Goal: Task Accomplishment & Management: Complete application form

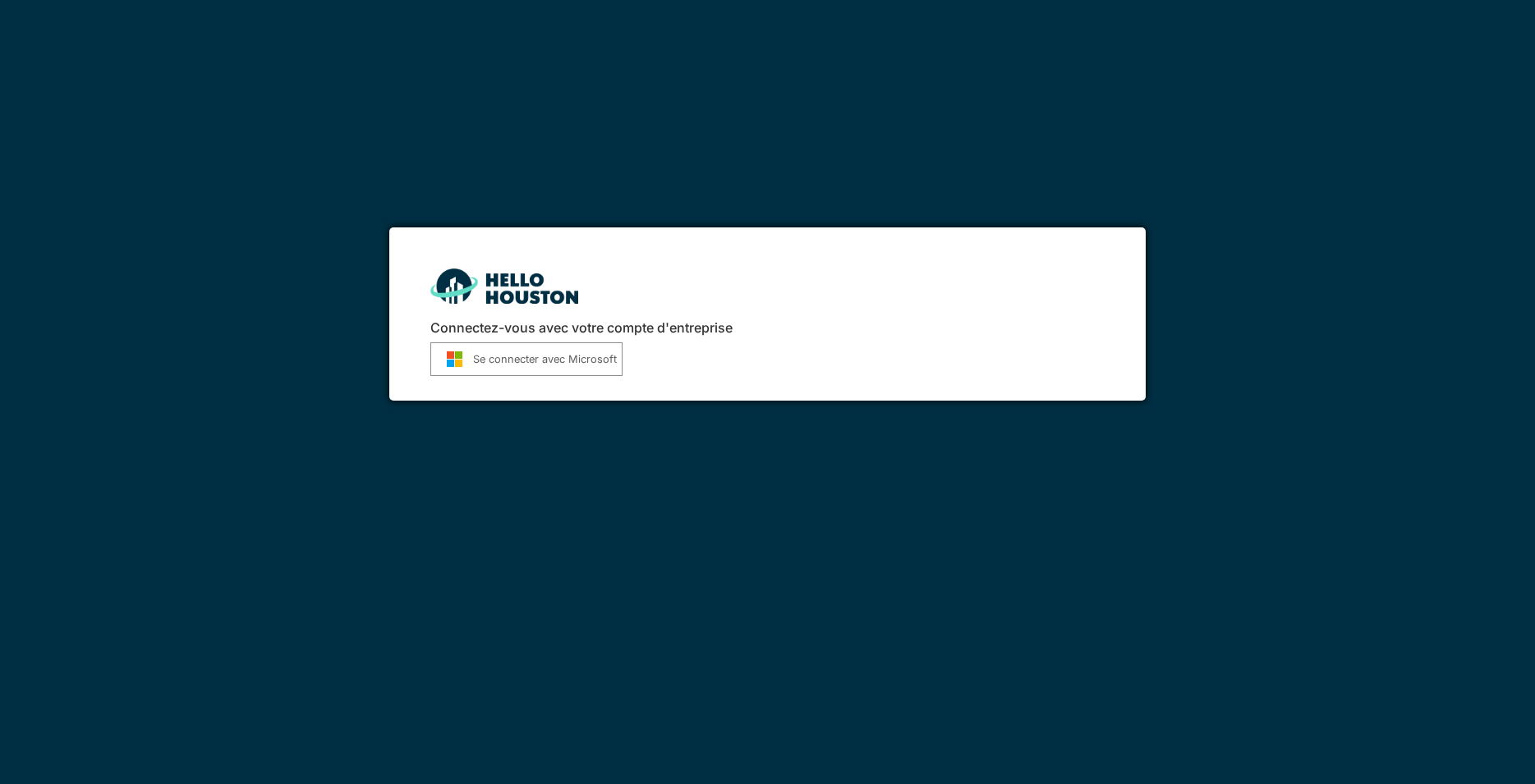
click at [534, 360] on button "Se connecter avec Microsoft" at bounding box center [527, 359] width 192 height 33
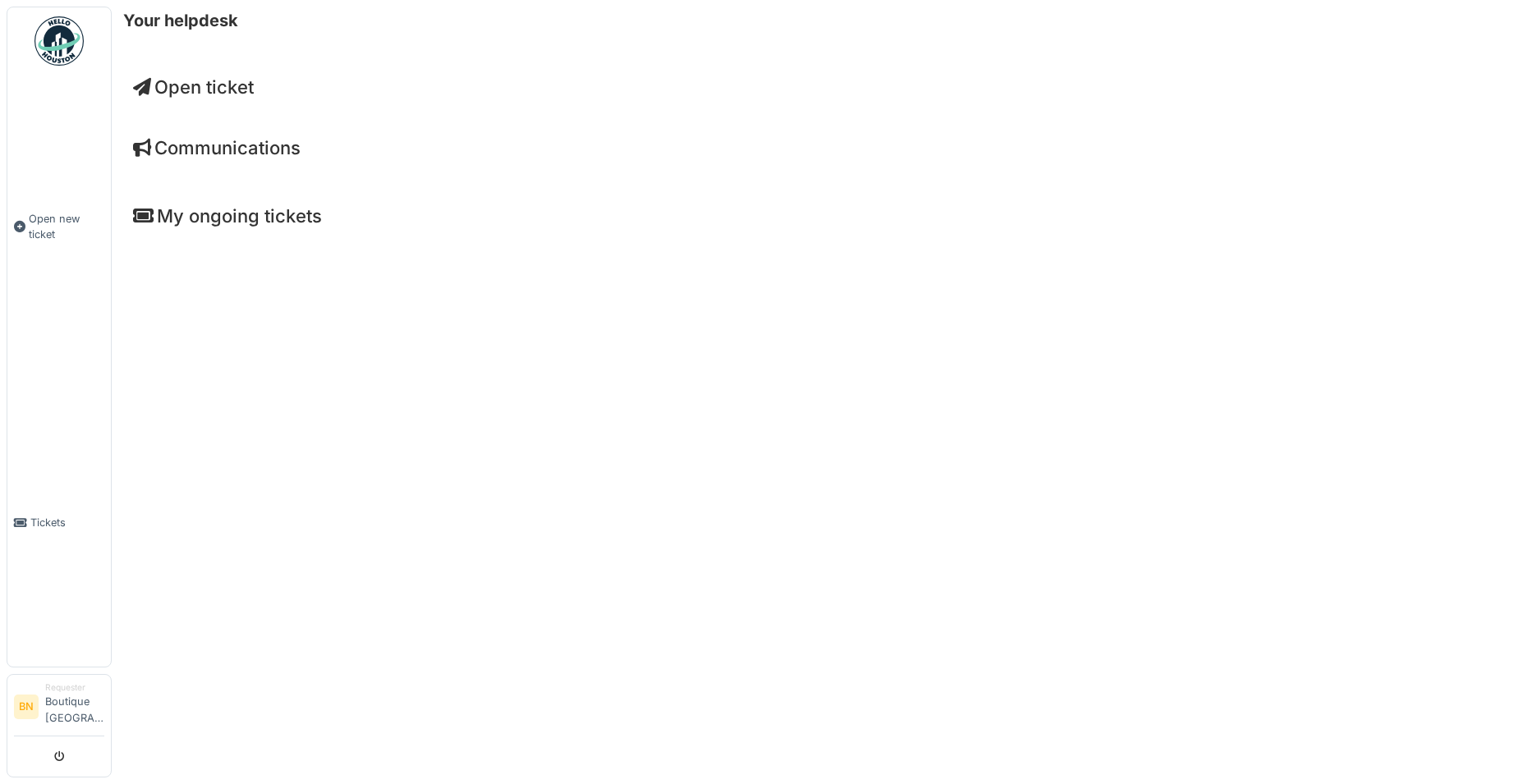
click at [216, 85] on span "Open ticket" at bounding box center [193, 87] width 120 height 22
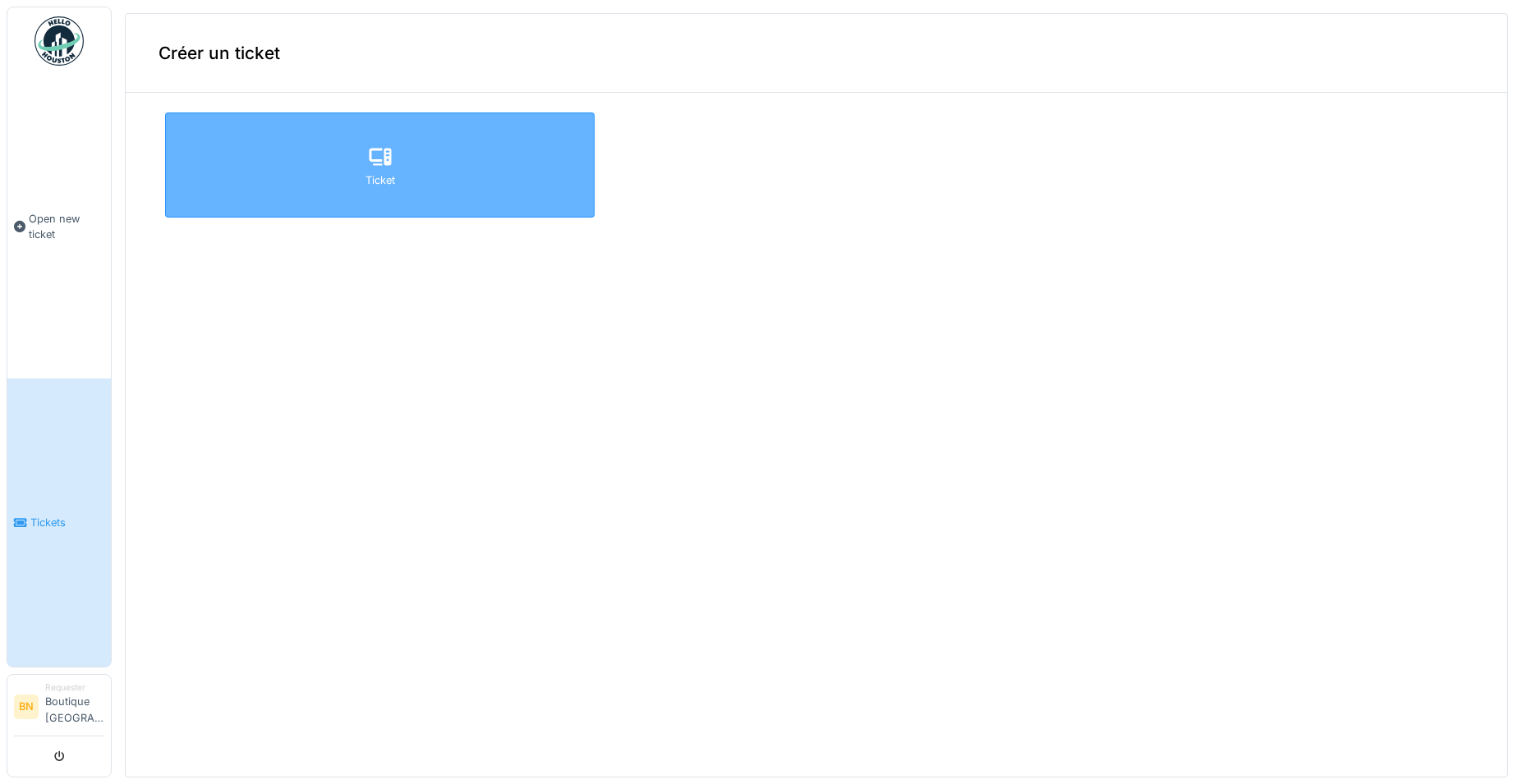
click at [380, 161] on icon at bounding box center [380, 157] width 23 height 18
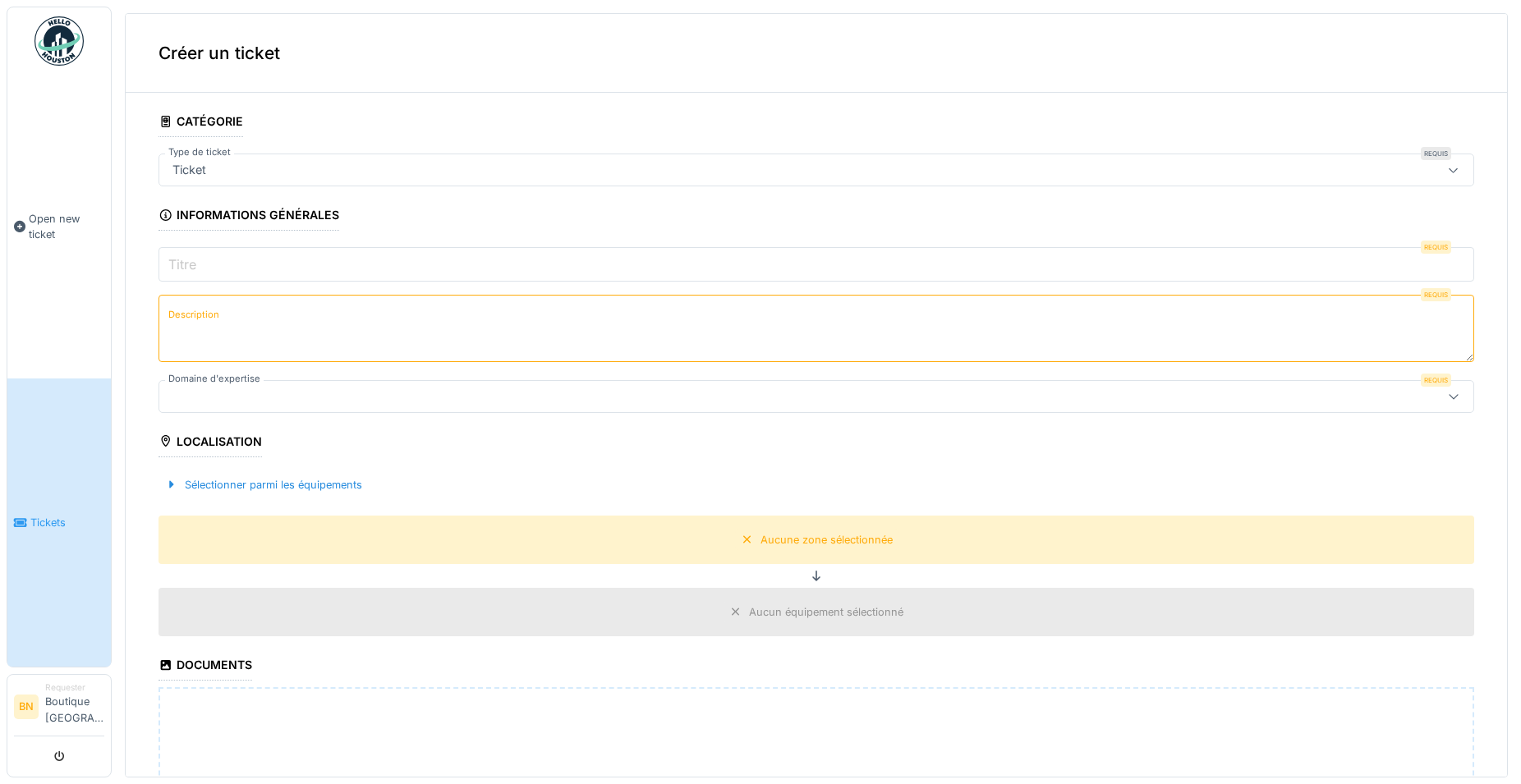
click at [1447, 164] on div at bounding box center [1452, 170] width 13 height 16
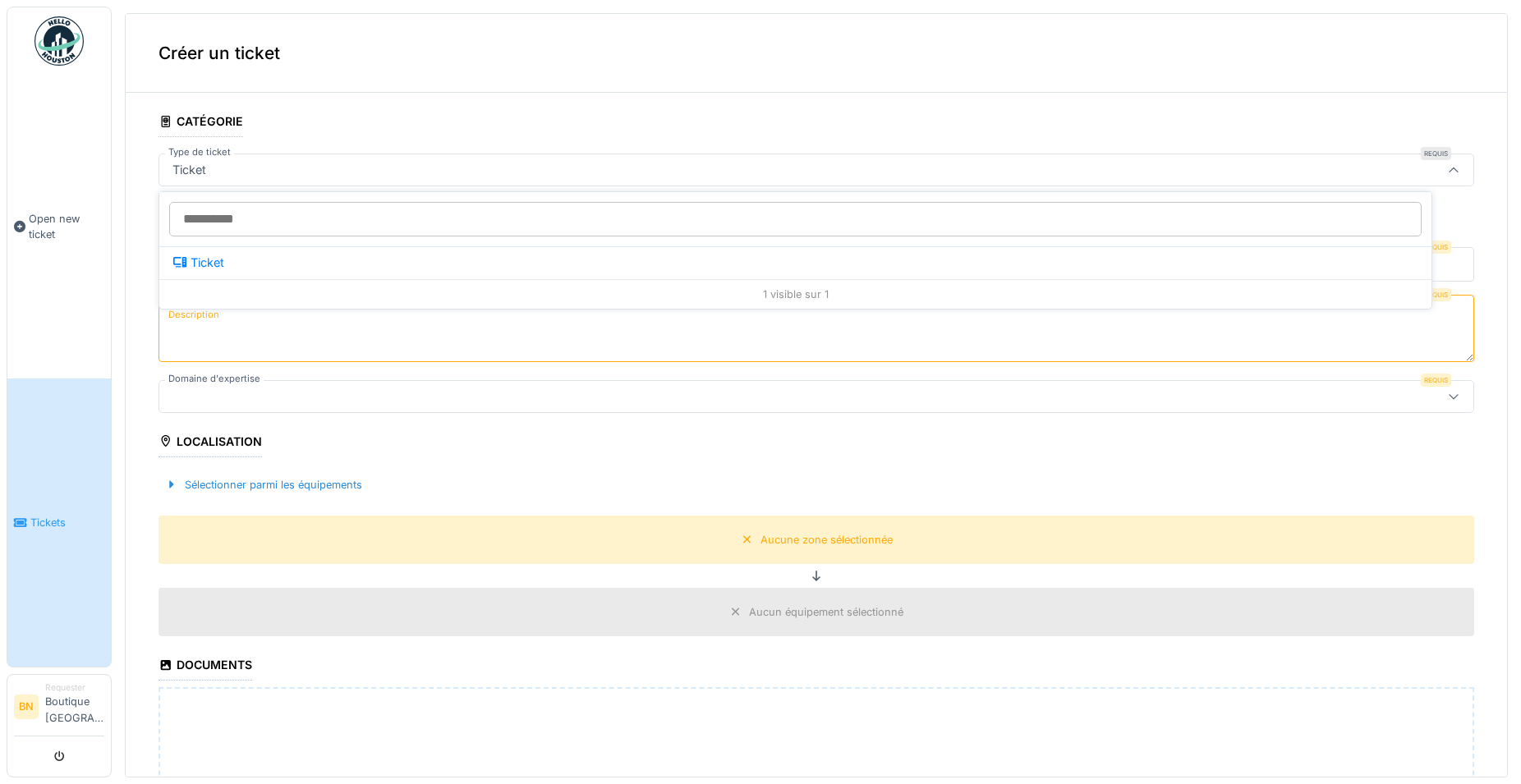
click at [1447, 164] on div at bounding box center [1452, 170] width 13 height 16
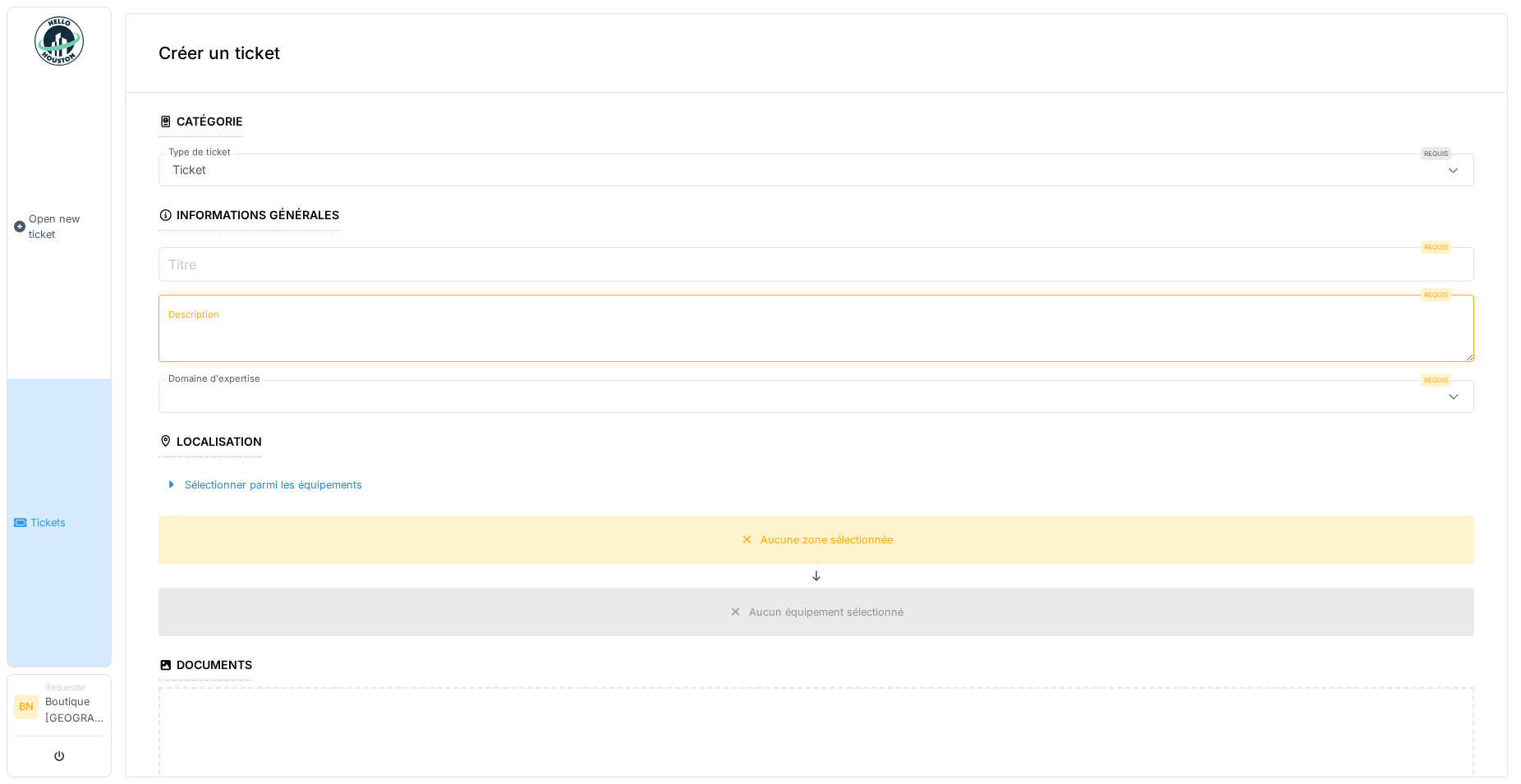
click at [206, 257] on input "Titre" at bounding box center [816, 264] width 1315 height 34
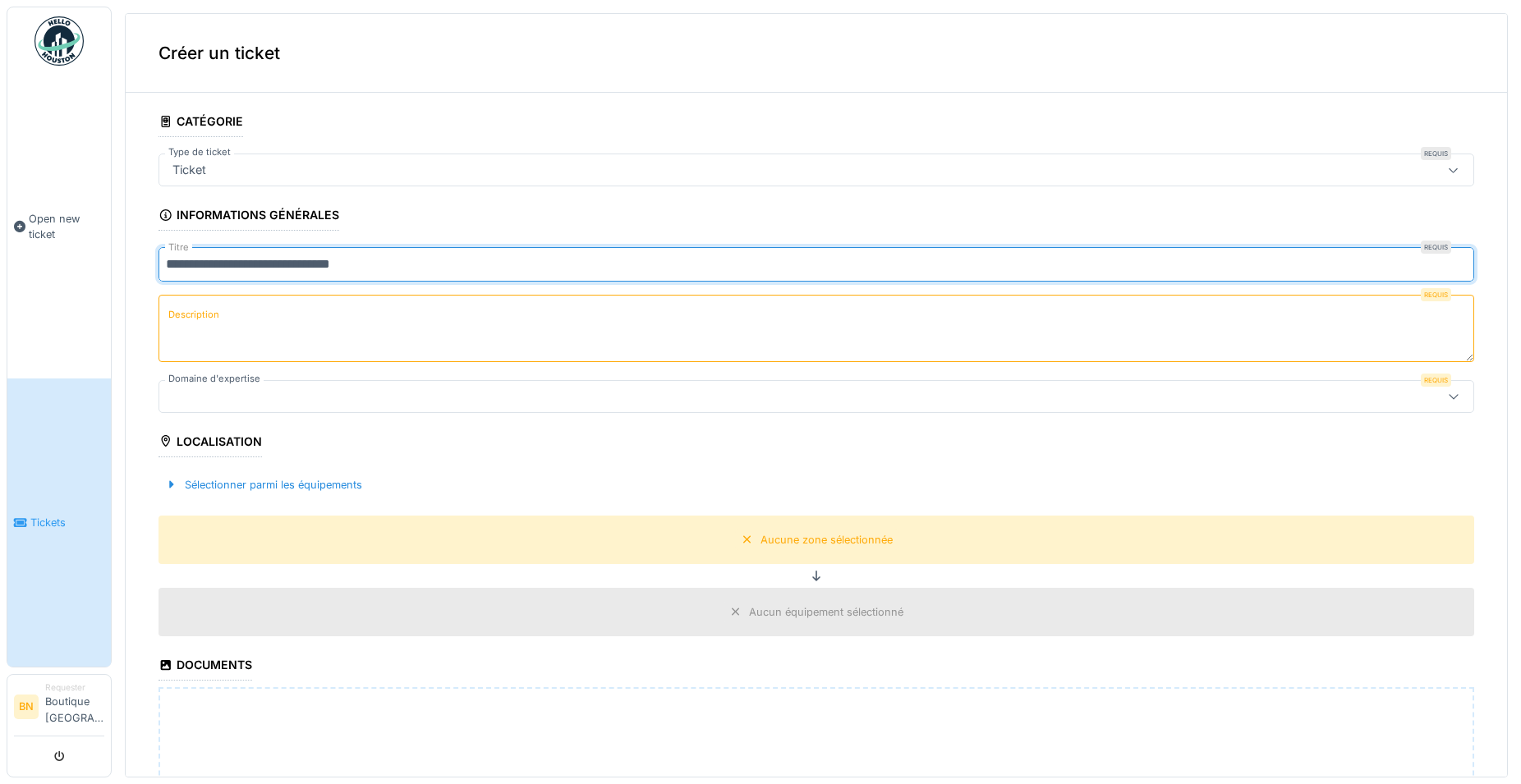
type input "**********"
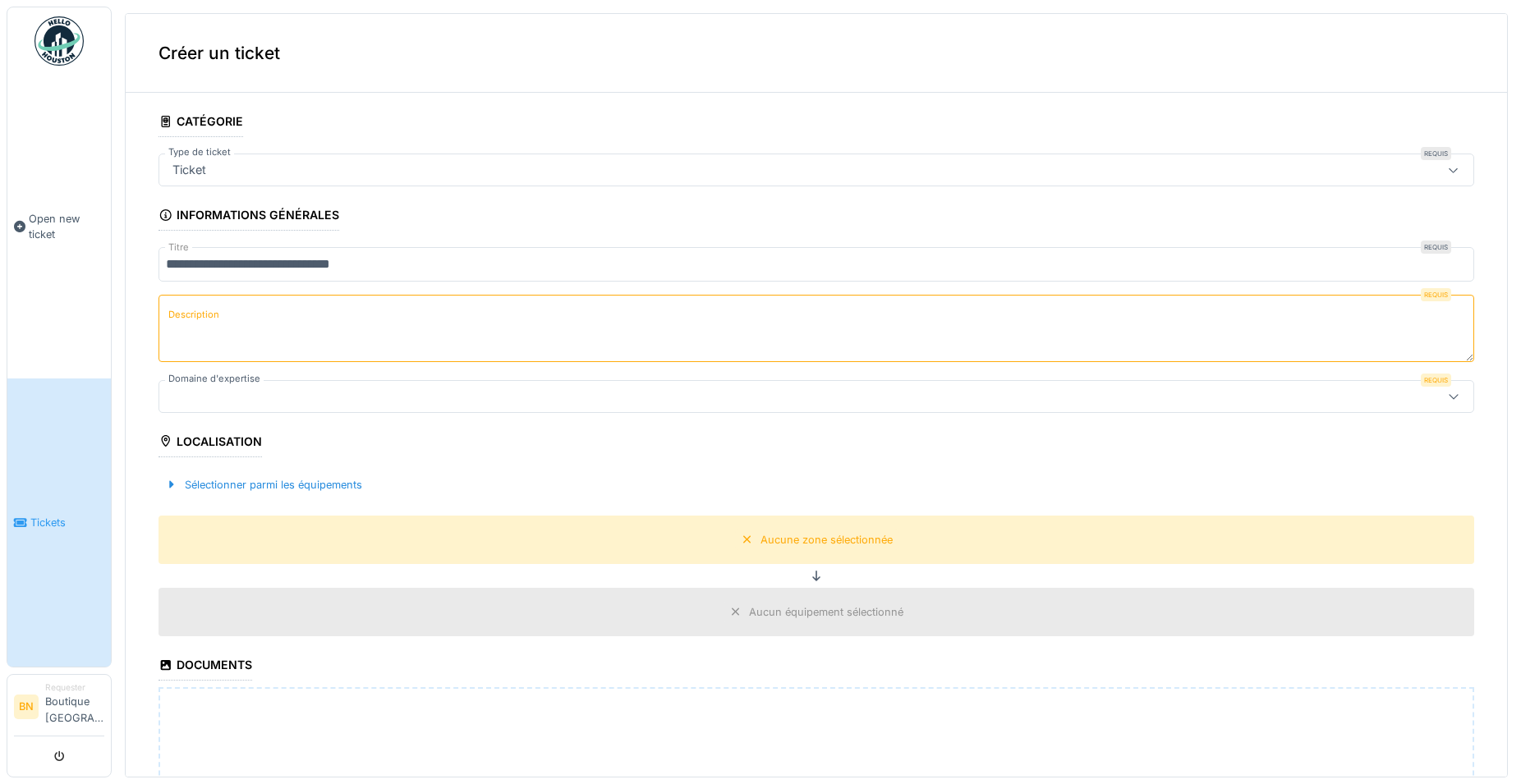
click at [215, 324] on label "Description" at bounding box center [194, 314] width 58 height 21
click at [215, 324] on textarea "Description" at bounding box center [816, 328] width 1315 height 68
click at [1447, 395] on icon at bounding box center [1452, 395] width 13 height 11
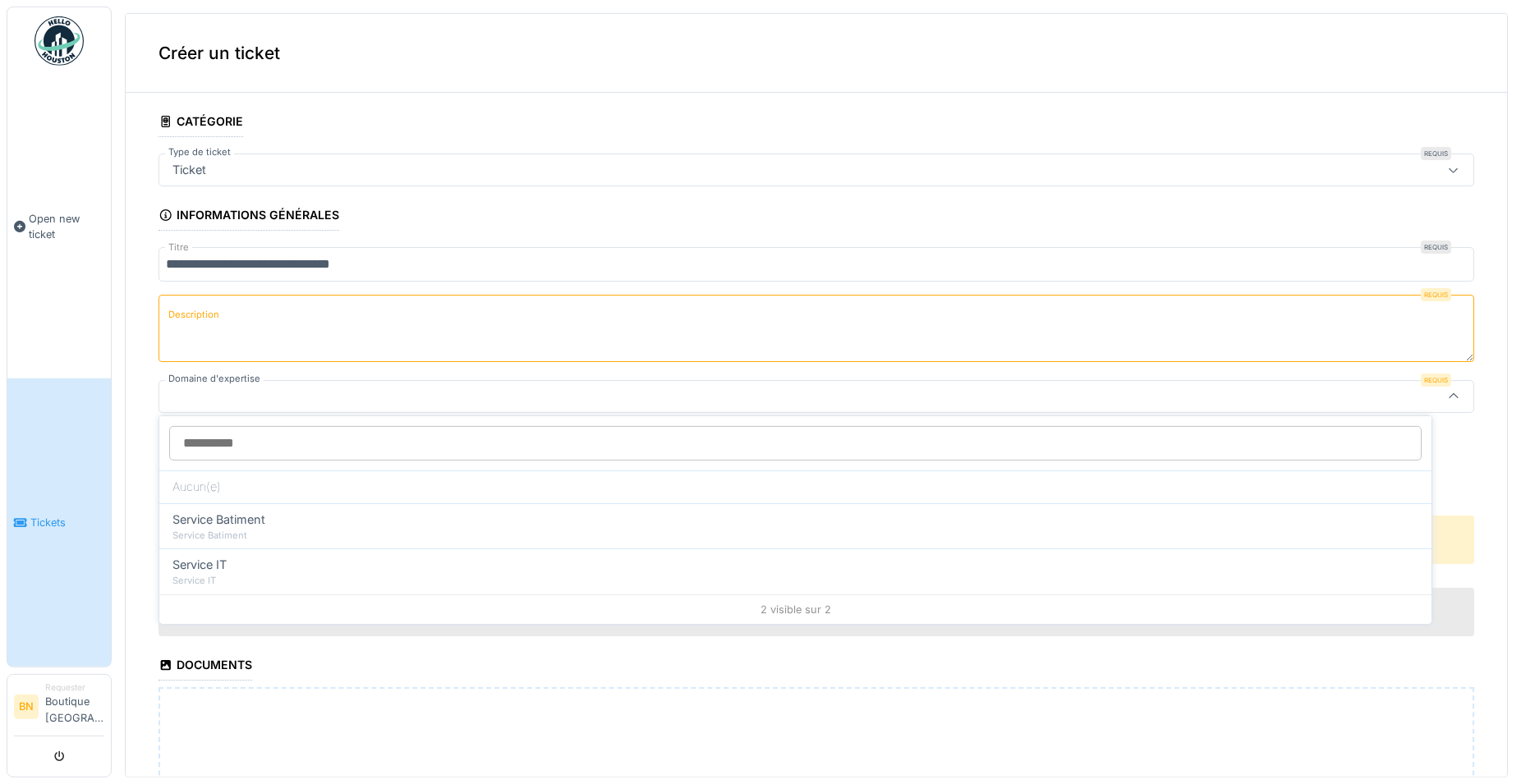
scroll to position [2, 0]
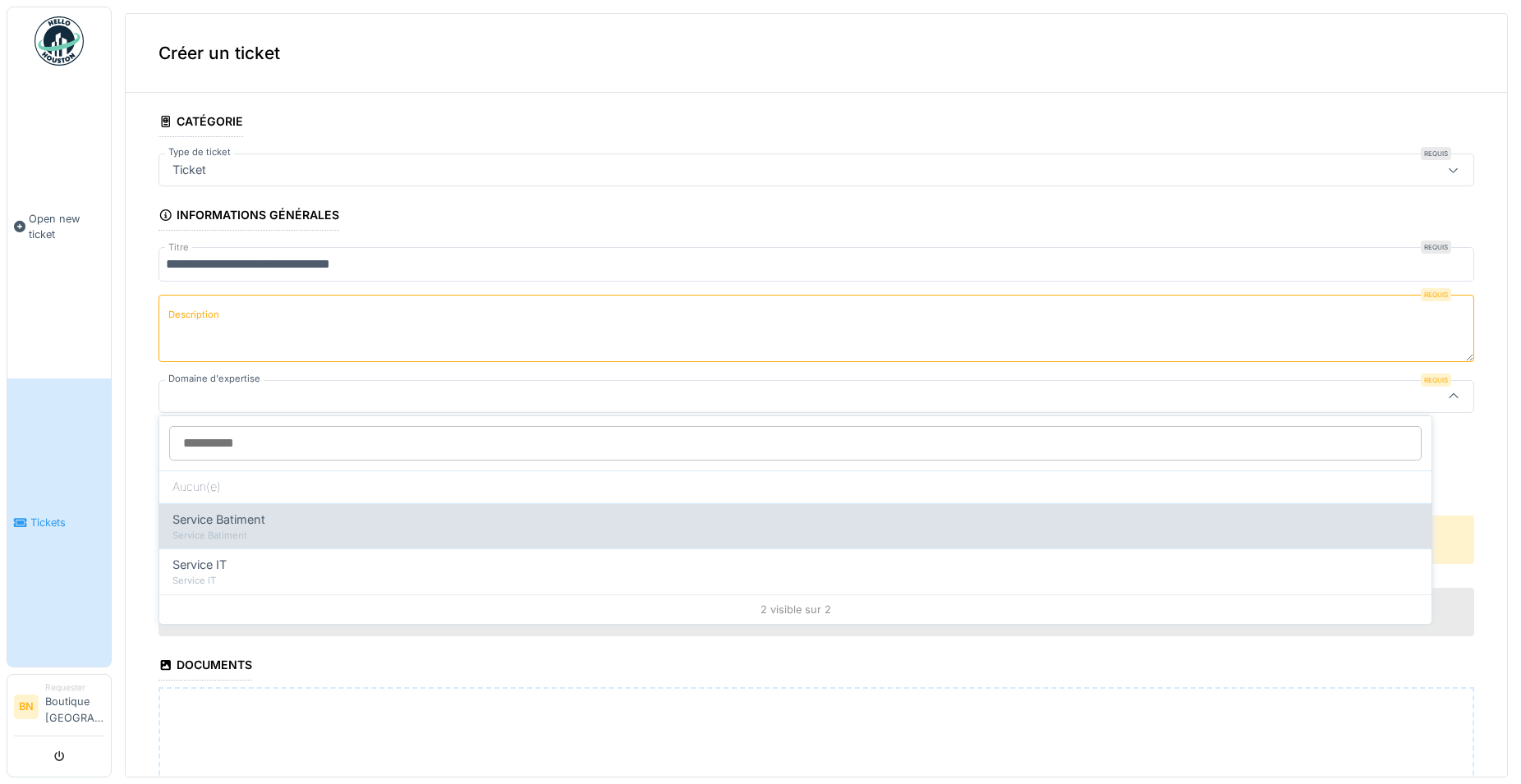
click at [254, 530] on div "Service Batiment" at bounding box center [795, 535] width 1246 height 14
type input "***"
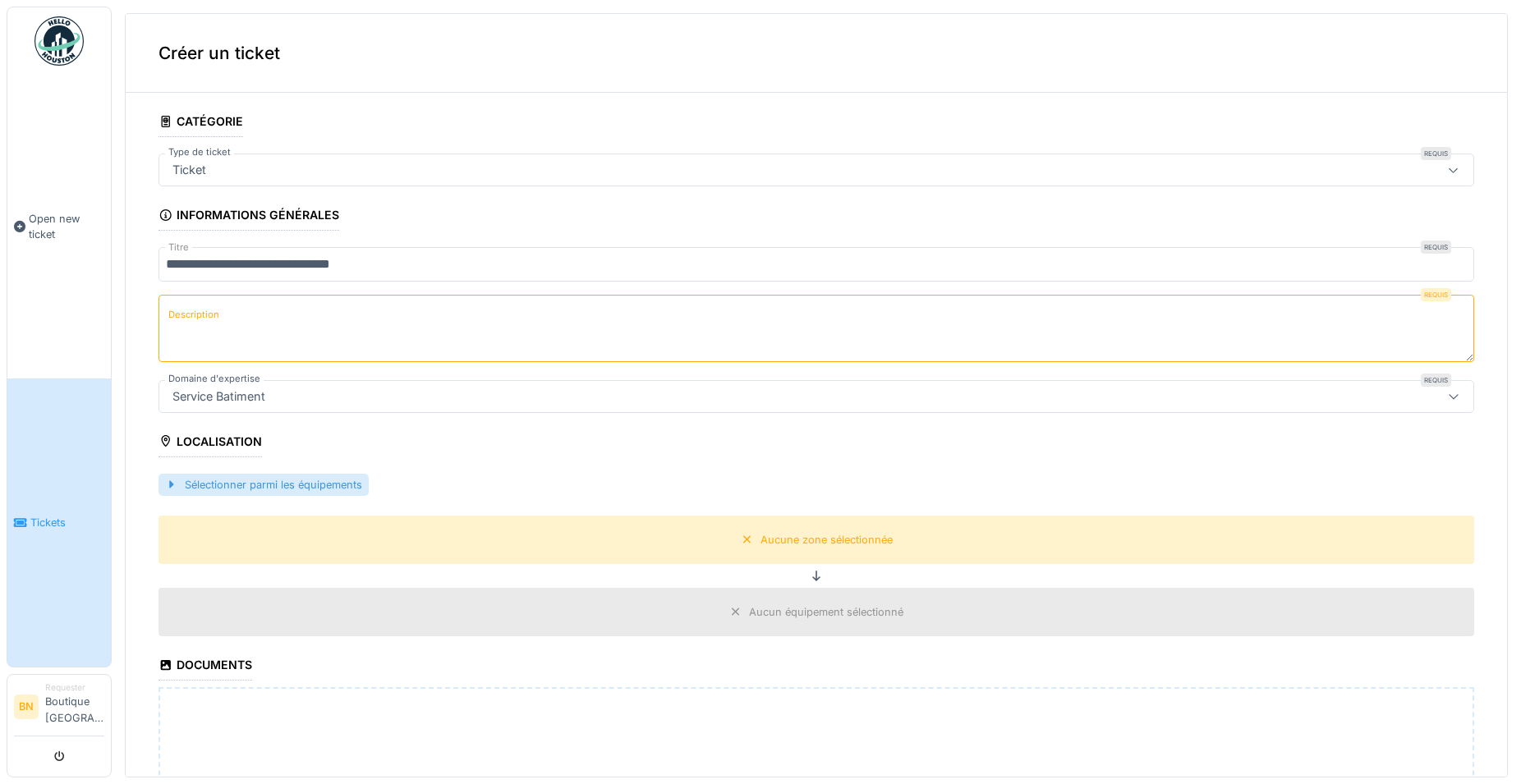
click at [172, 484] on div at bounding box center [171, 484] width 13 height 16
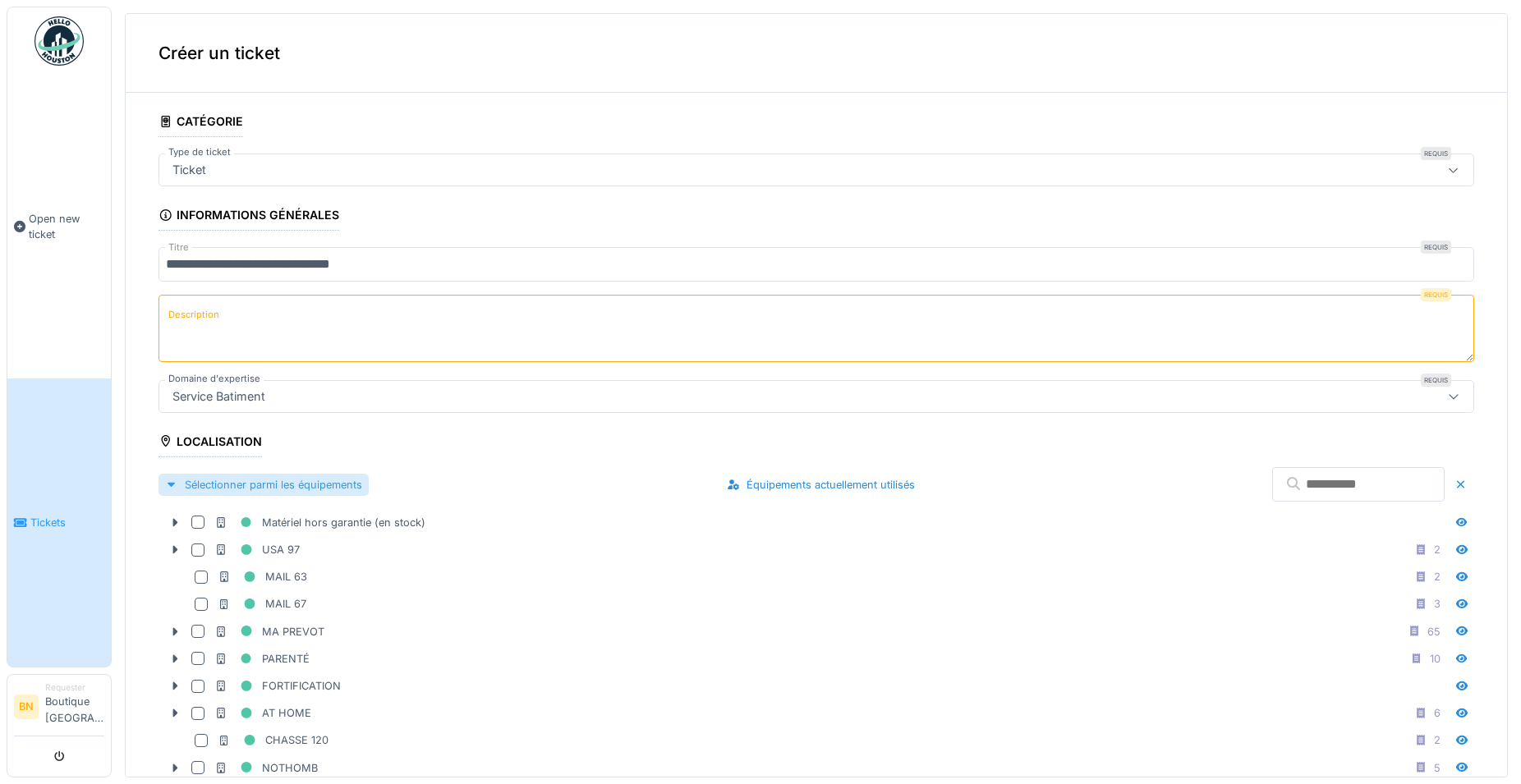
click at [172, 484] on div at bounding box center [171, 484] width 13 height 16
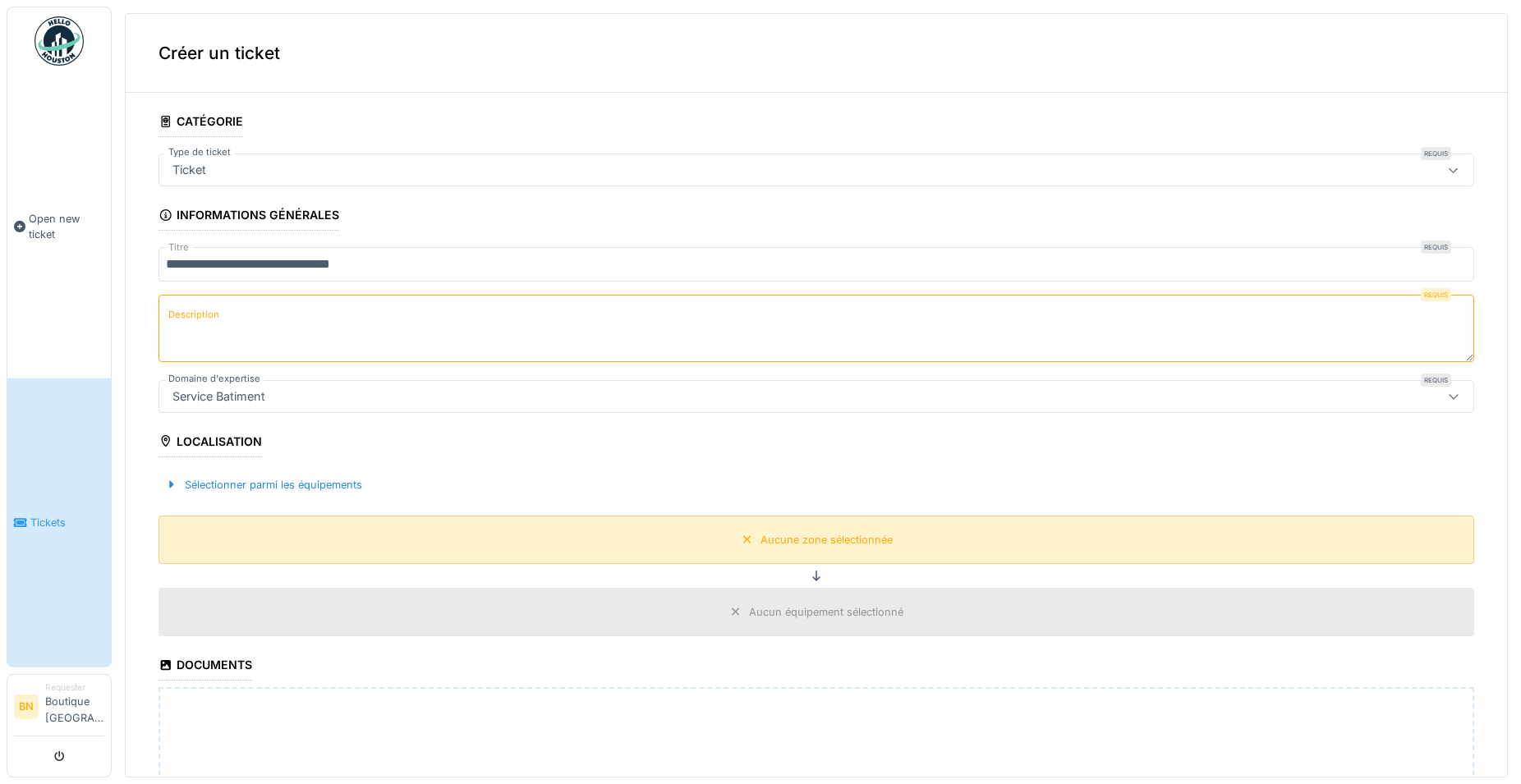
scroll to position [261, 0]
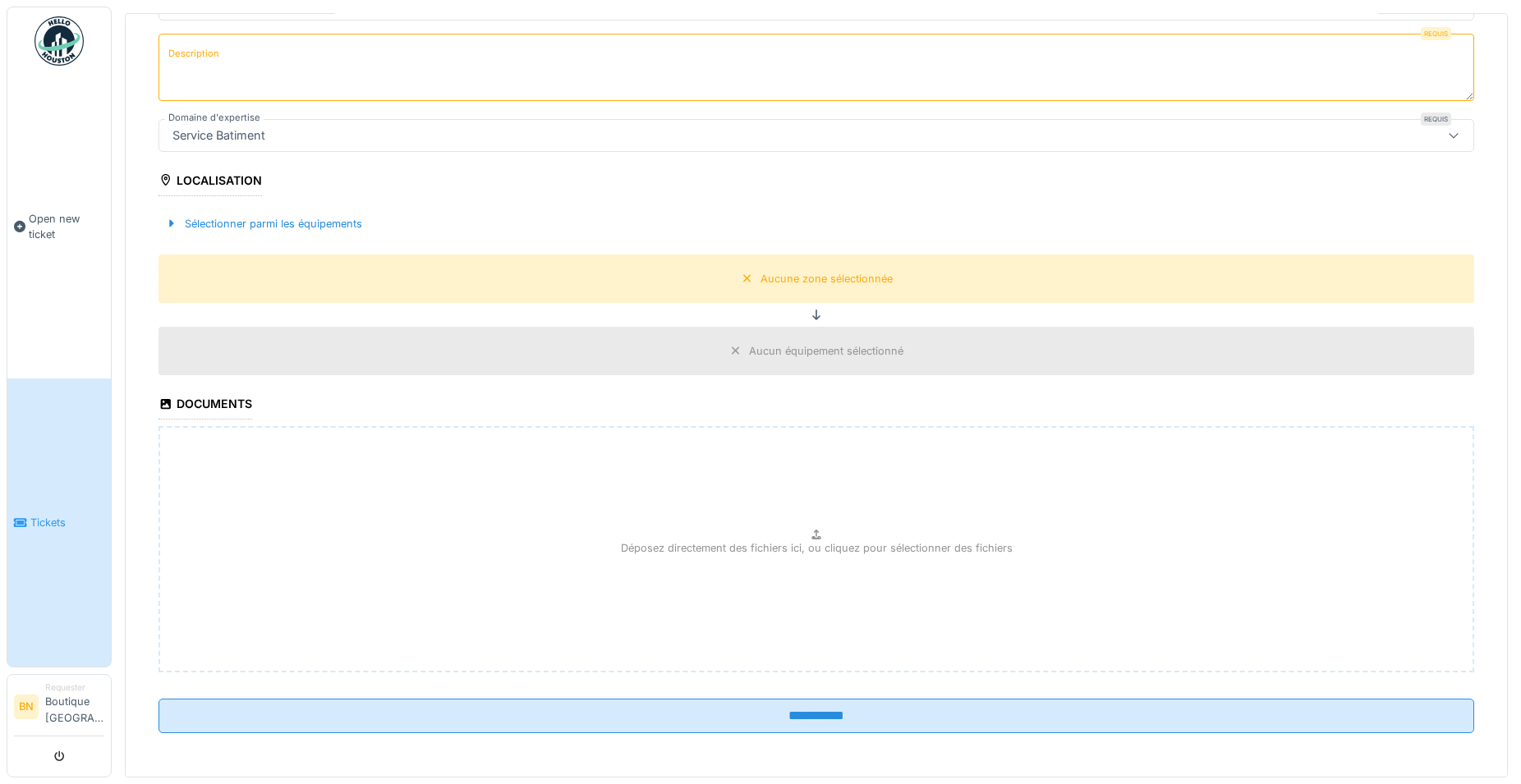
click at [811, 532] on icon at bounding box center [815, 534] width 9 height 10
click at [809, 530] on icon at bounding box center [815, 534] width 13 height 11
click at [811, 532] on icon at bounding box center [815, 534] width 9 height 10
type input "**********"
click at [809, 523] on icon at bounding box center [815, 528] width 13 height 11
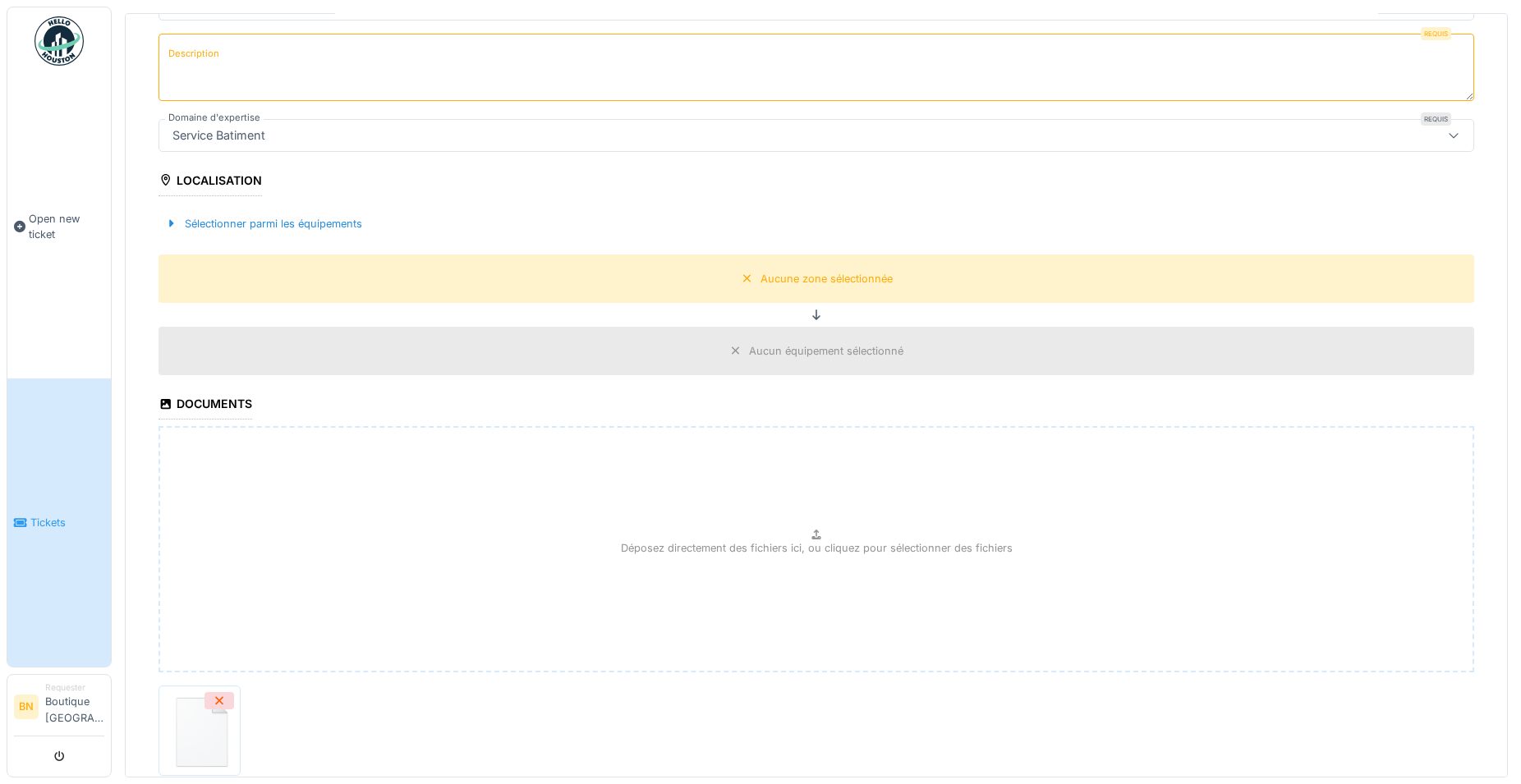
type input "**********"
click at [173, 50] on label "Description" at bounding box center [194, 53] width 58 height 21
click at [173, 50] on textarea "Description" at bounding box center [816, 67] width 1315 height 68
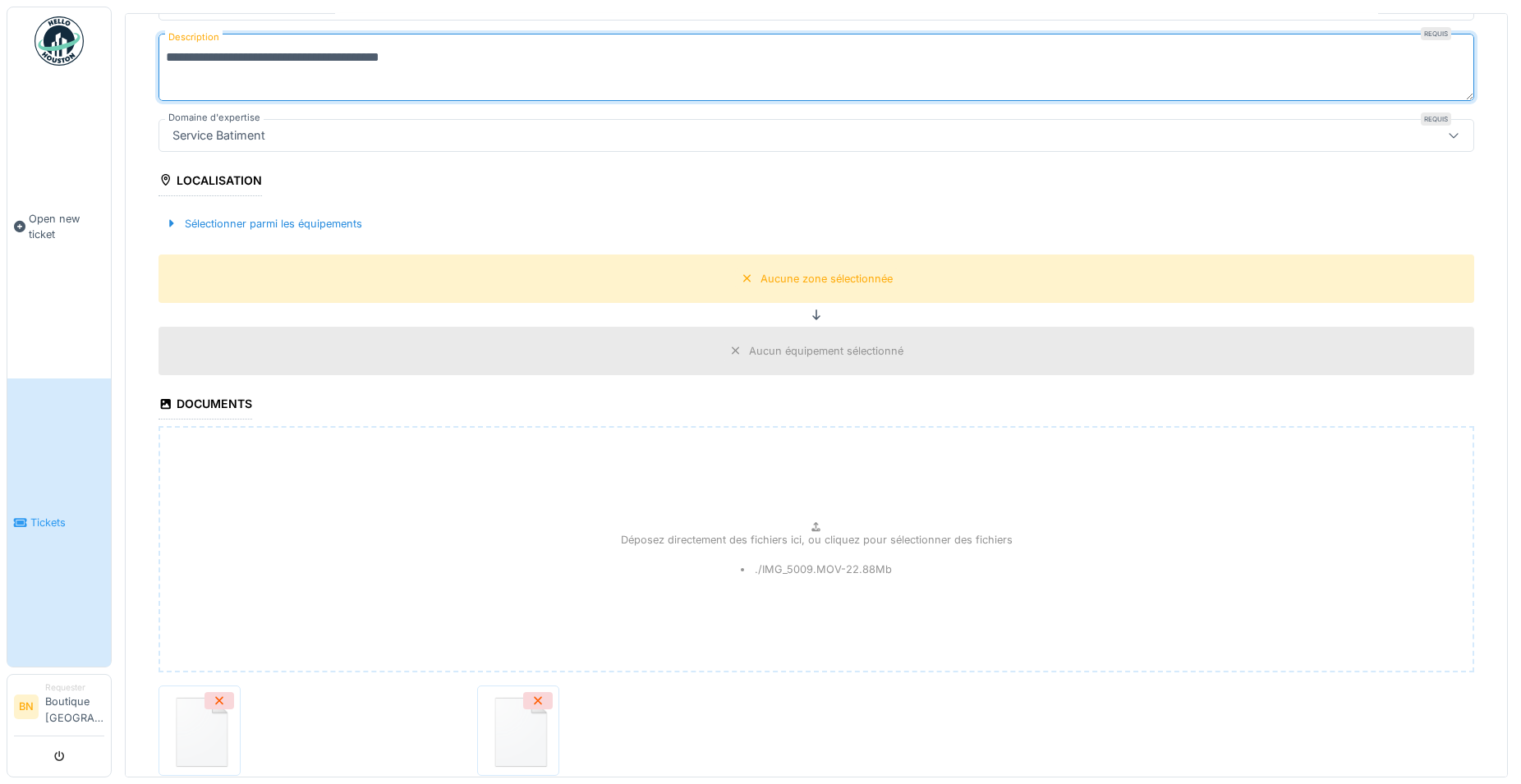
click at [418, 61] on textarea "**********" at bounding box center [816, 67] width 1315 height 68
click at [454, 59] on textarea "**********" at bounding box center [816, 67] width 1315 height 68
type textarea "**********"
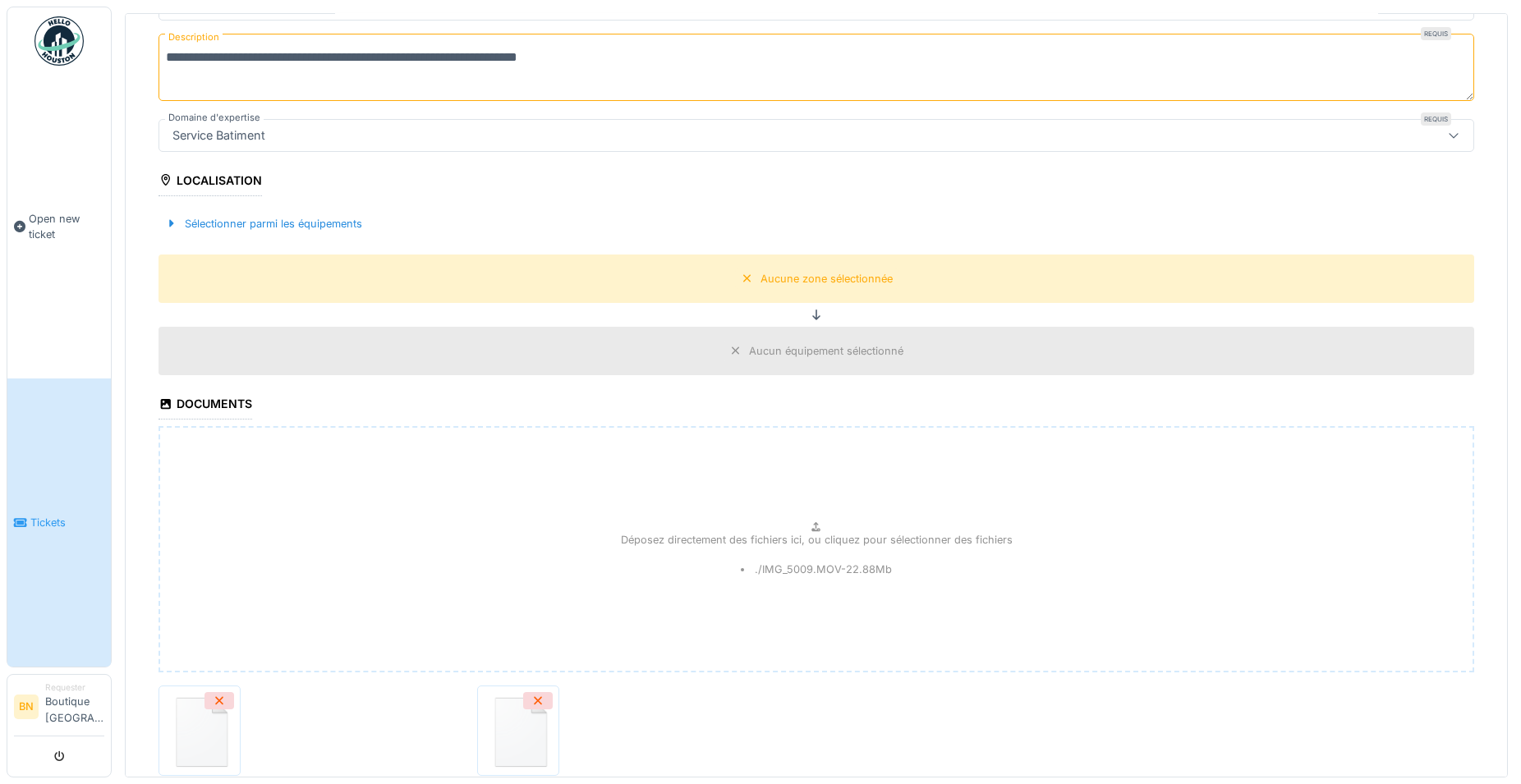
click at [809, 525] on icon at bounding box center [815, 528] width 13 height 11
type input "**********"
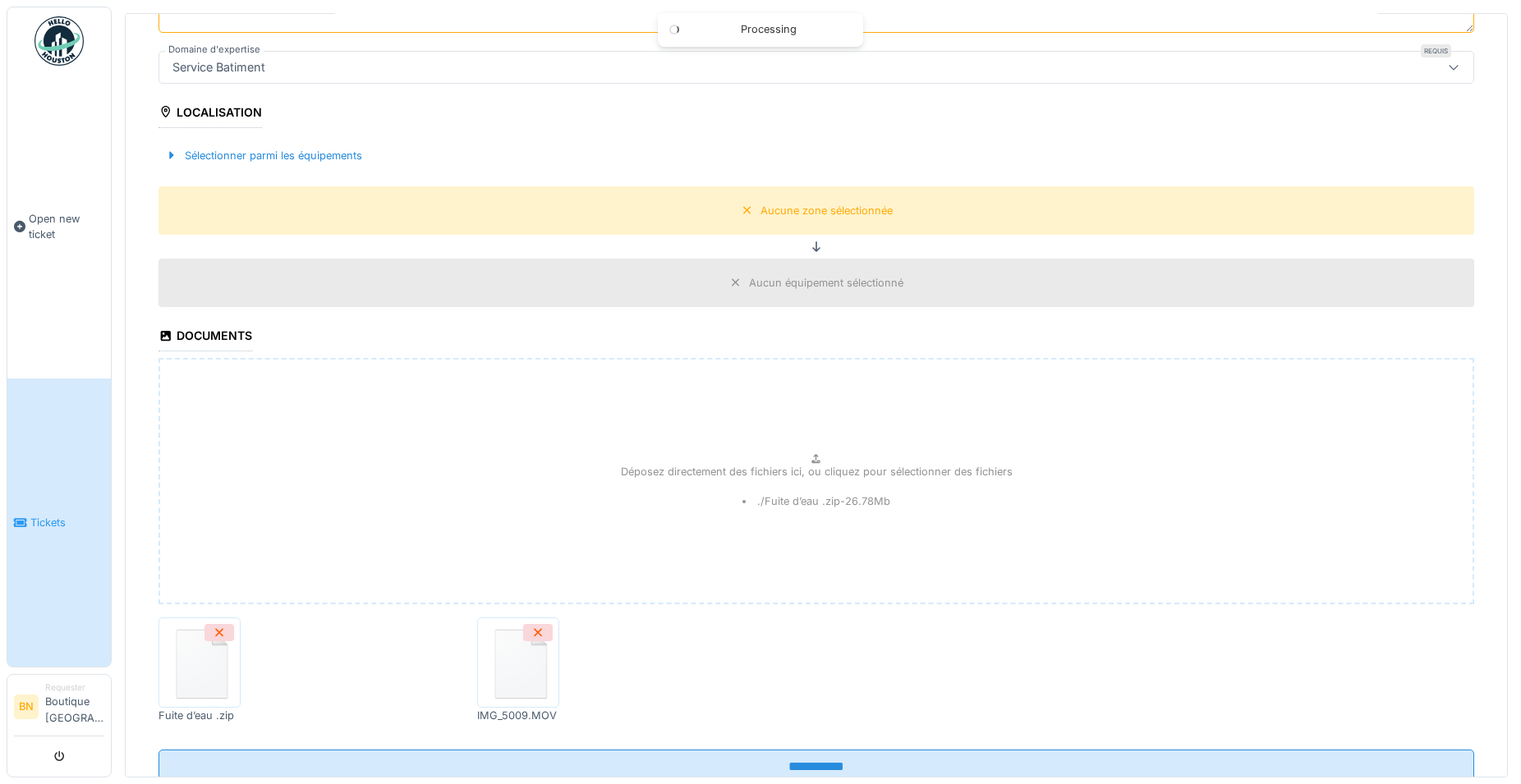
scroll to position [380, 0]
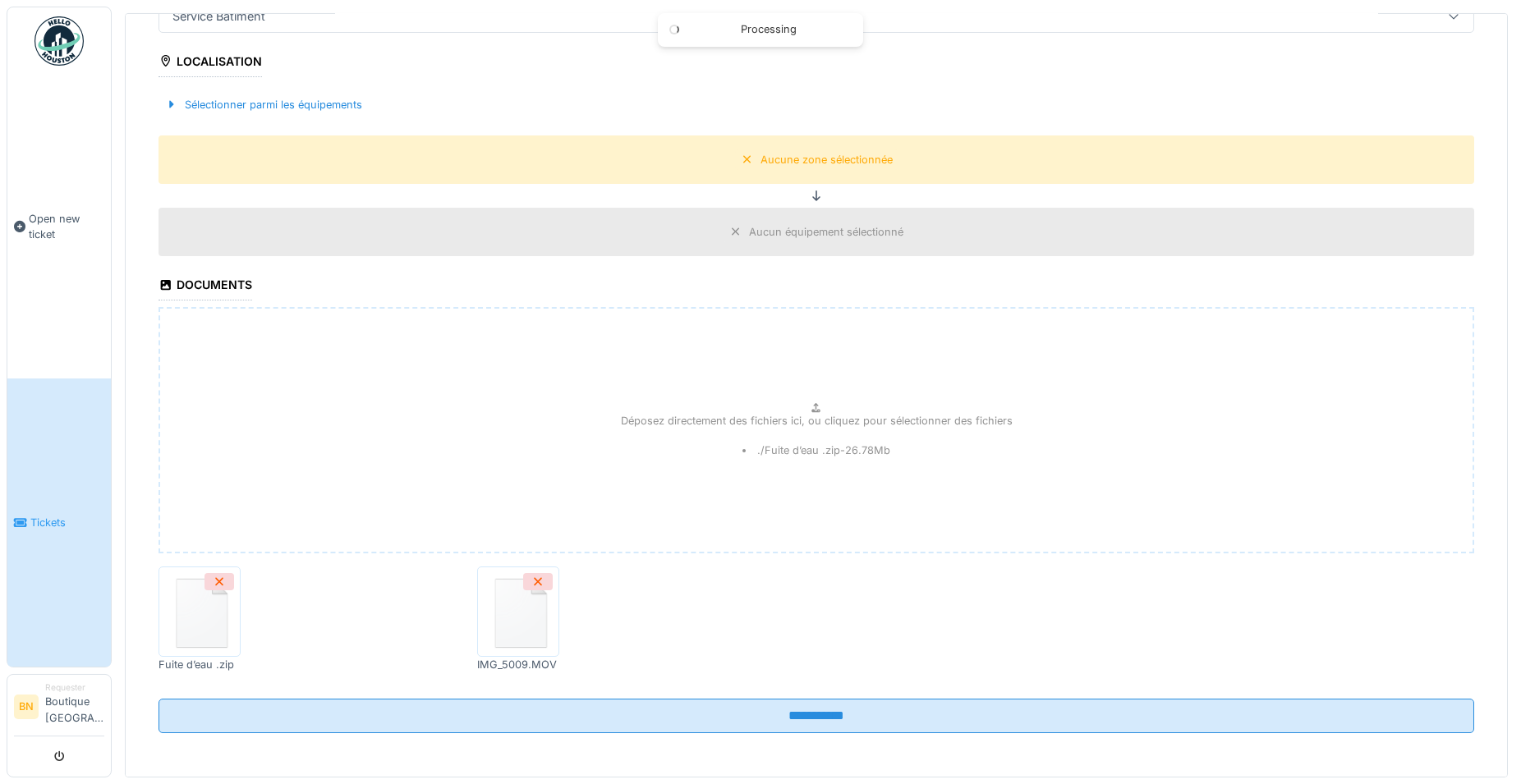
click at [512, 612] on img at bounding box center [519, 612] width 74 height 82
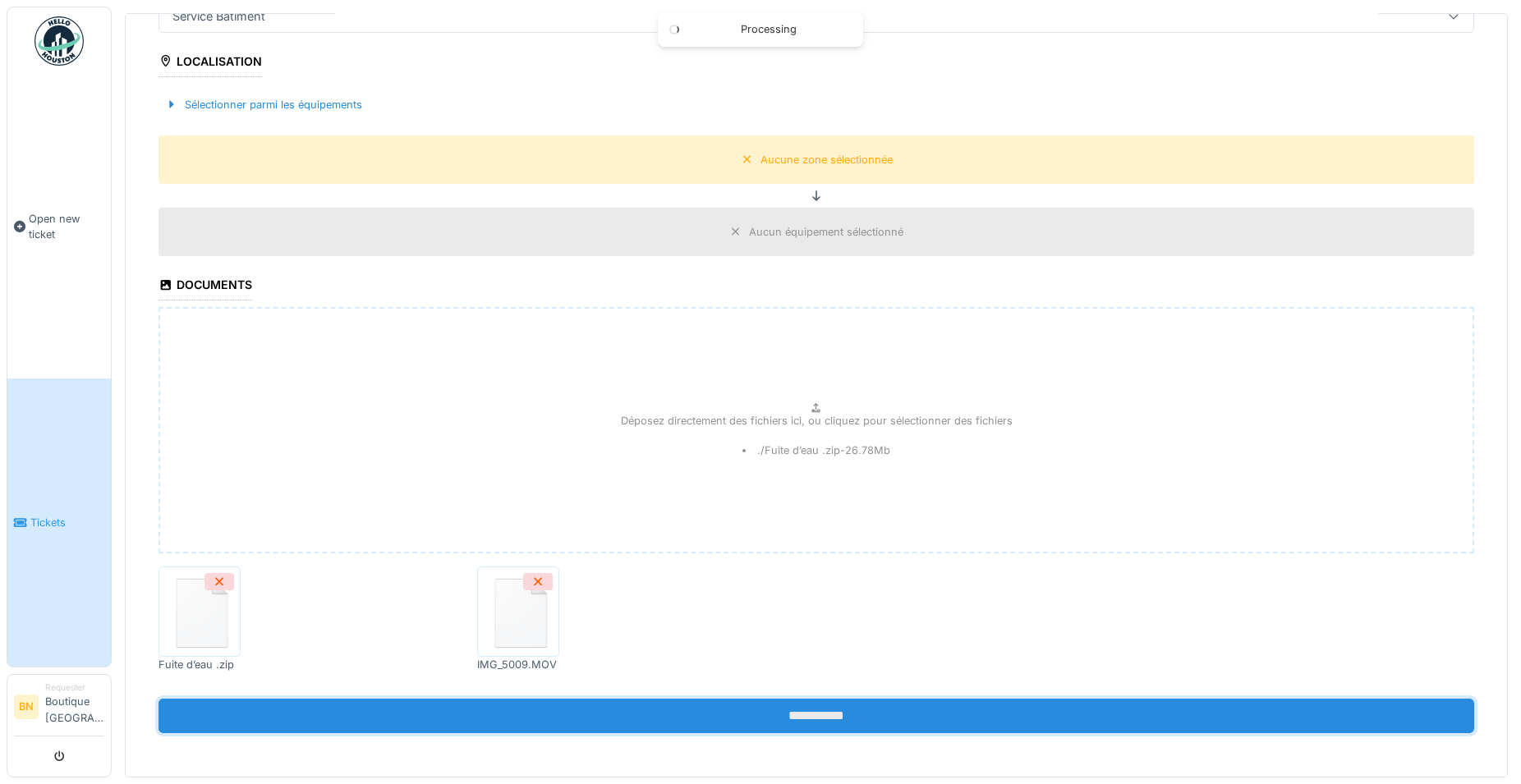
click at [816, 708] on input "**********" at bounding box center [816, 715] width 1315 height 34
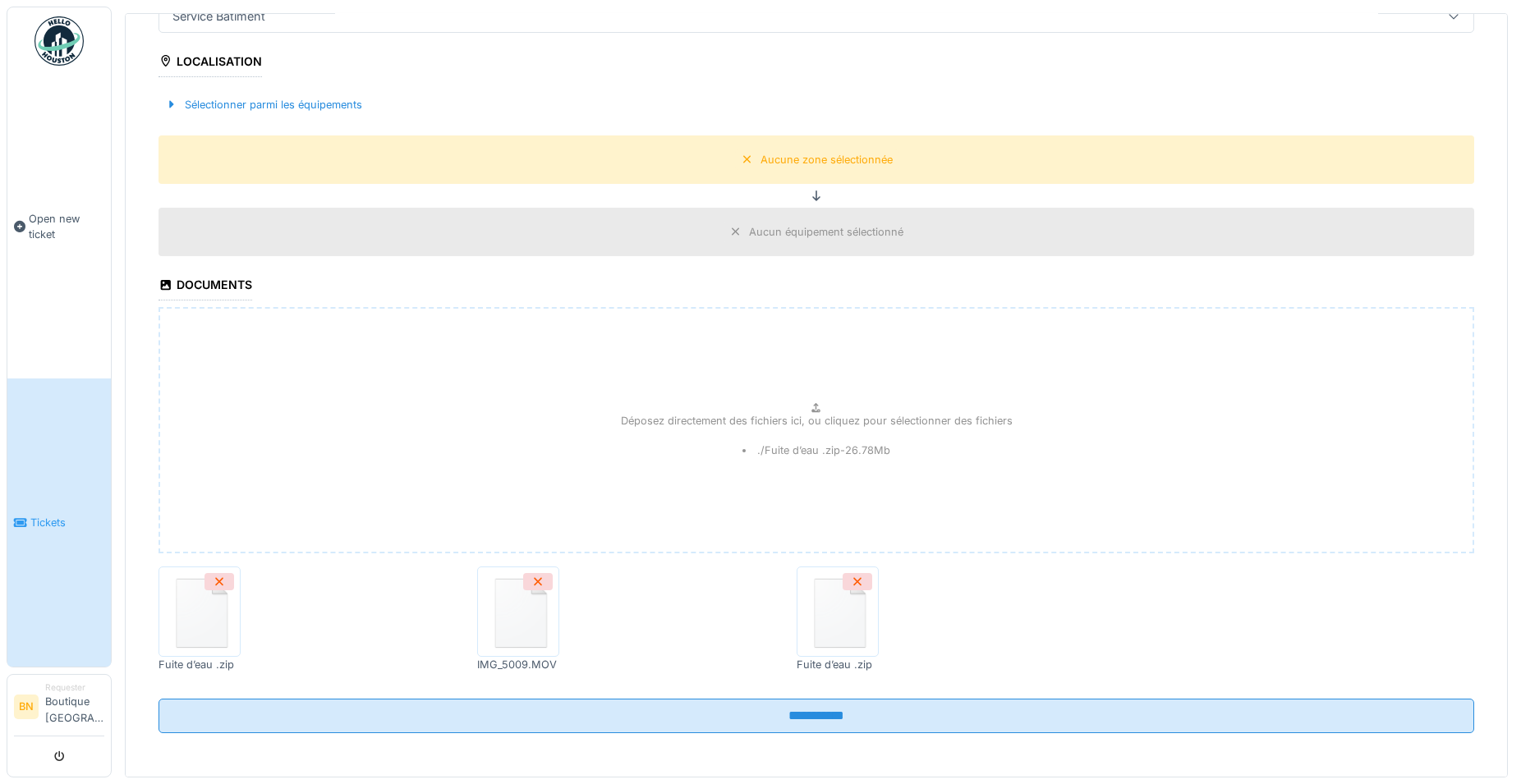
click at [210, 603] on img at bounding box center [200, 612] width 74 height 82
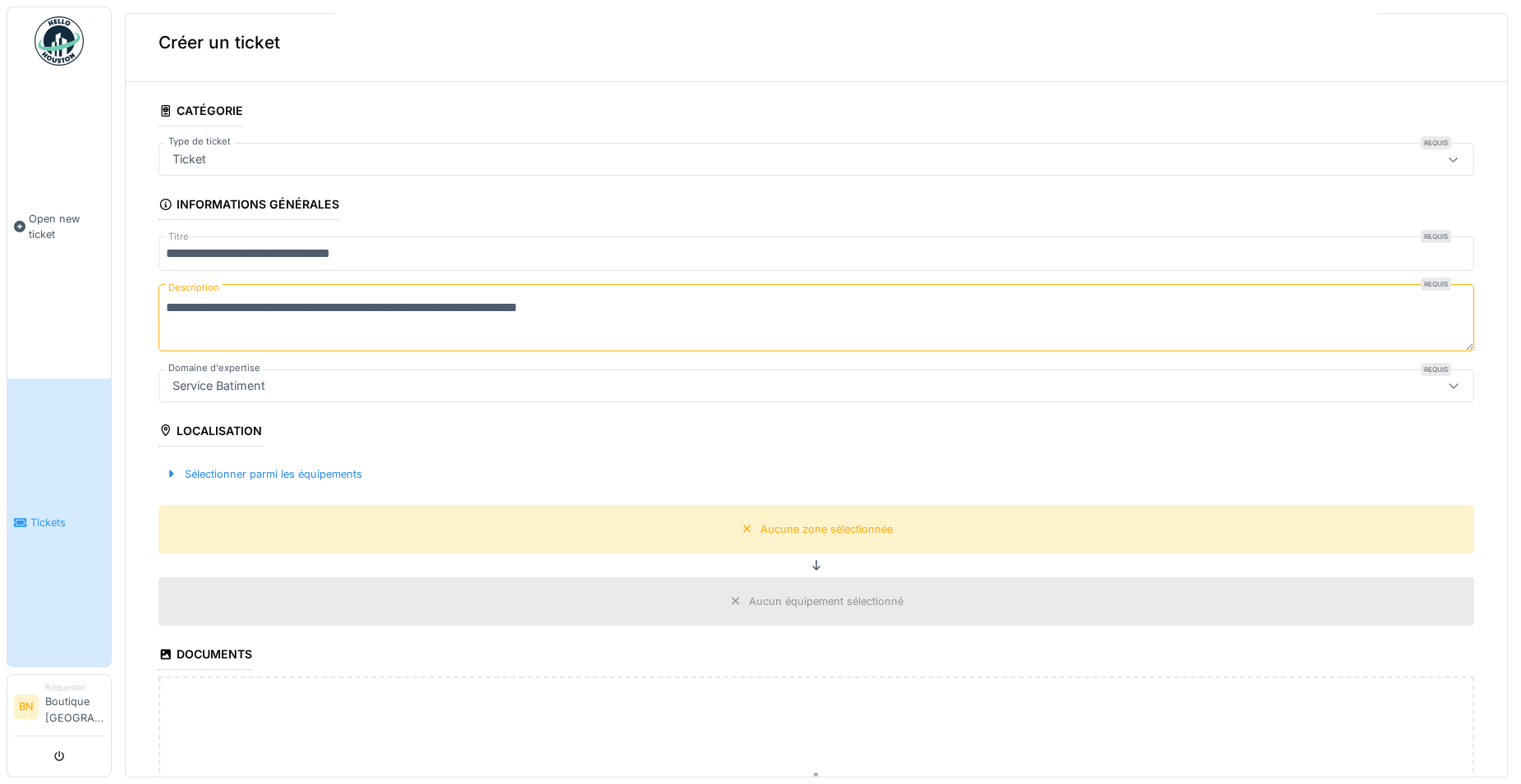
scroll to position [0, 0]
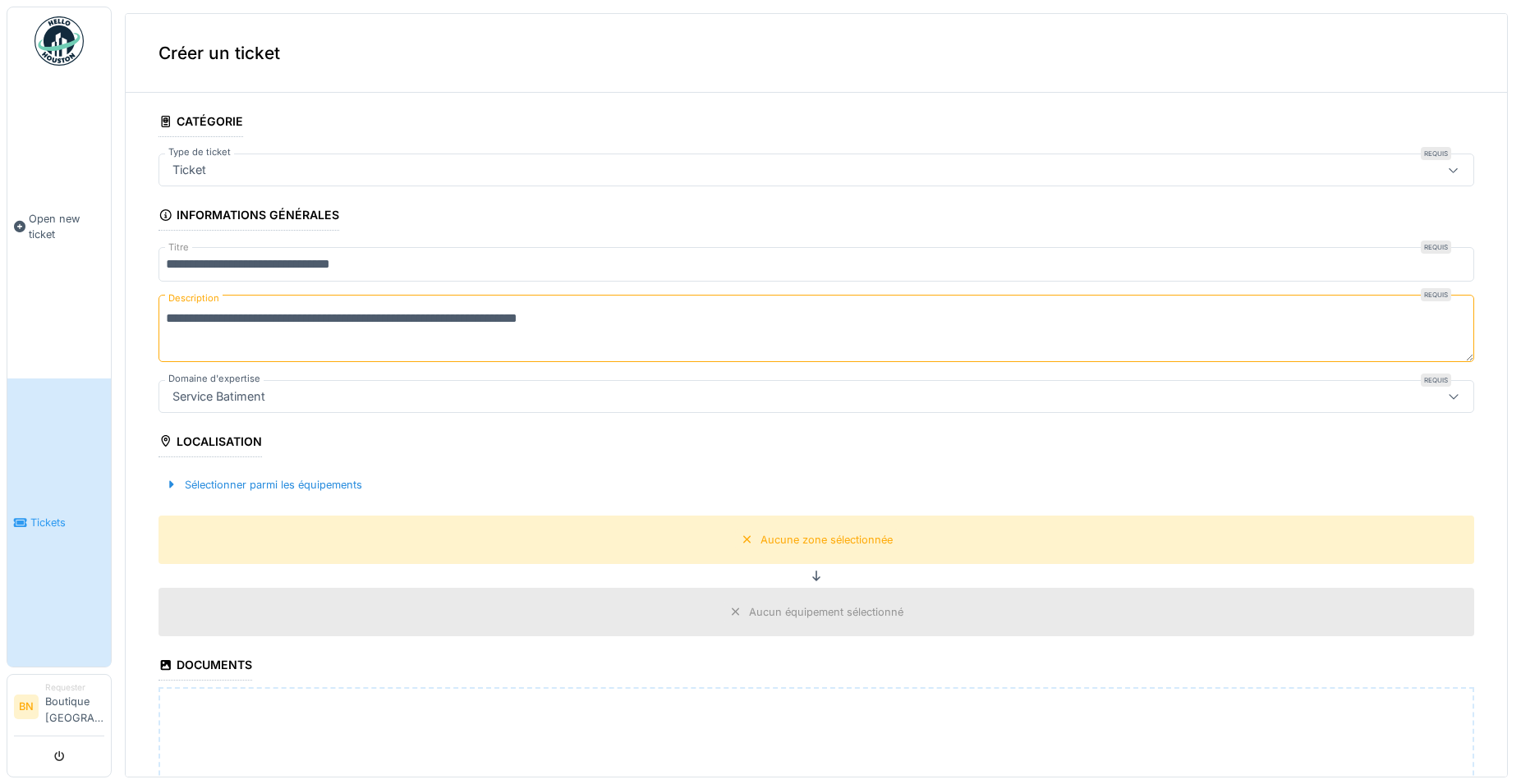
click at [607, 314] on textarea "**********" at bounding box center [816, 328] width 1315 height 68
click at [745, 320] on textarea "**********" at bounding box center [816, 328] width 1315 height 68
click at [818, 316] on textarea "**********" at bounding box center [816, 328] width 1315 height 68
click at [294, 318] on textarea "**********" at bounding box center [816, 328] width 1315 height 68
click at [975, 313] on textarea "**********" at bounding box center [816, 328] width 1315 height 68
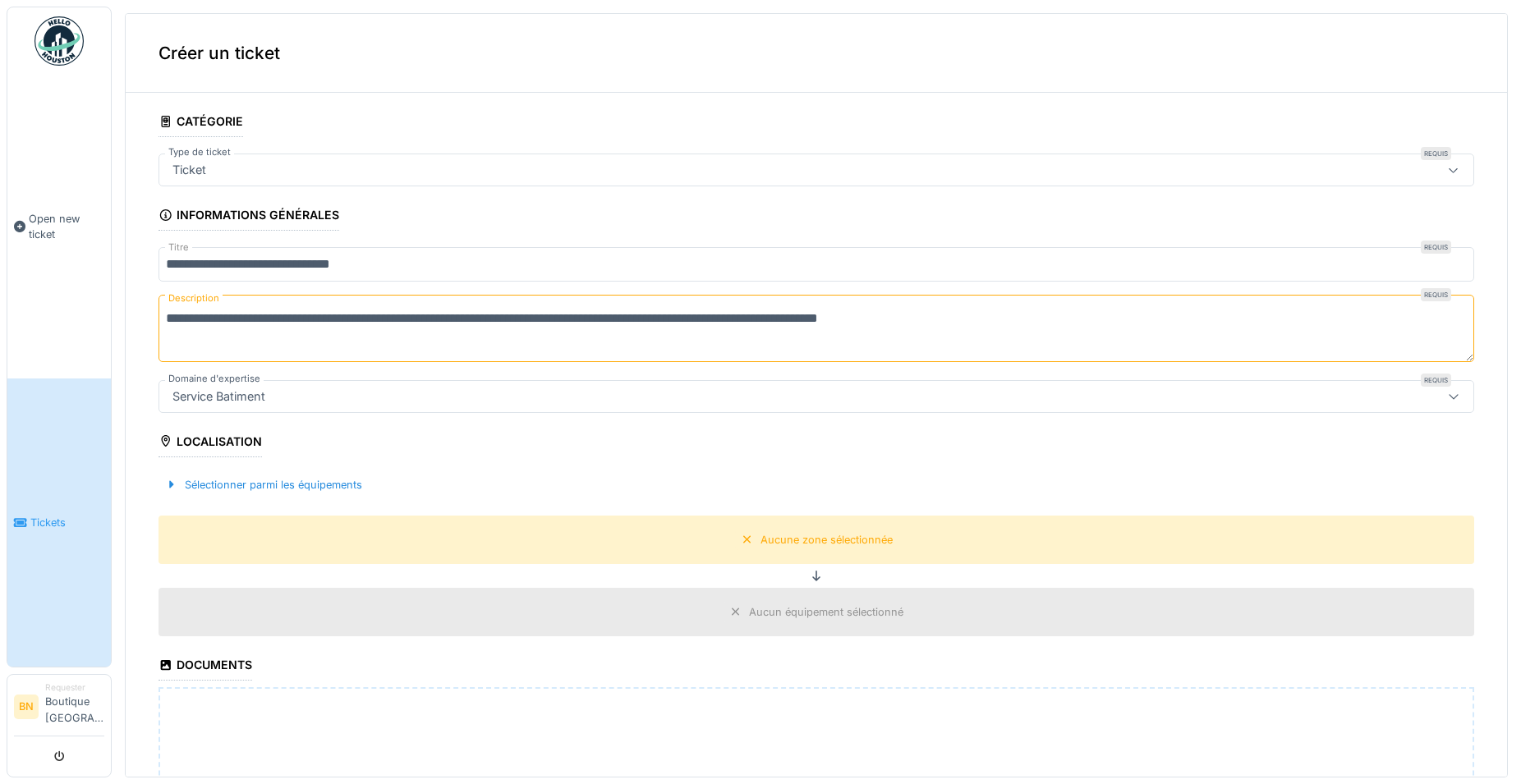
type textarea "**********"
click at [1447, 169] on icon at bounding box center [1452, 170] width 13 height 11
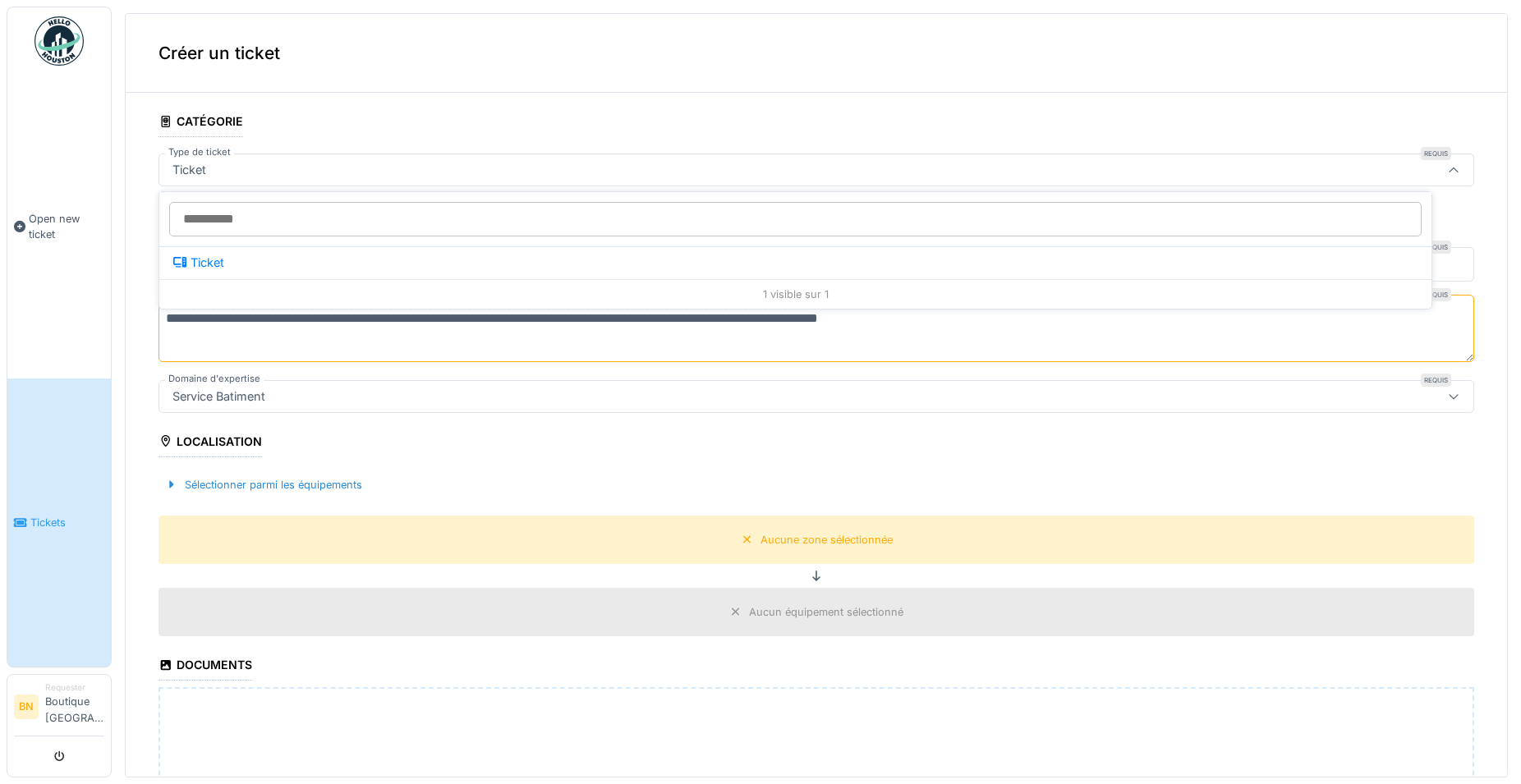
click at [1449, 169] on icon at bounding box center [1452, 169] width 9 height 5
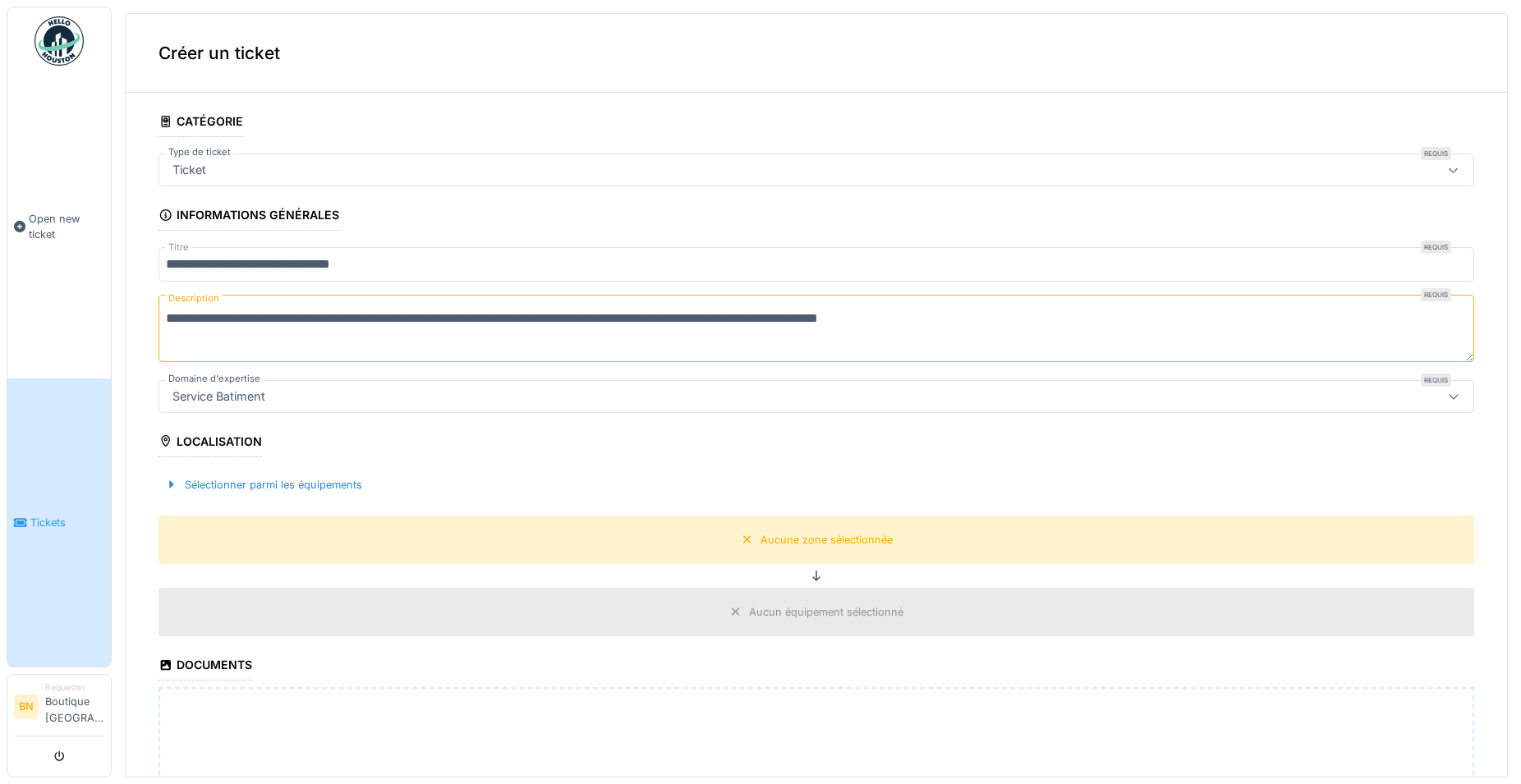
click at [1447, 169] on icon at bounding box center [1452, 170] width 13 height 11
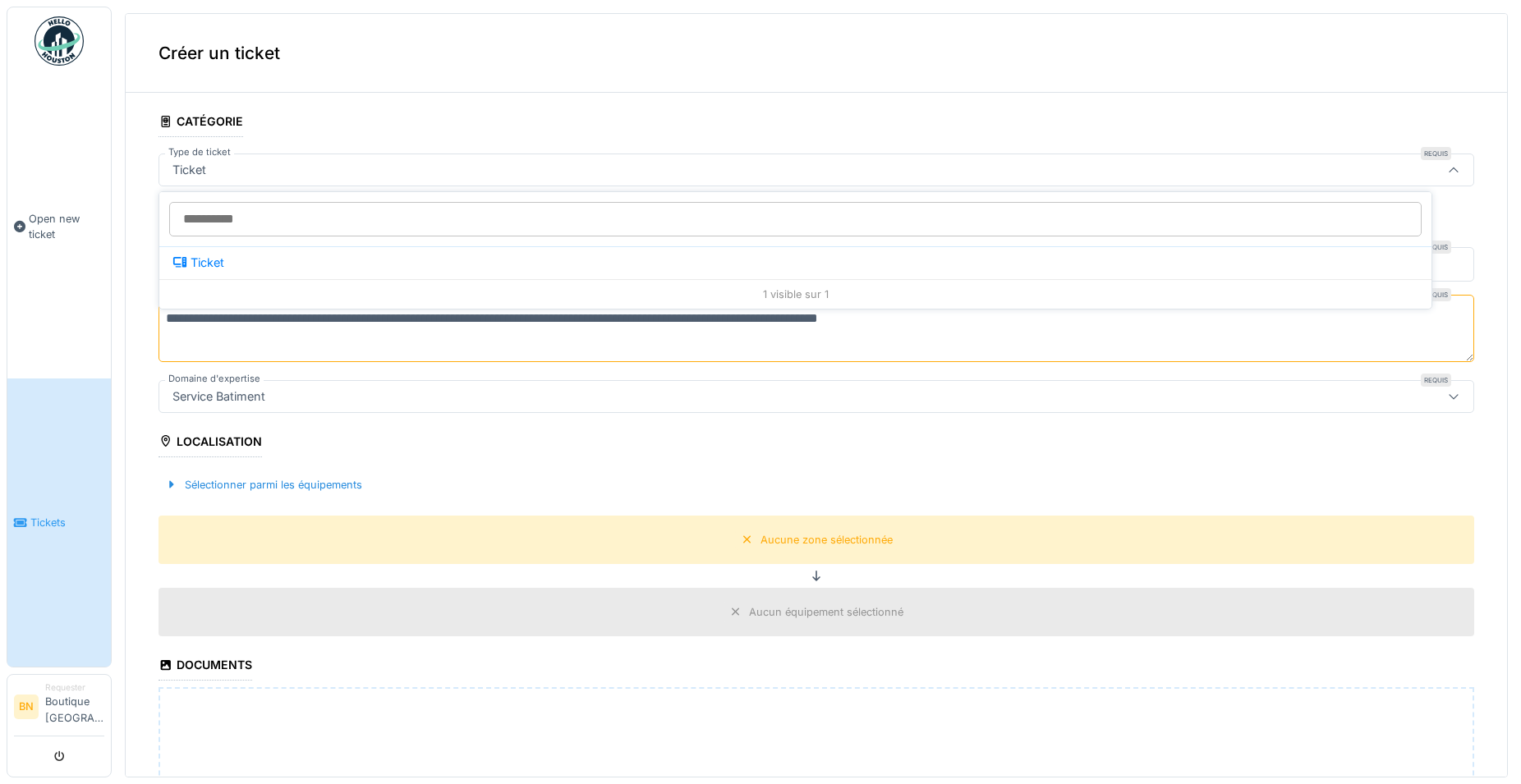
click at [1449, 169] on icon at bounding box center [1452, 169] width 9 height 5
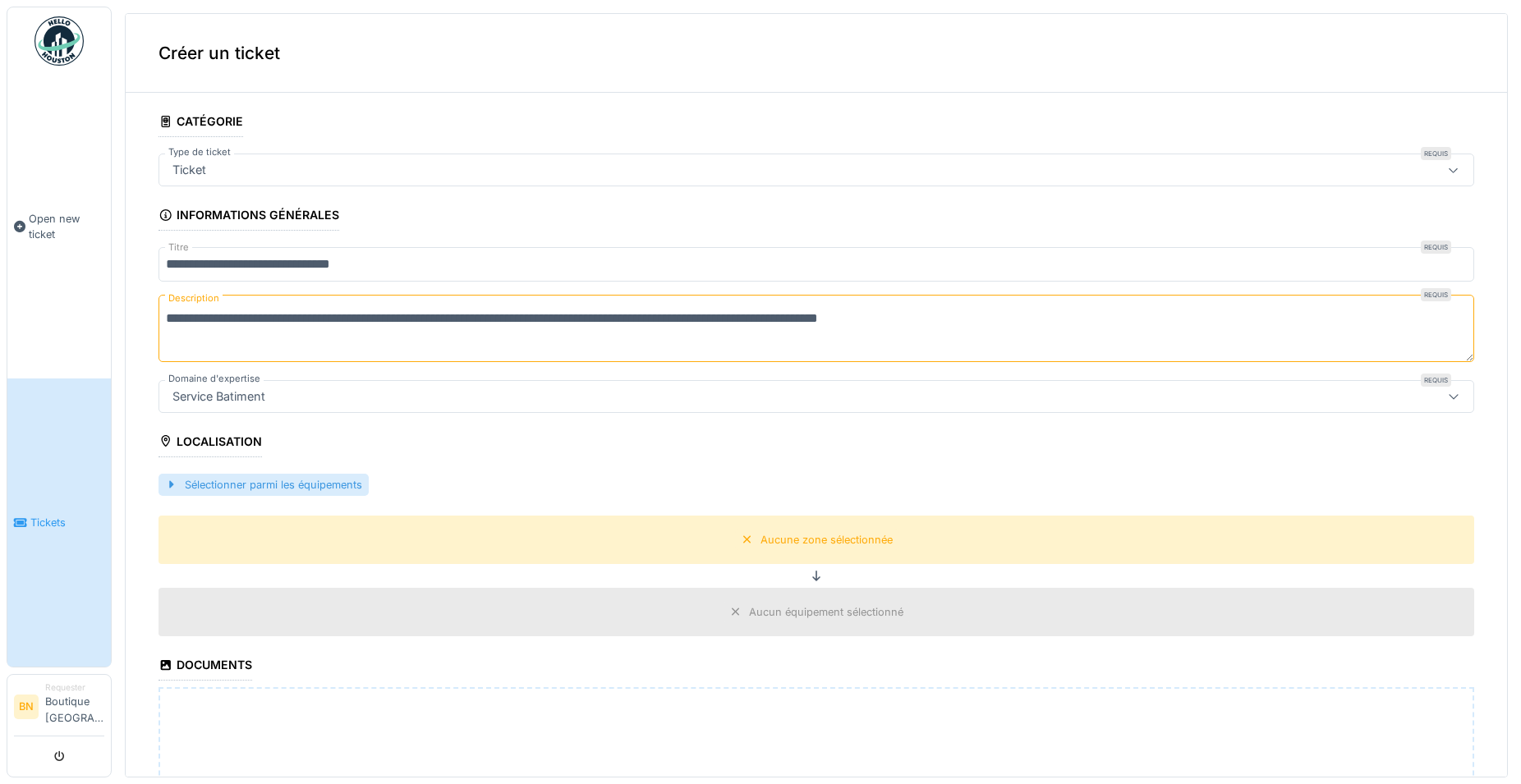
click at [294, 479] on div "Sélectionner parmi les équipements" at bounding box center [263, 484] width 210 height 23
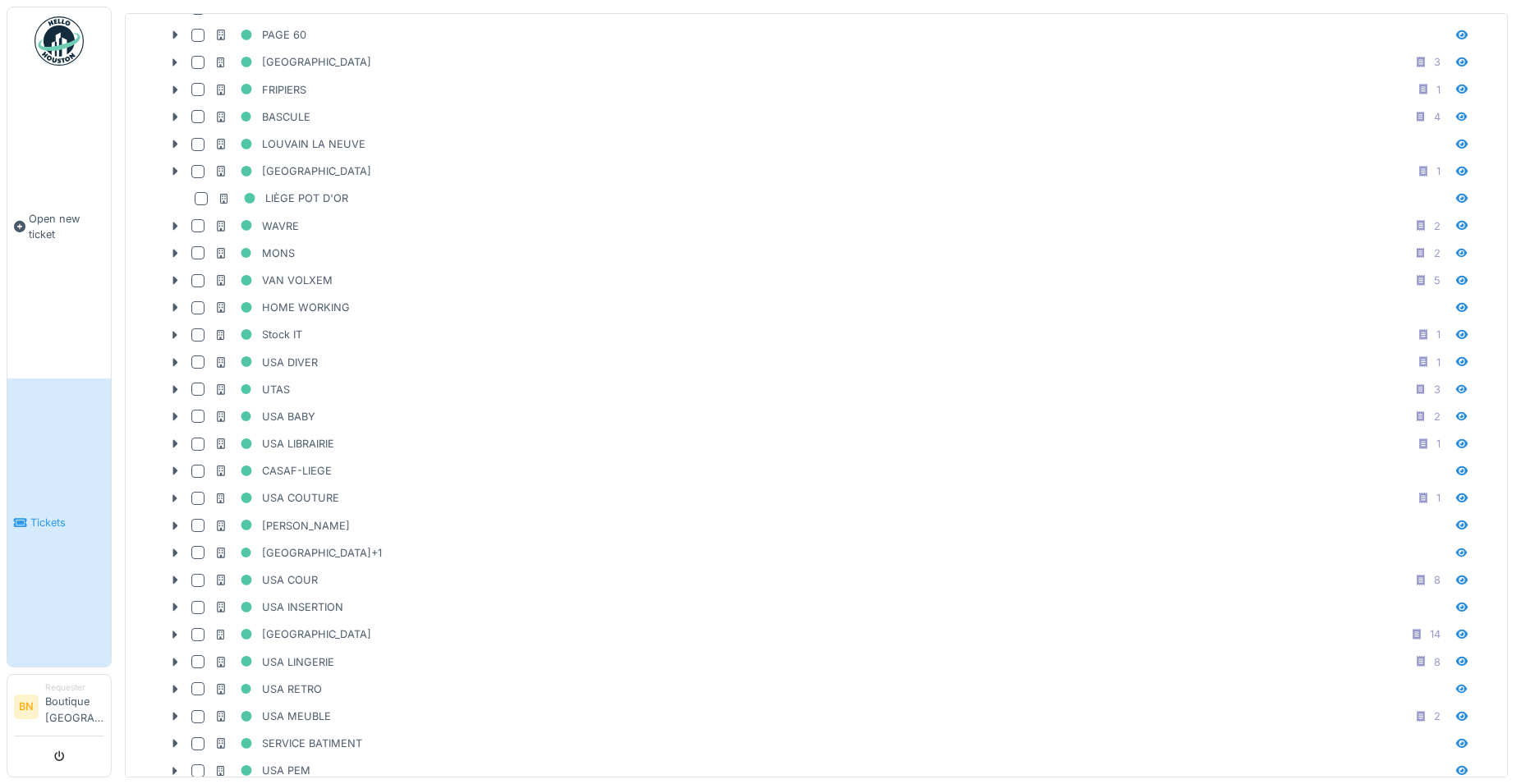
scroll to position [1330, 0]
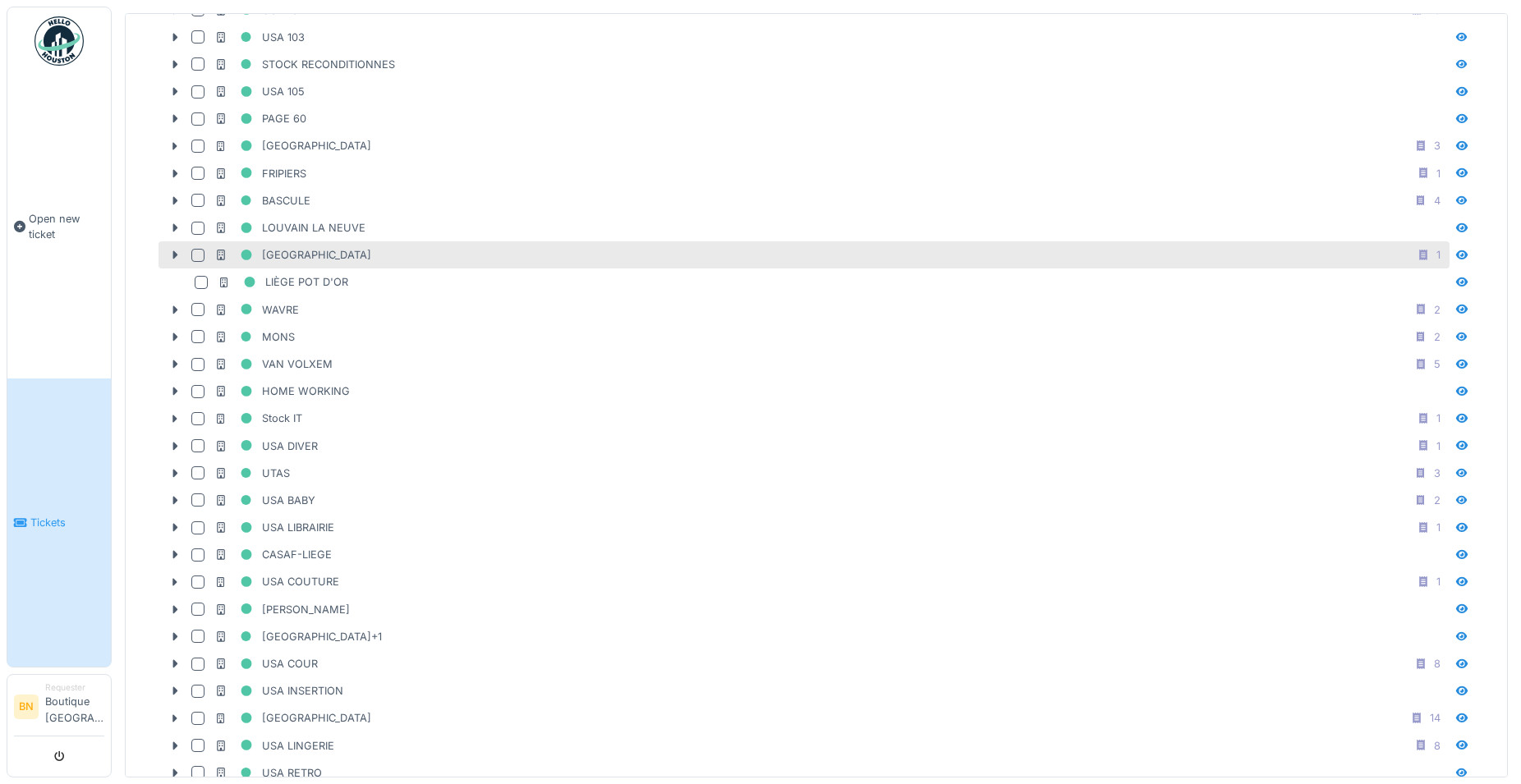
click at [196, 252] on div at bounding box center [197, 254] width 13 height 13
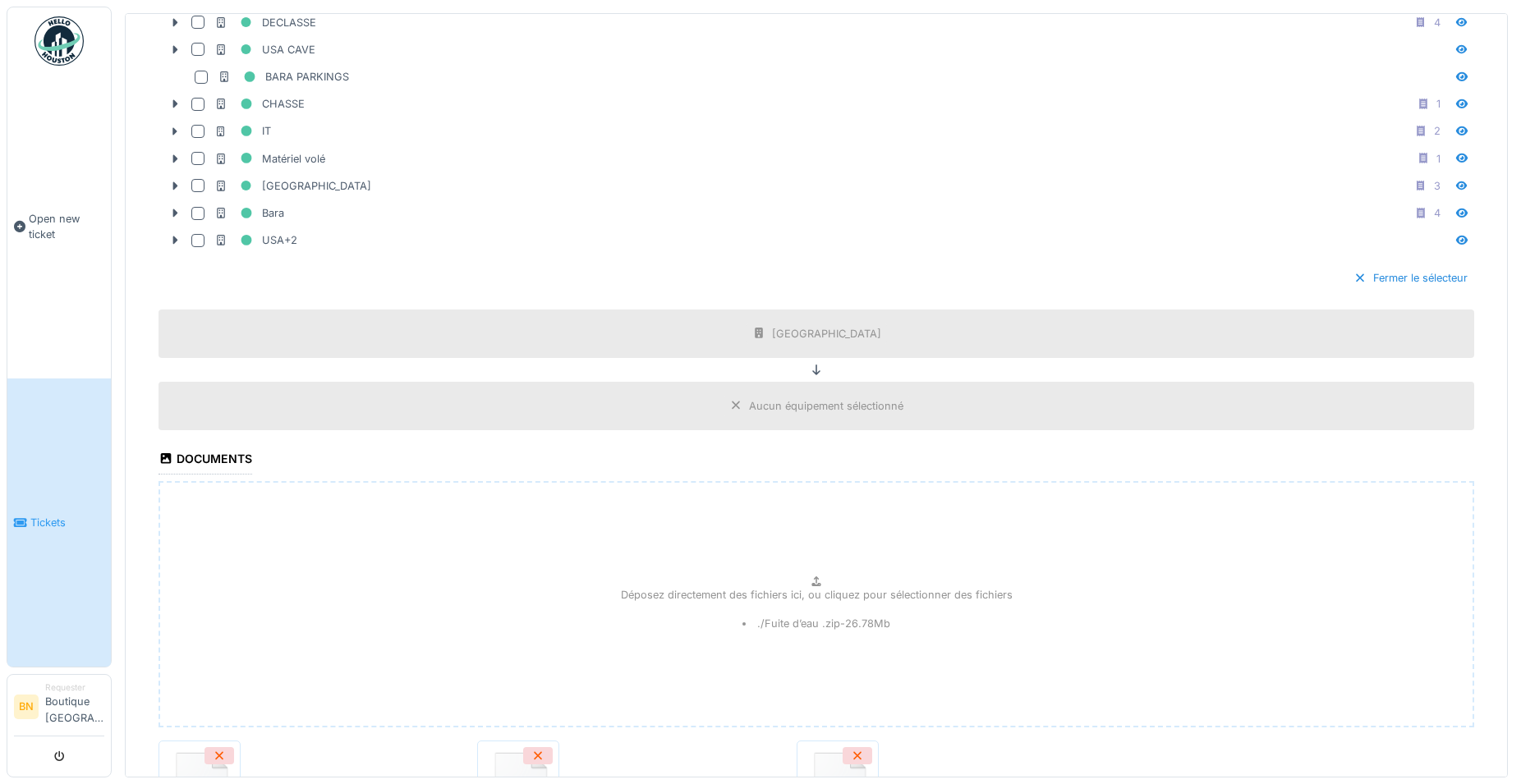
scroll to position [2392, 0]
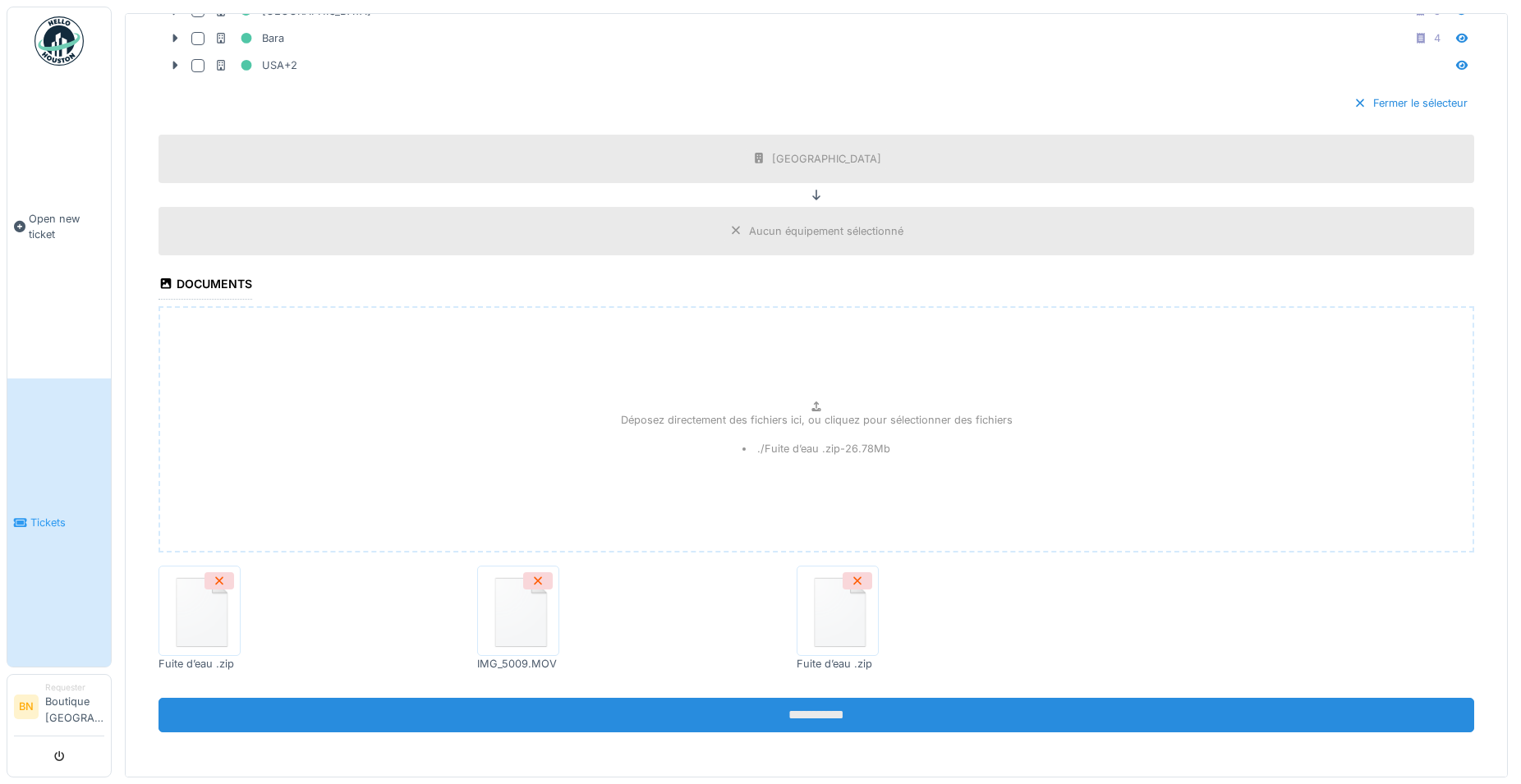
click at [827, 714] on input "**********" at bounding box center [816, 715] width 1315 height 34
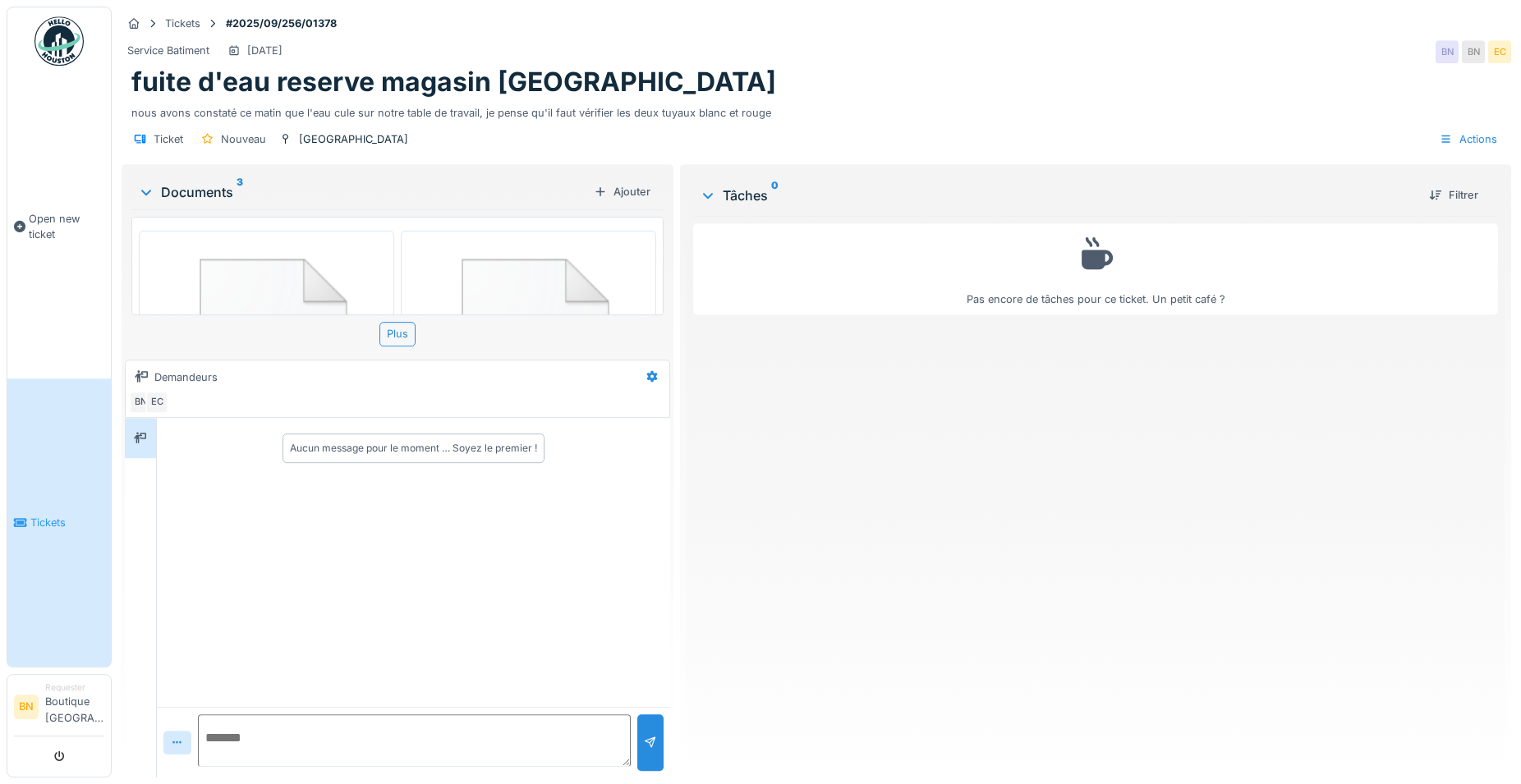
scroll to position [14, 0]
click at [647, 735] on div at bounding box center [650, 743] width 13 height 16
click at [644, 735] on div at bounding box center [650, 743] width 13 height 16
click at [1441, 142] on icon at bounding box center [1445, 139] width 9 height 8
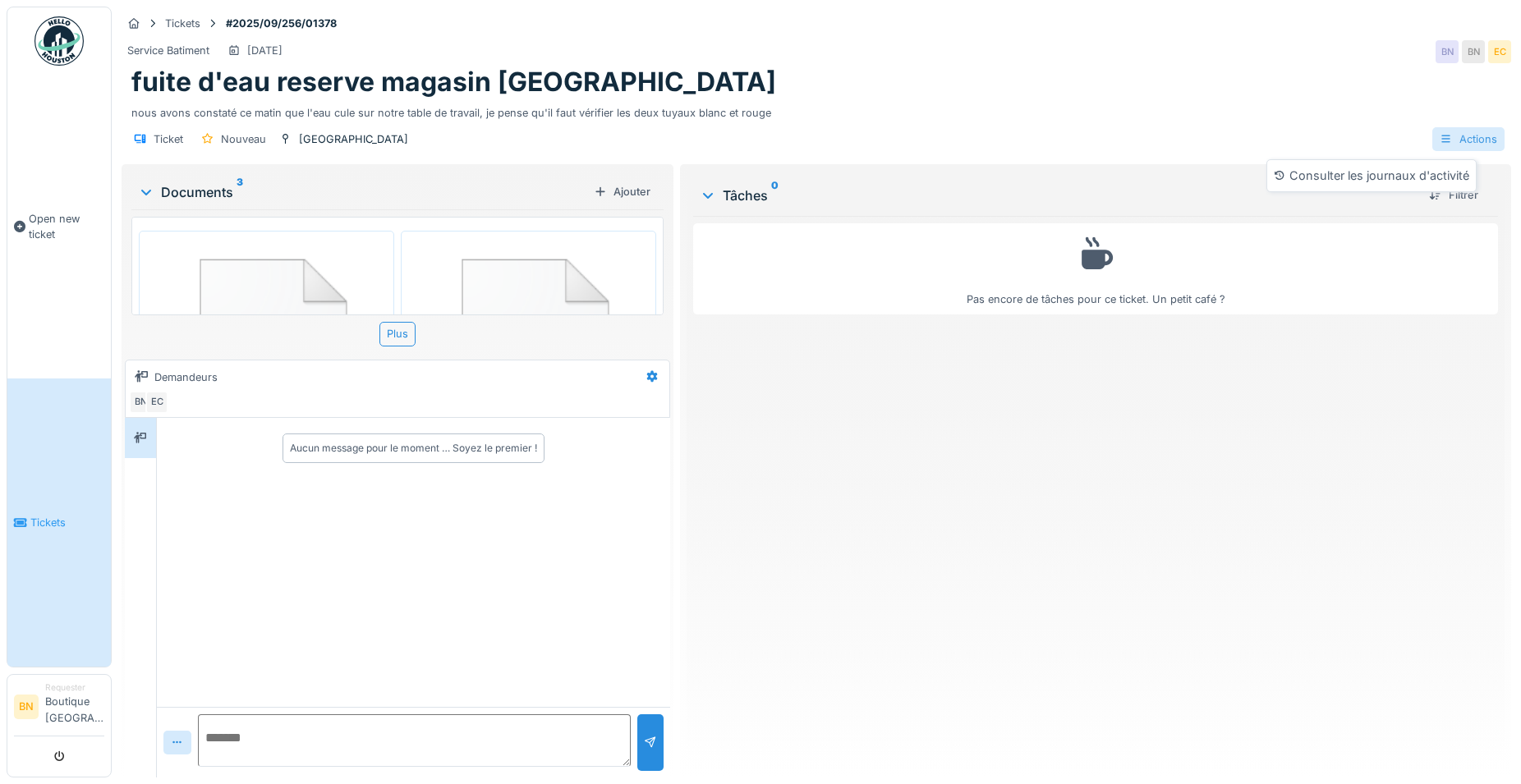
click at [1441, 142] on icon at bounding box center [1445, 139] width 9 height 8
click at [38, 527] on span "Tickets" at bounding box center [68, 523] width 74 height 16
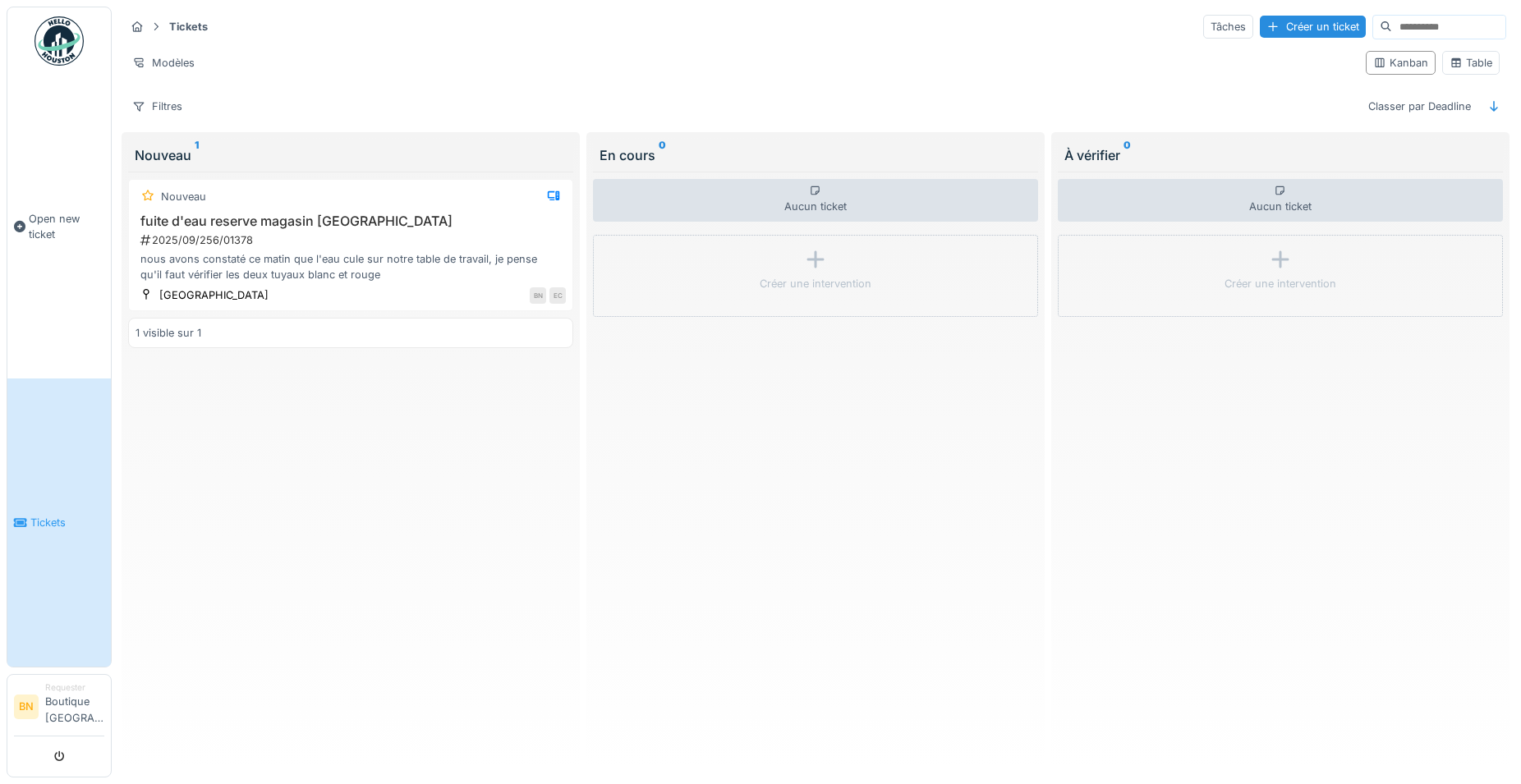
click at [161, 24] on icon at bounding box center [156, 26] width 13 height 11
click at [156, 26] on icon at bounding box center [156, 26] width 13 height 11
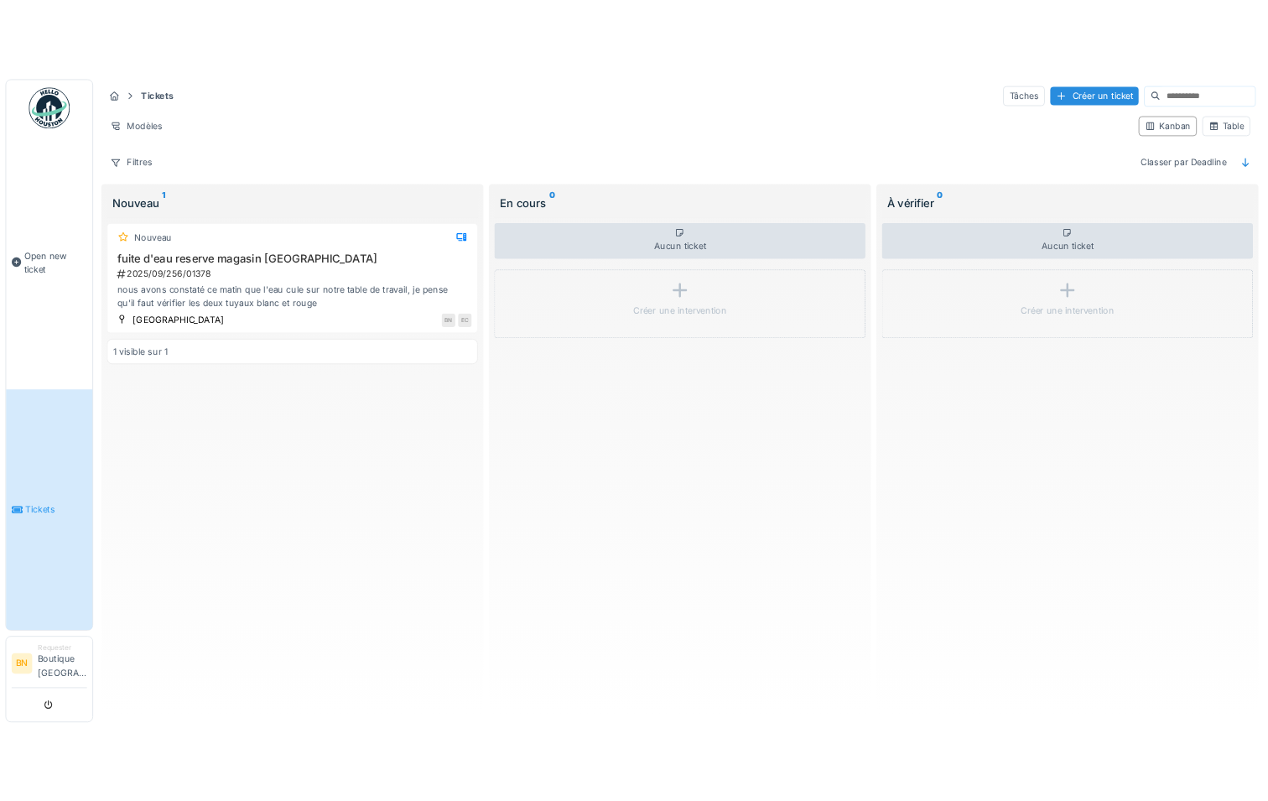
scroll to position [12, 0]
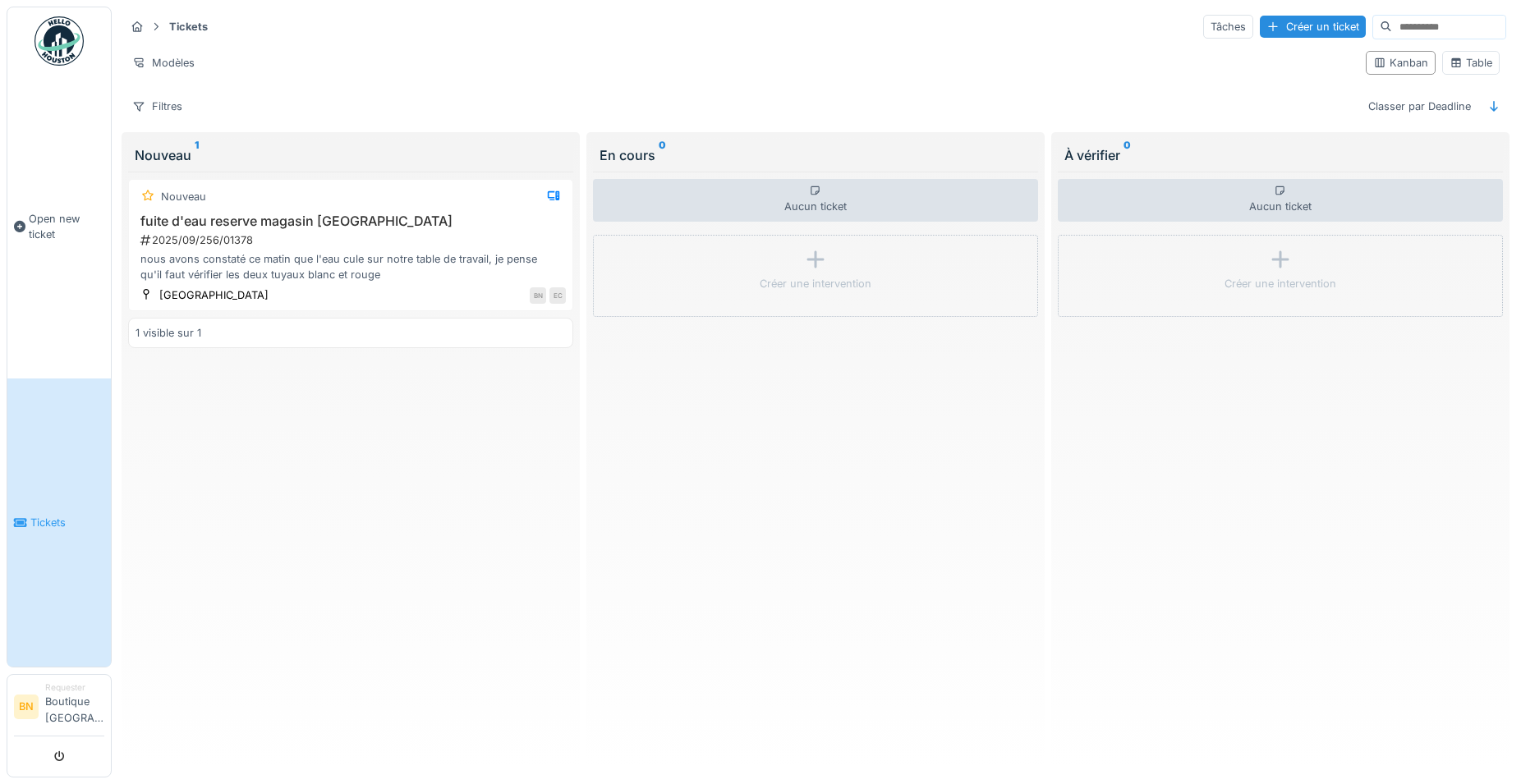
click at [171, 145] on div "Nouveau 1" at bounding box center [350, 155] width 432 height 20
click at [1276, 16] on div "Créer un ticket" at bounding box center [1313, 26] width 106 height 23
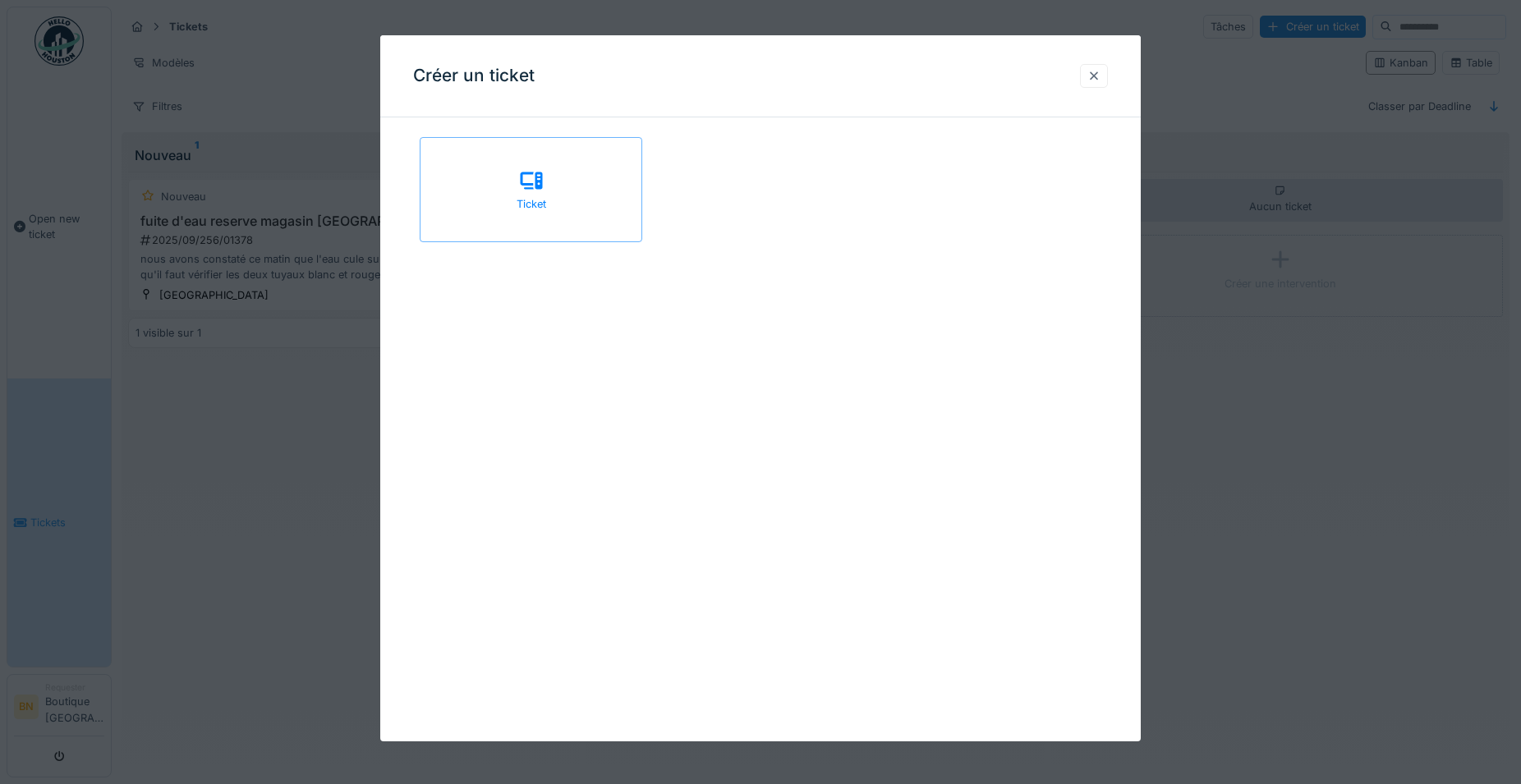
click at [1100, 77] on div at bounding box center [1093, 76] width 13 height 16
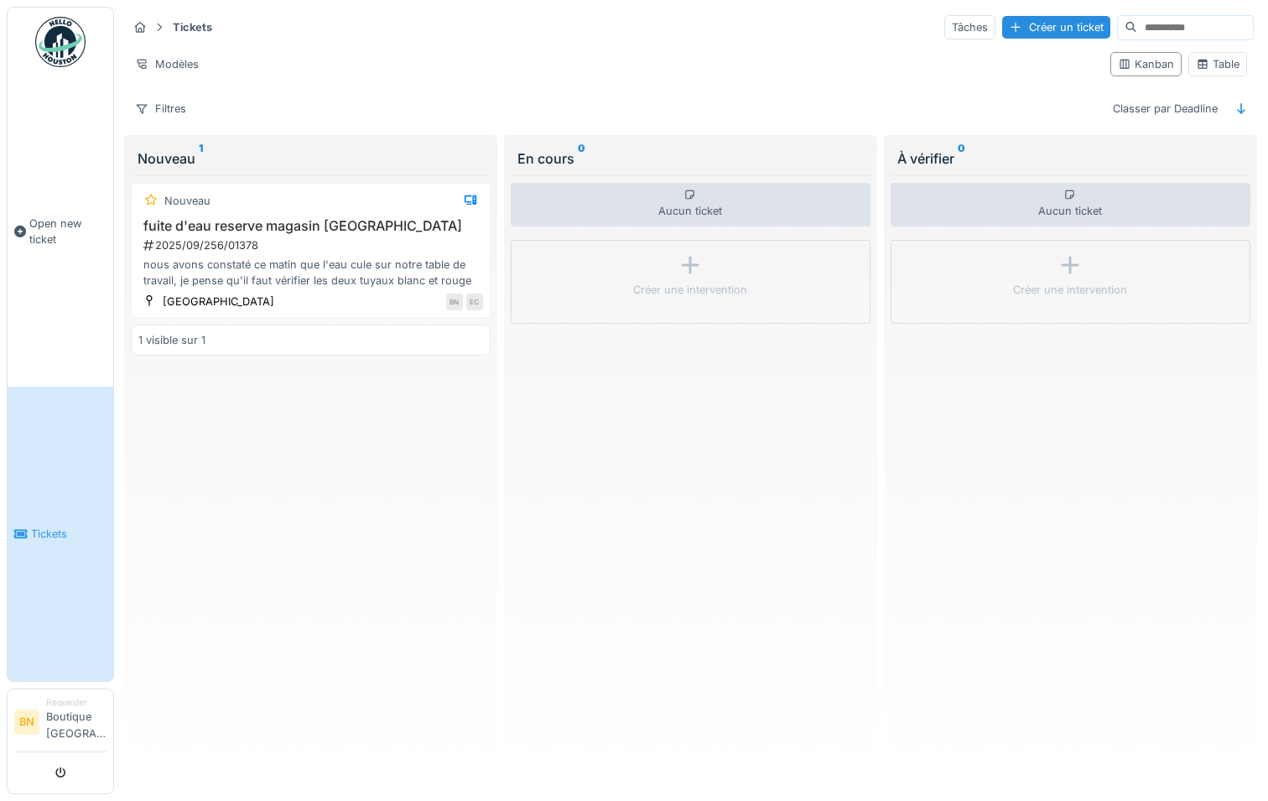
click at [182, 148] on div "Nouveau 1" at bounding box center [311, 158] width 346 height 20
click at [43, 225] on span "Open new ticket" at bounding box center [67, 232] width 77 height 32
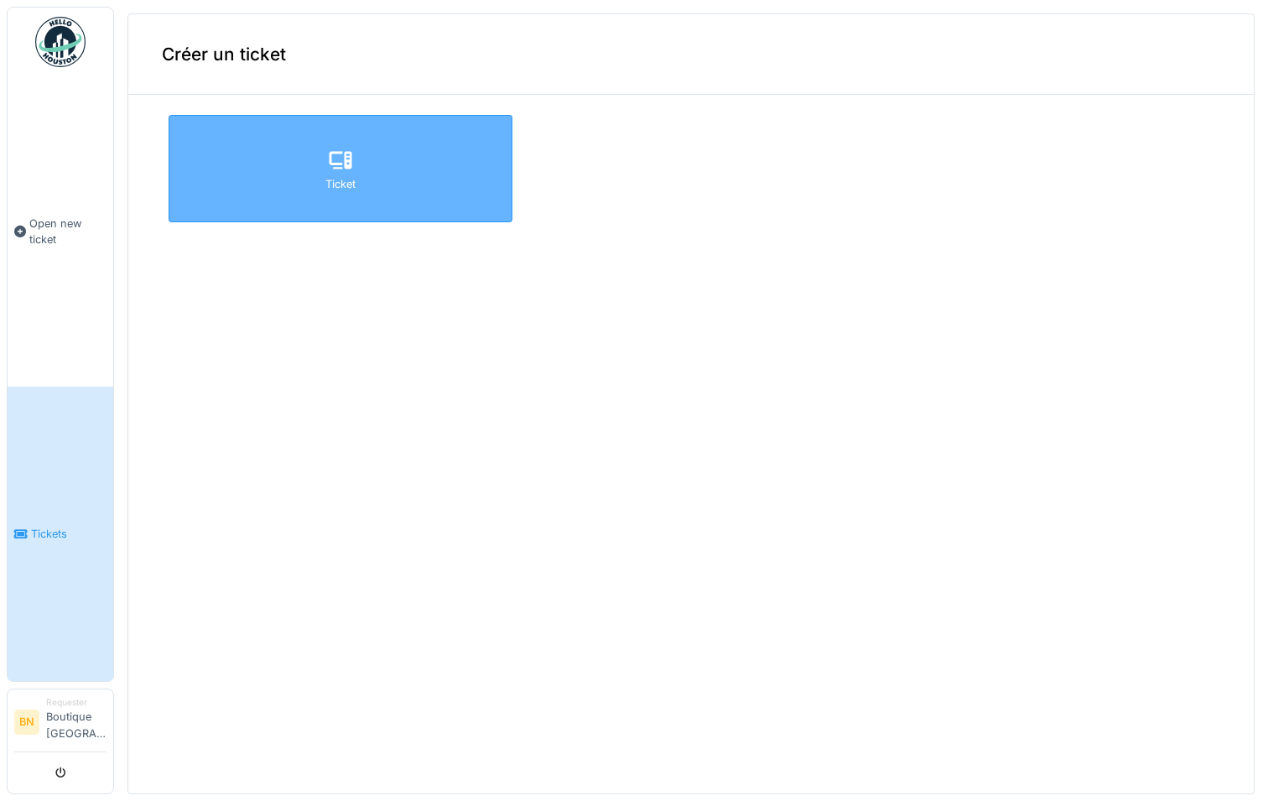
click at [346, 163] on div "Ticket" at bounding box center [341, 168] width 344 height 107
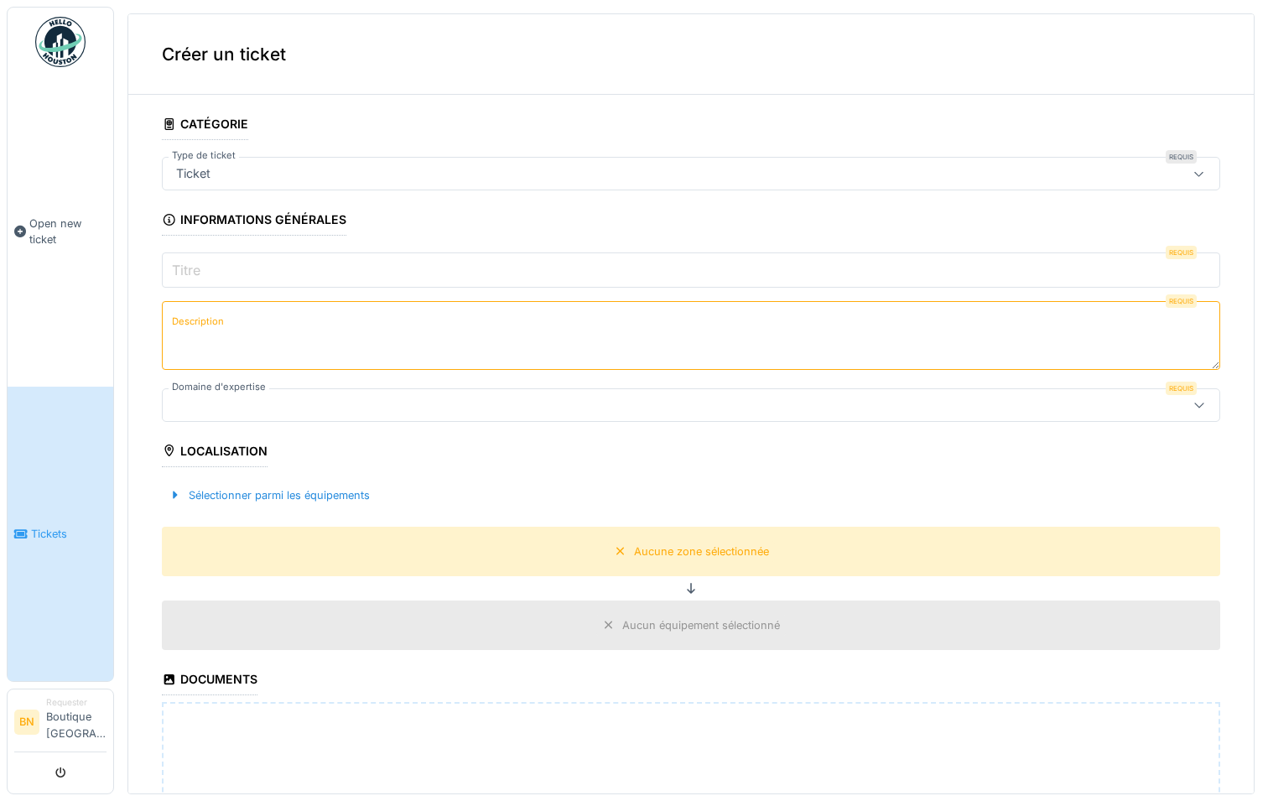
click at [1193, 173] on icon at bounding box center [1199, 174] width 13 height 11
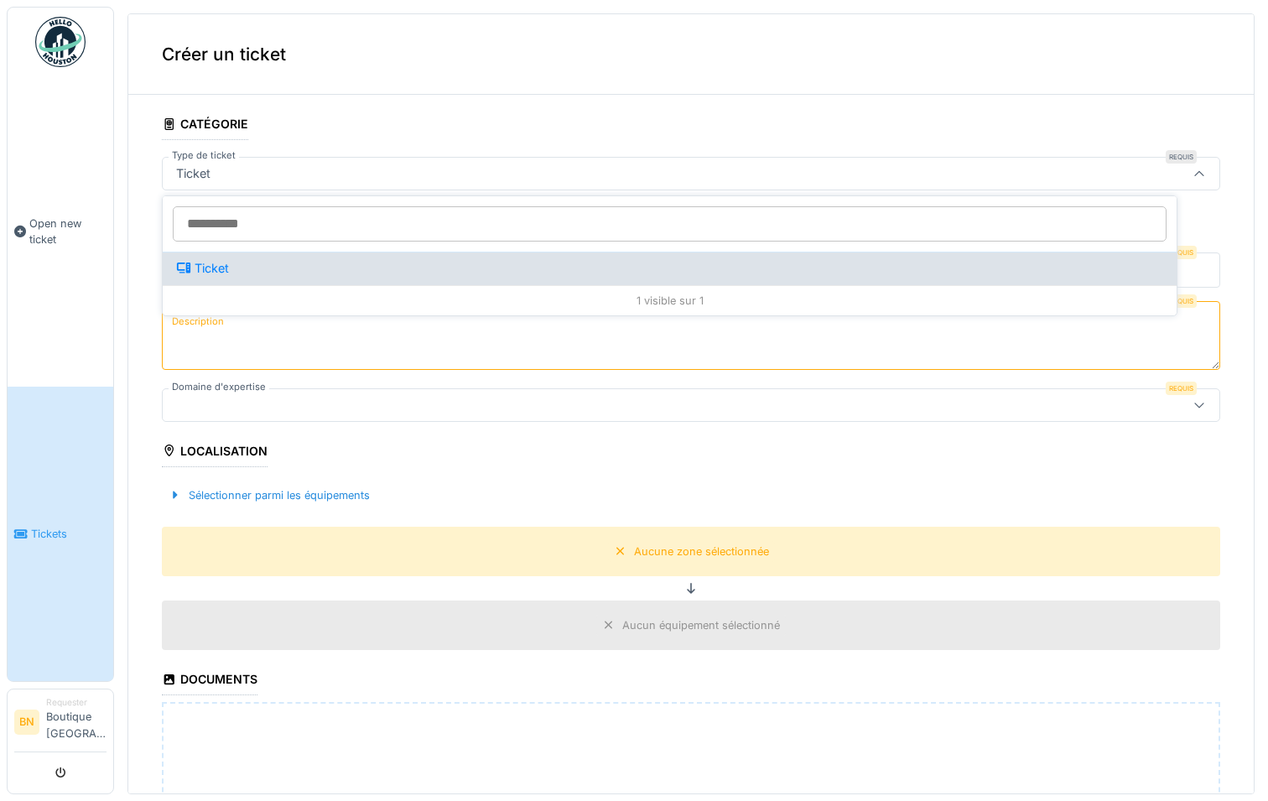
click at [211, 266] on div "Ticket" at bounding box center [669, 268] width 987 height 18
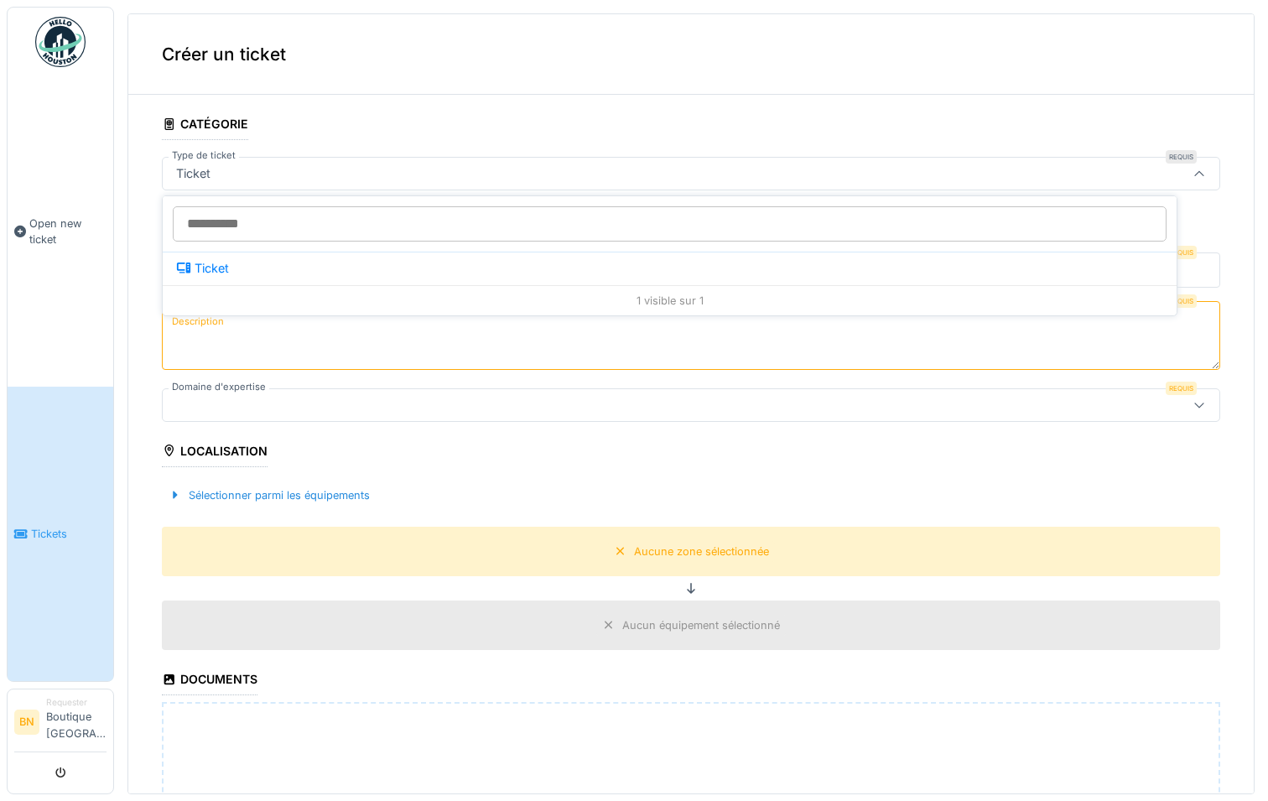
click at [1195, 174] on icon at bounding box center [1199, 173] width 9 height 5
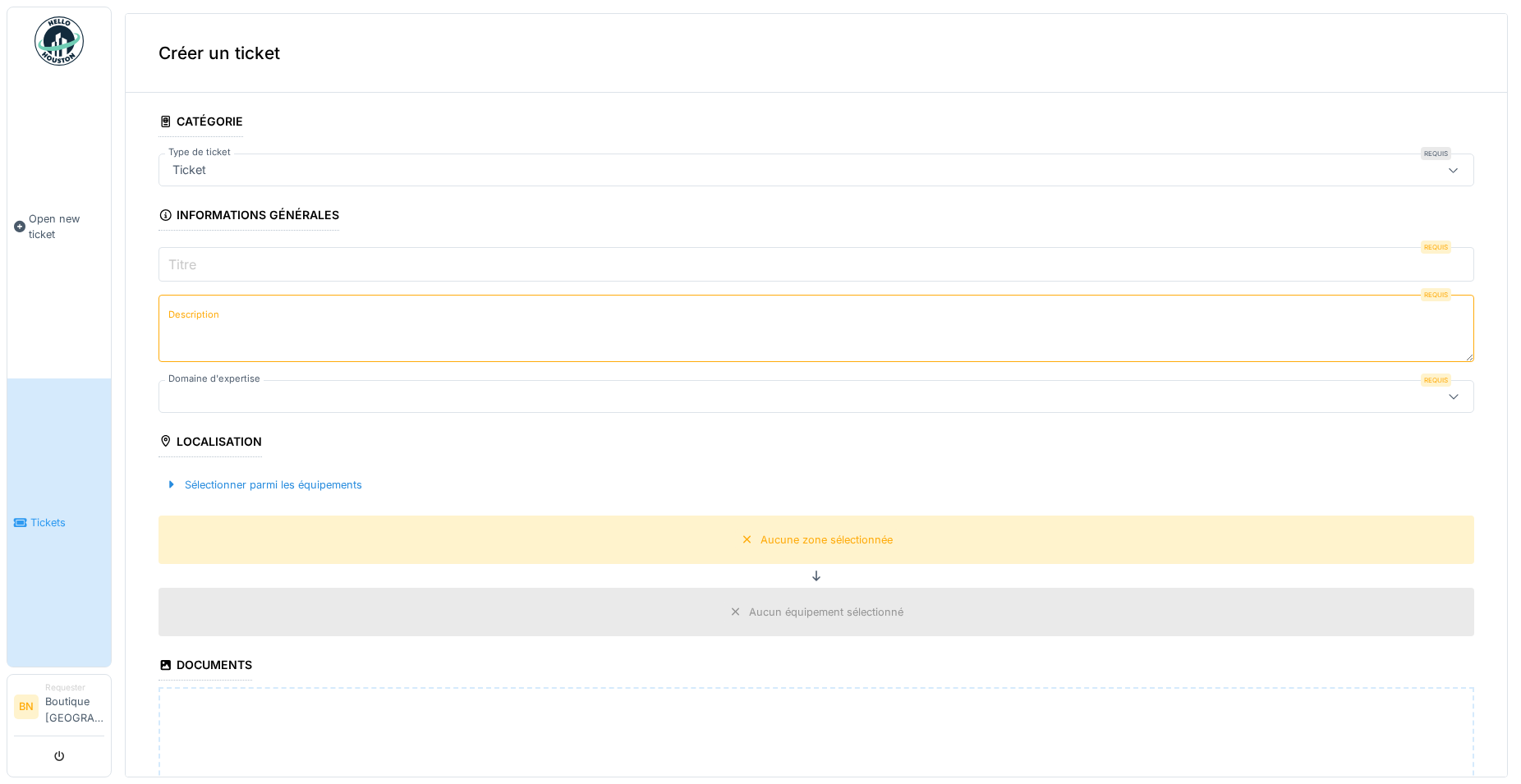
click at [1241, 165] on icon at bounding box center [1452, 170] width 13 height 11
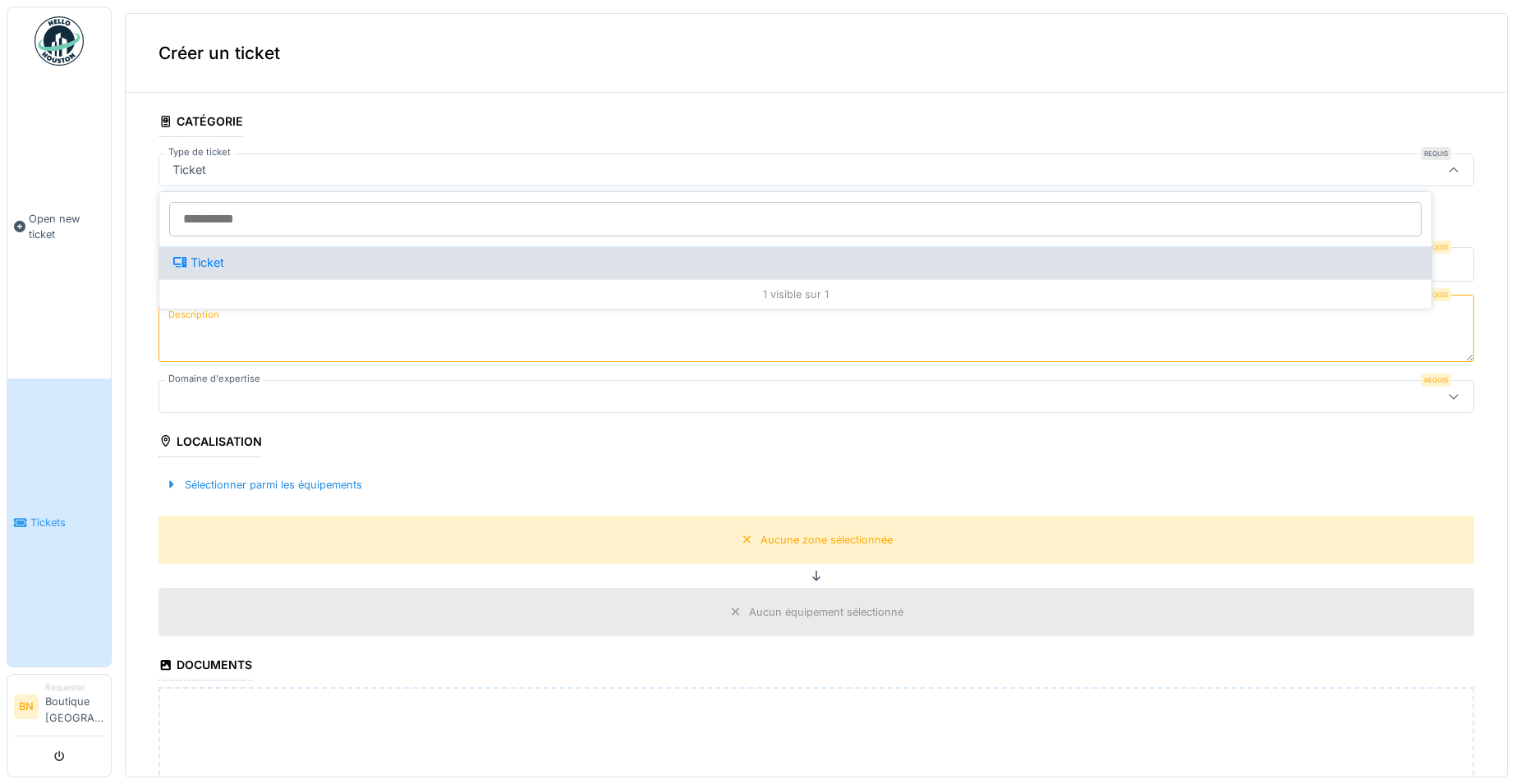
click at [204, 255] on div "Ticket" at bounding box center [795, 262] width 1246 height 18
click at [208, 266] on div "Ticket" at bounding box center [795, 262] width 1246 height 18
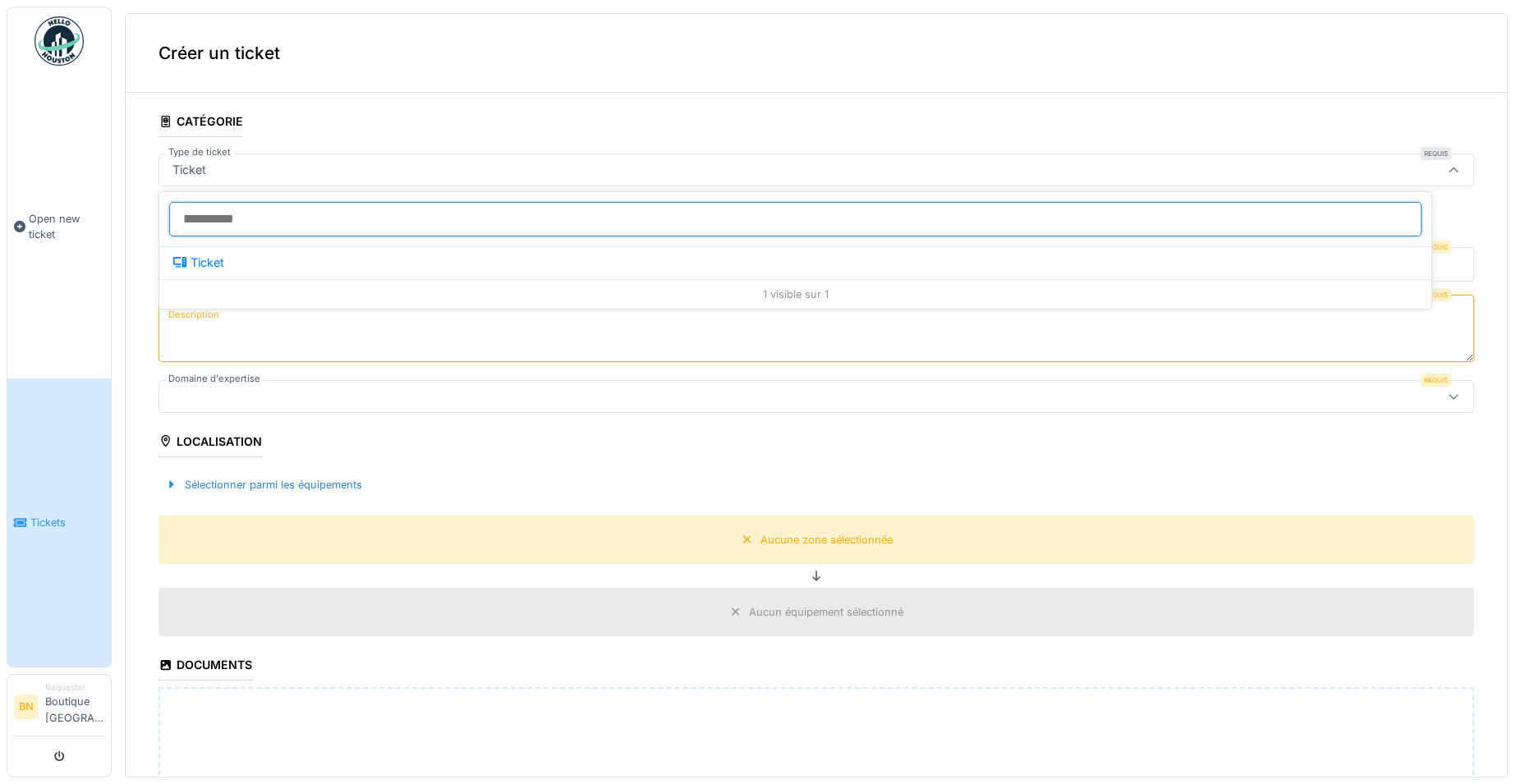
click at [326, 215] on input "Type de ticket" at bounding box center [795, 218] width 1252 height 34
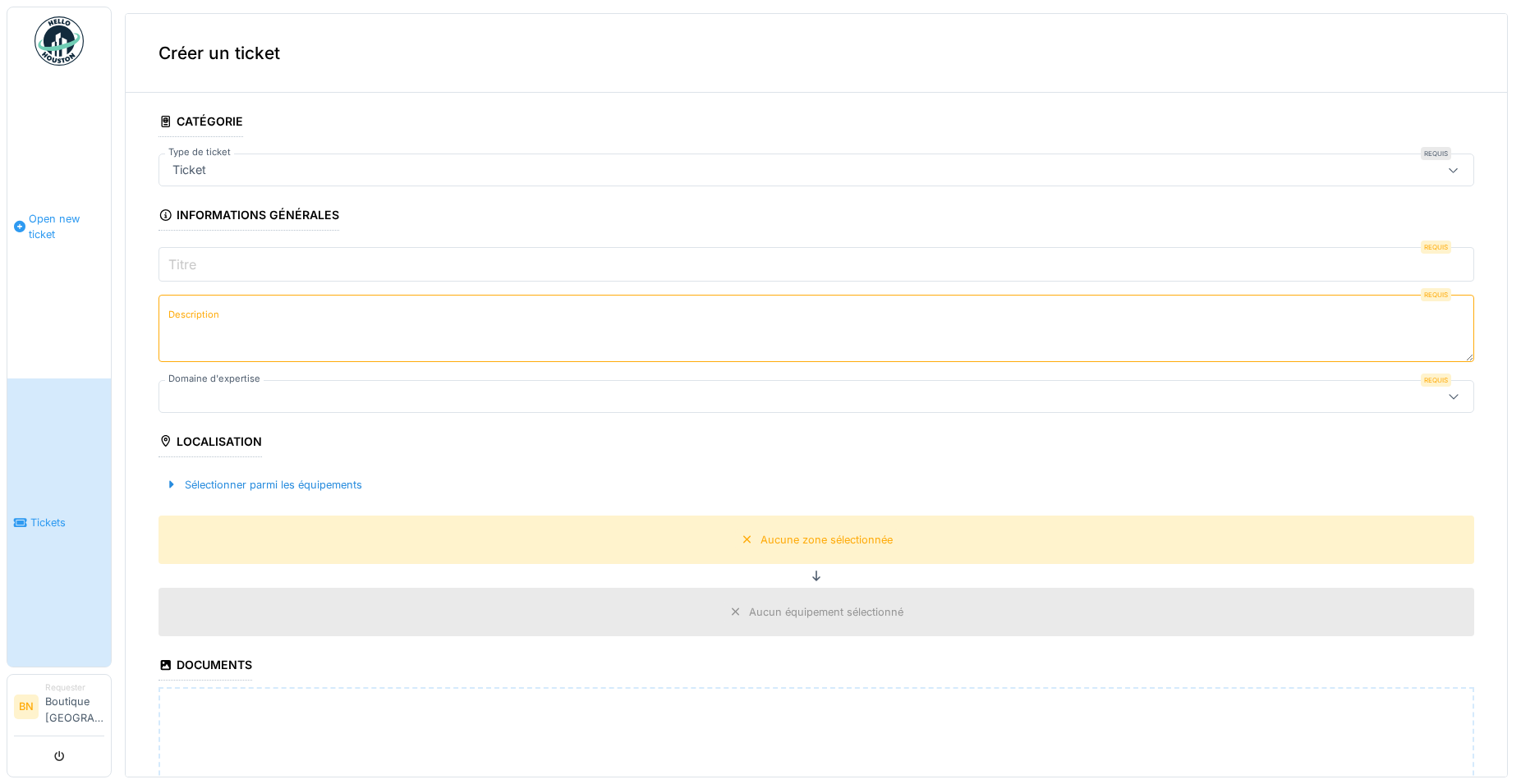
click at [55, 227] on span "Open new ticket" at bounding box center [66, 227] width 75 height 31
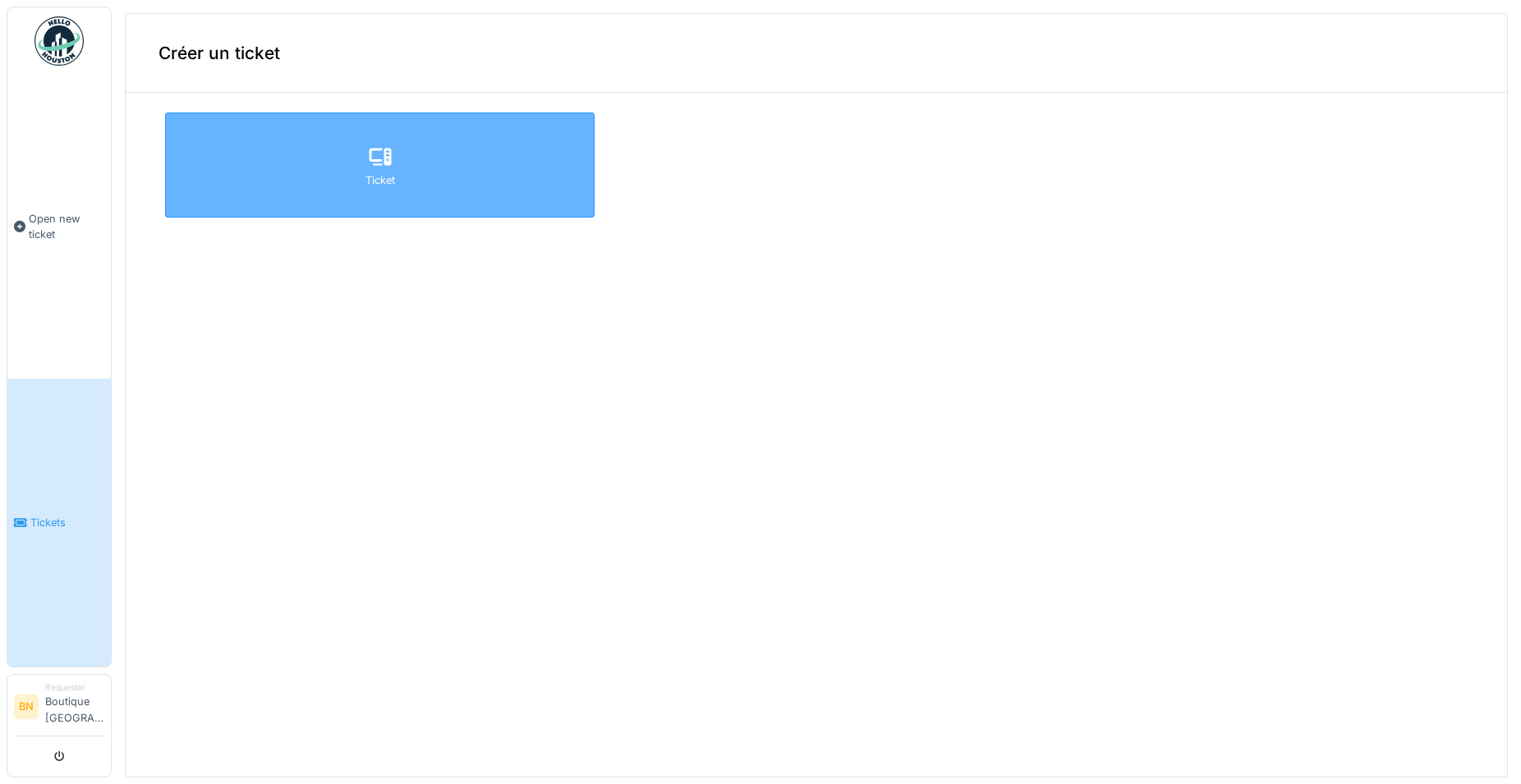
click at [370, 154] on icon at bounding box center [380, 157] width 24 height 20
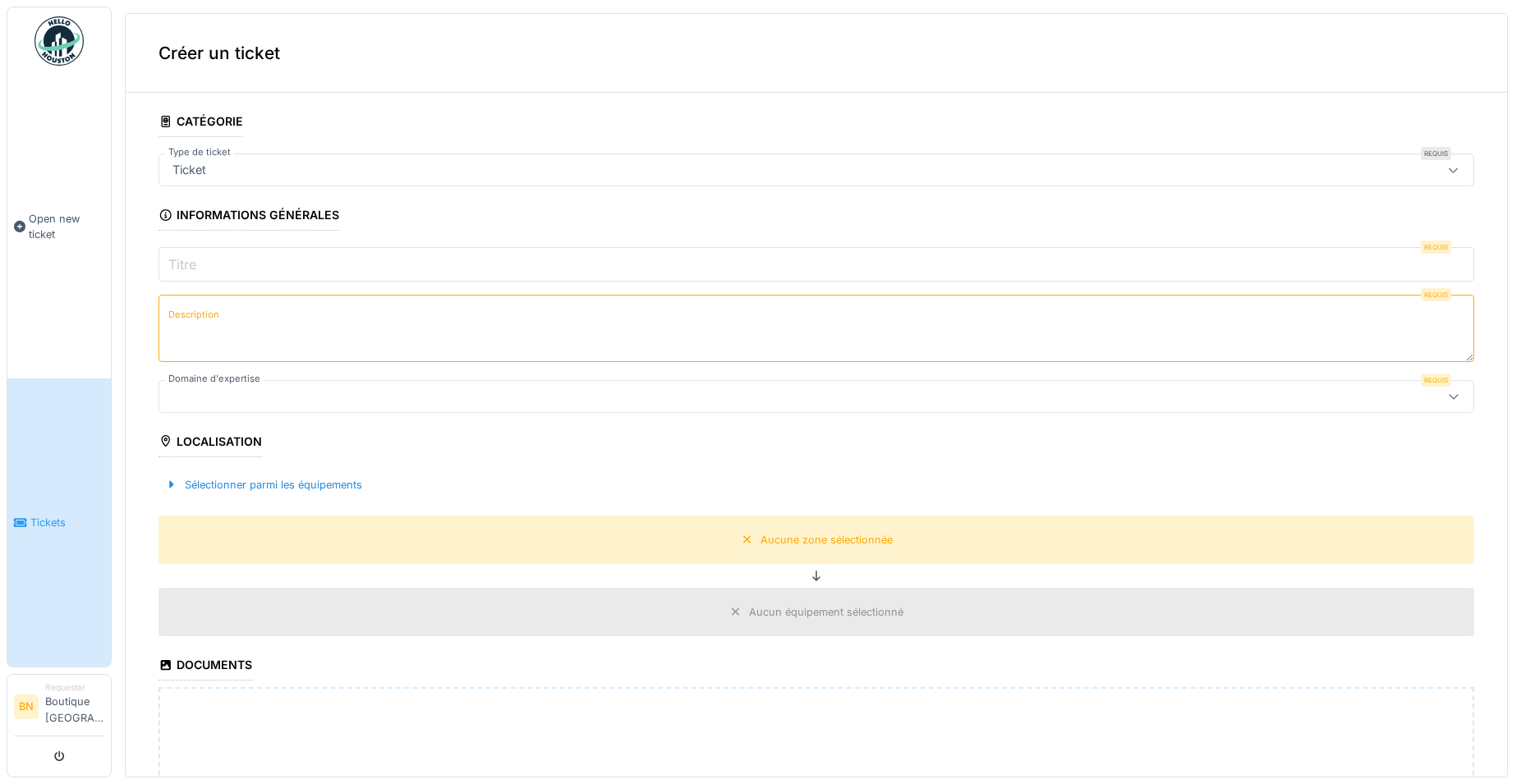
click at [47, 519] on span "Tickets" at bounding box center [68, 523] width 74 height 16
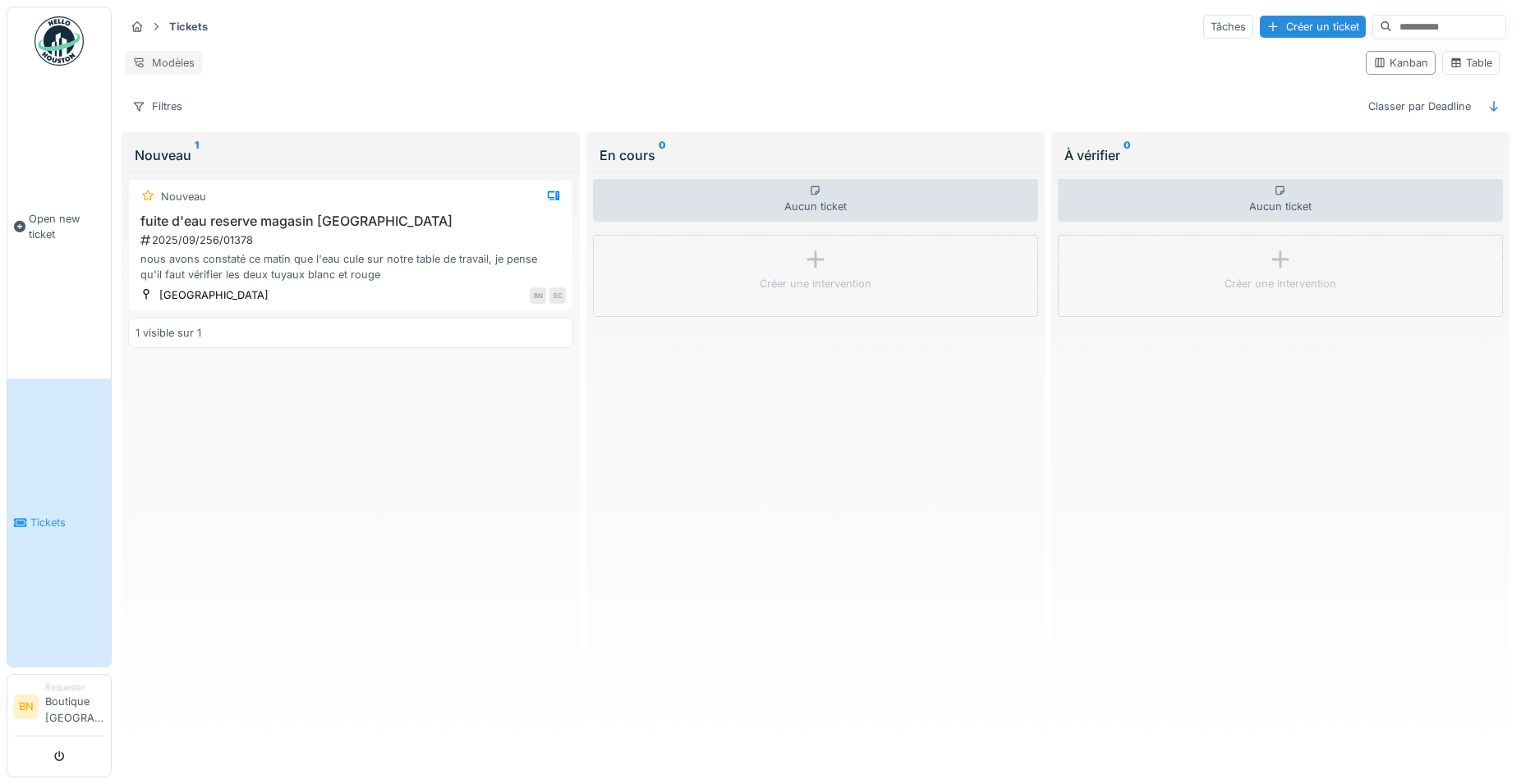
click at [161, 51] on div "Modèles" at bounding box center [163, 63] width 77 height 23
click at [191, 94] on div "Nouvelle vue" at bounding box center [198, 92] width 137 height 24
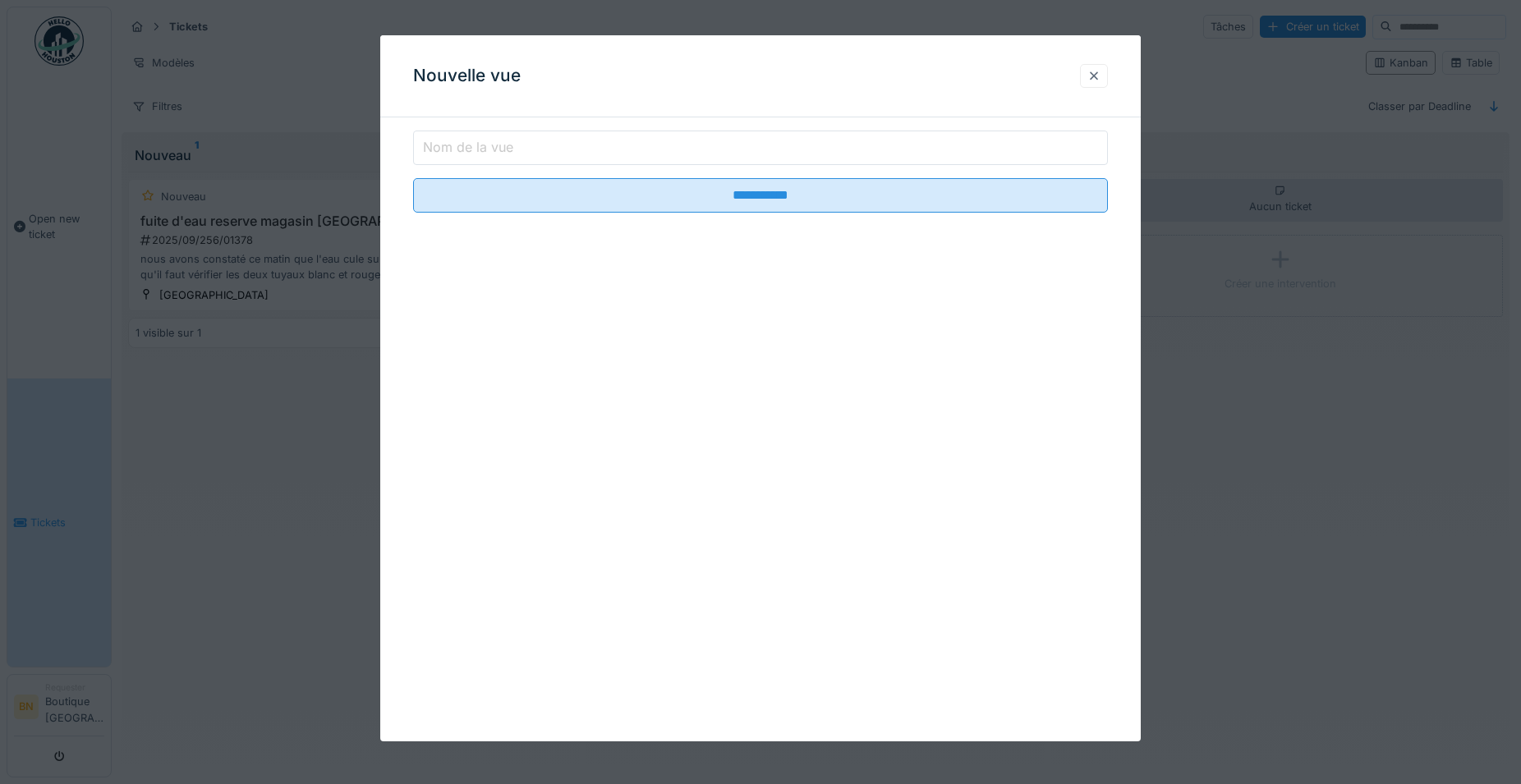
click at [1100, 76] on div at bounding box center [1093, 76] width 13 height 16
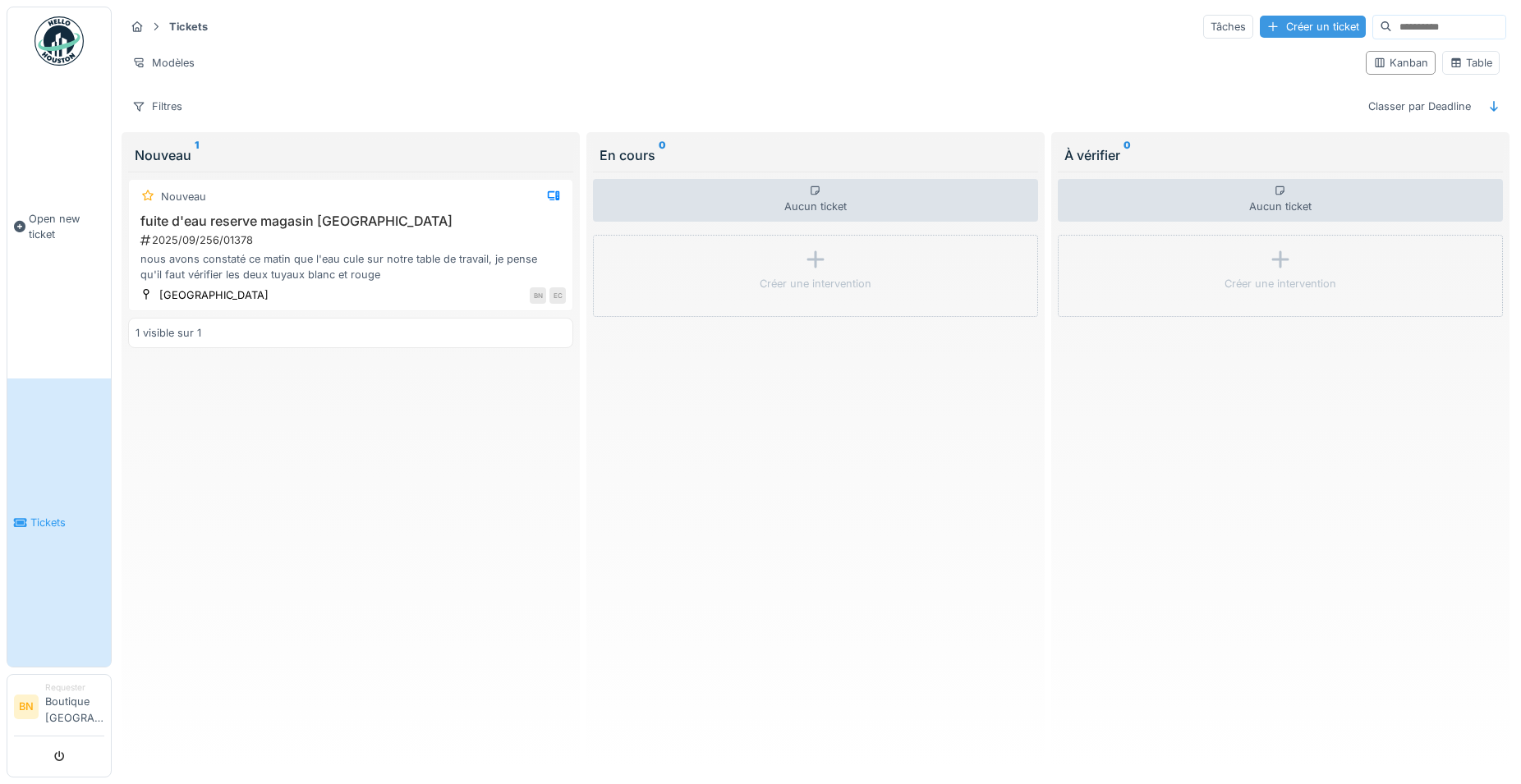
click at [1260, 23] on div "Créer un ticket" at bounding box center [1313, 26] width 106 height 23
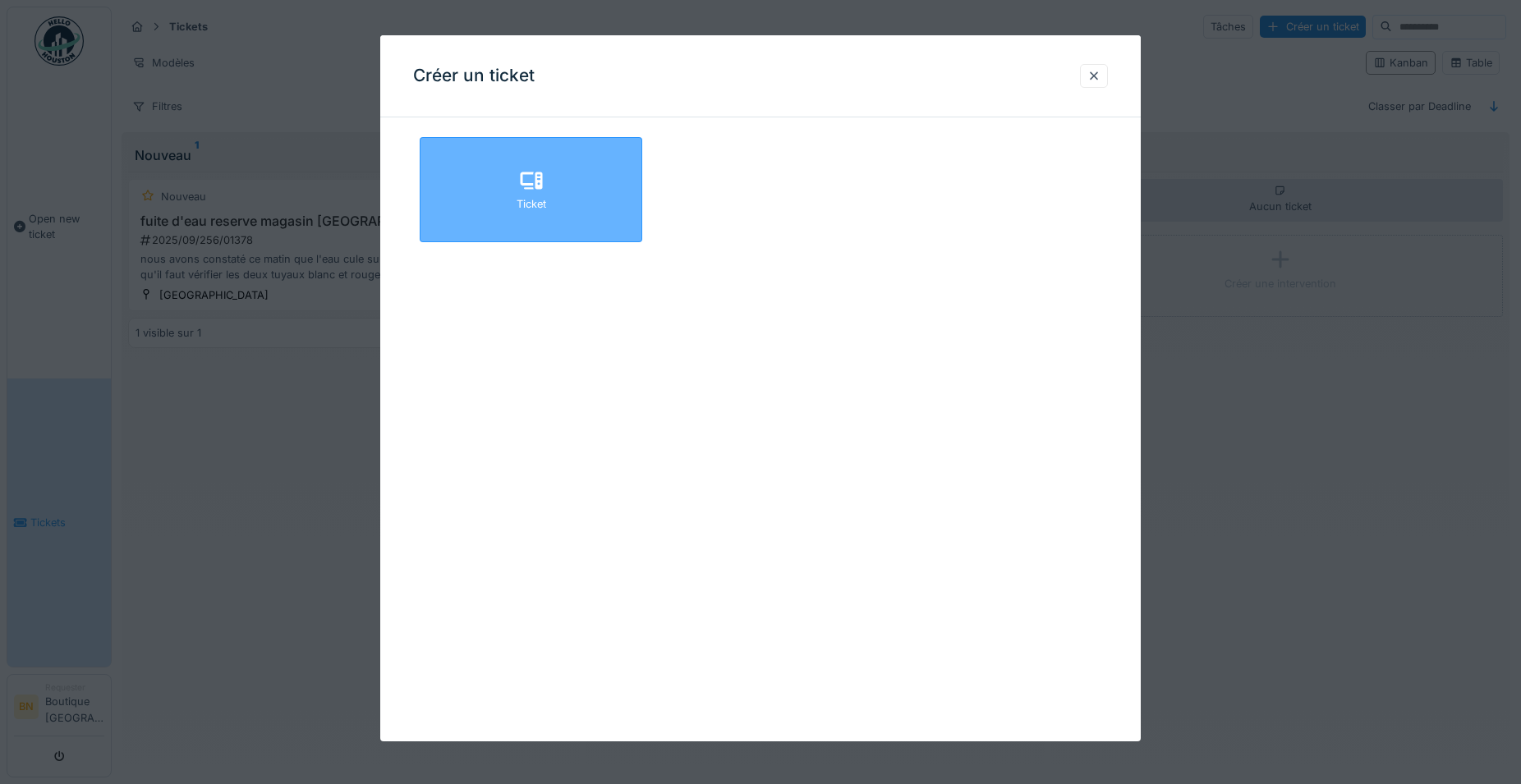
click at [538, 188] on icon at bounding box center [530, 181] width 23 height 18
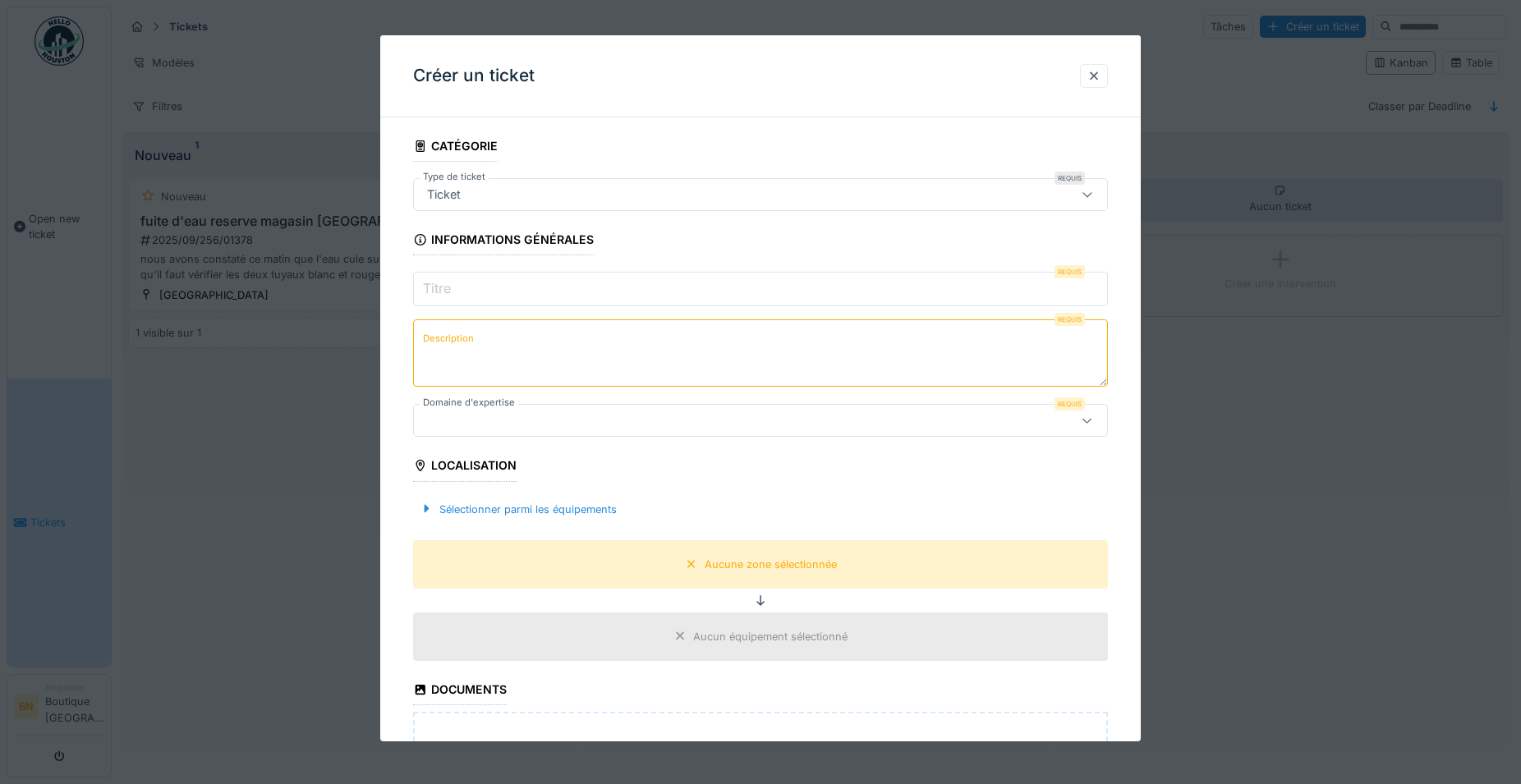
click at [1093, 191] on icon at bounding box center [1086, 194] width 13 height 11
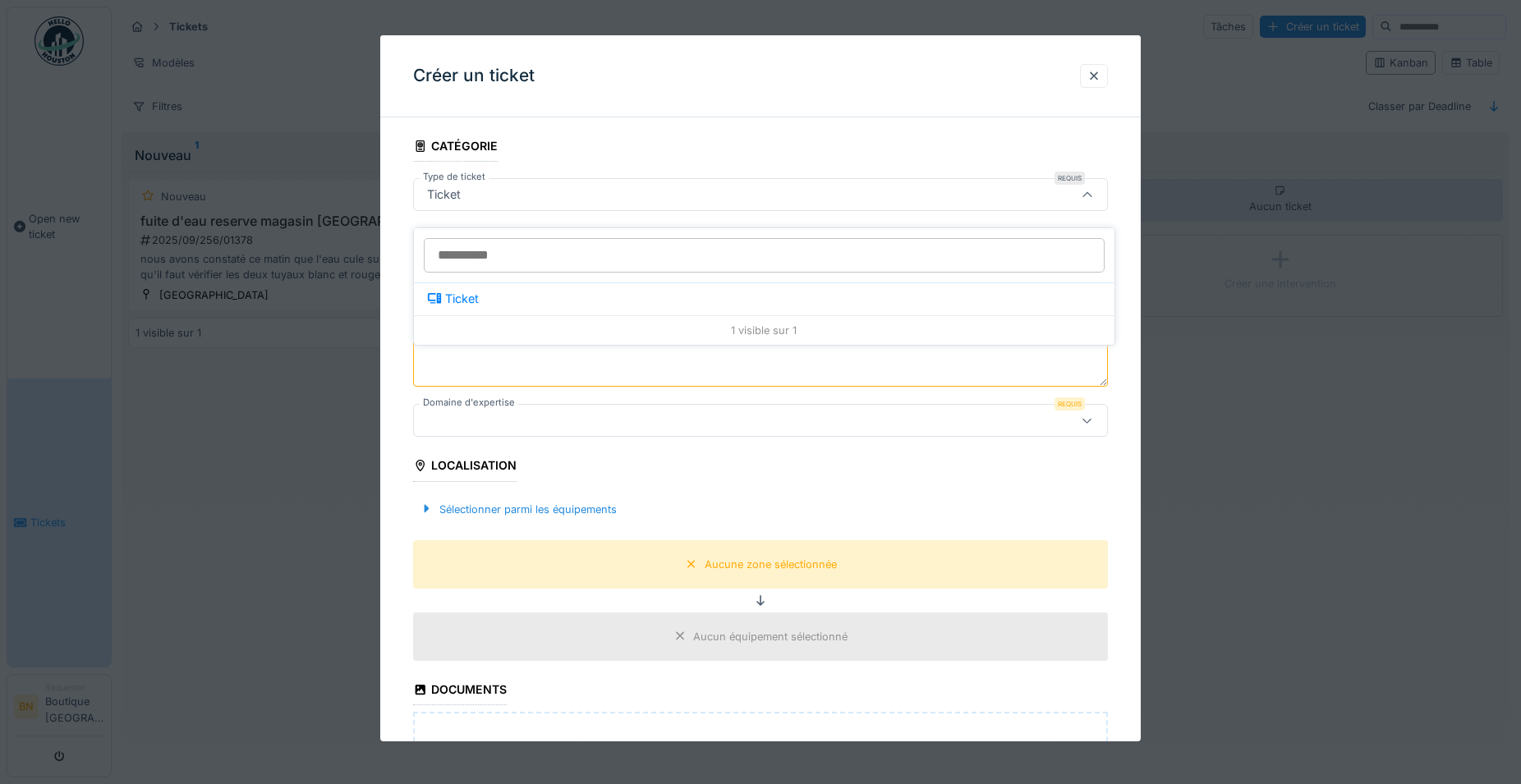
click at [1093, 191] on icon at bounding box center [1086, 195] width 13 height 11
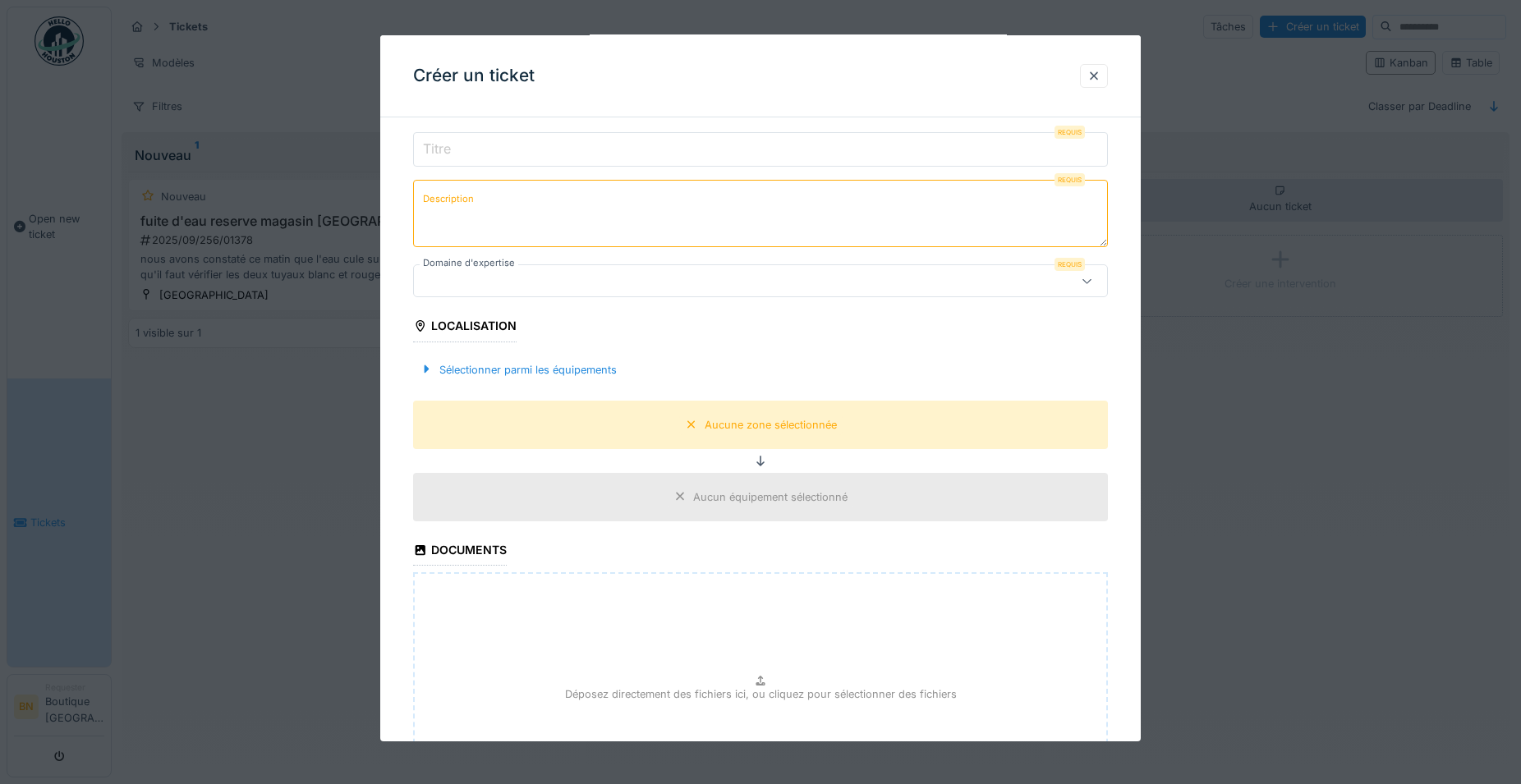
scroll to position [148, 0]
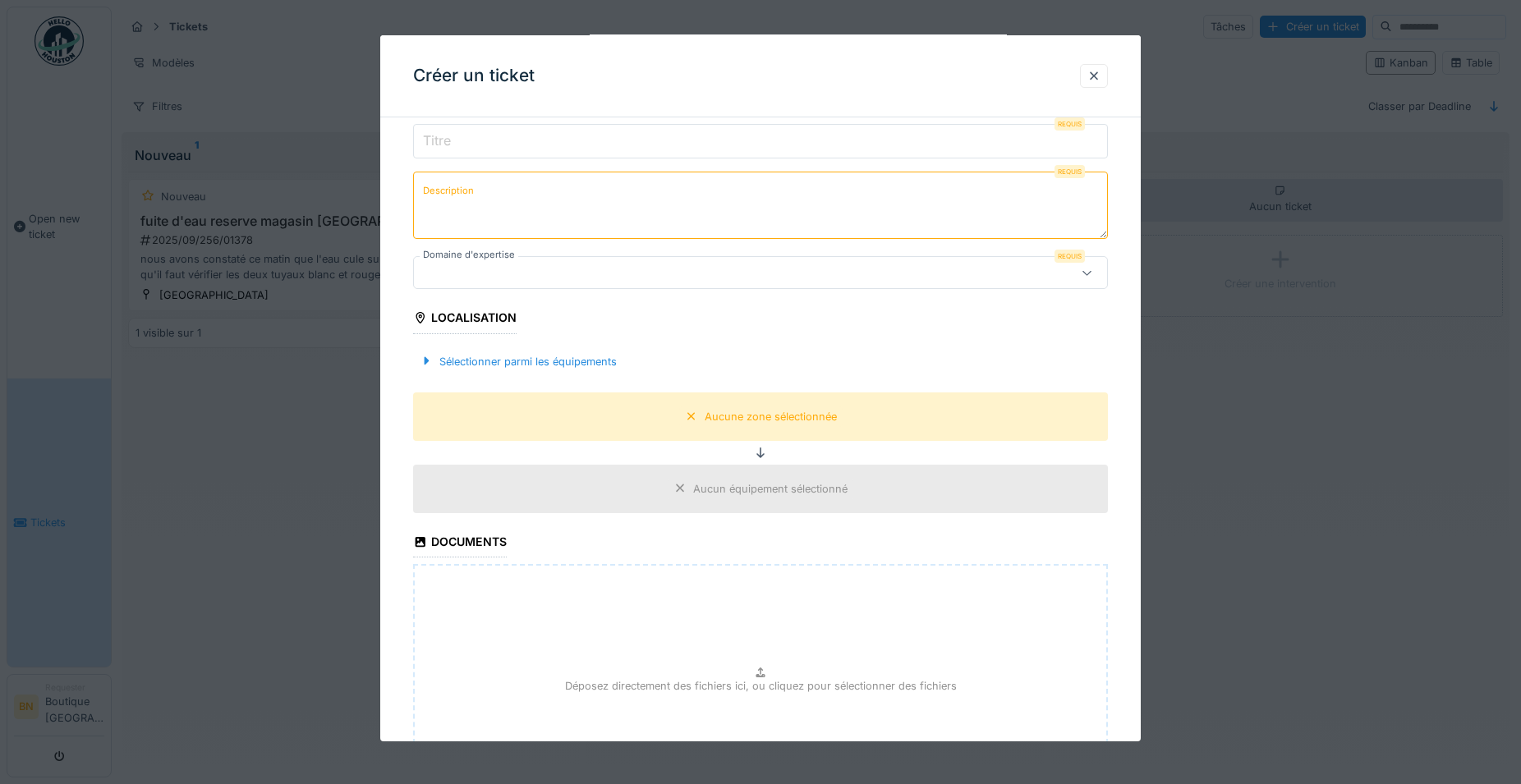
click at [1091, 272] on icon at bounding box center [1086, 273] width 9 height 5
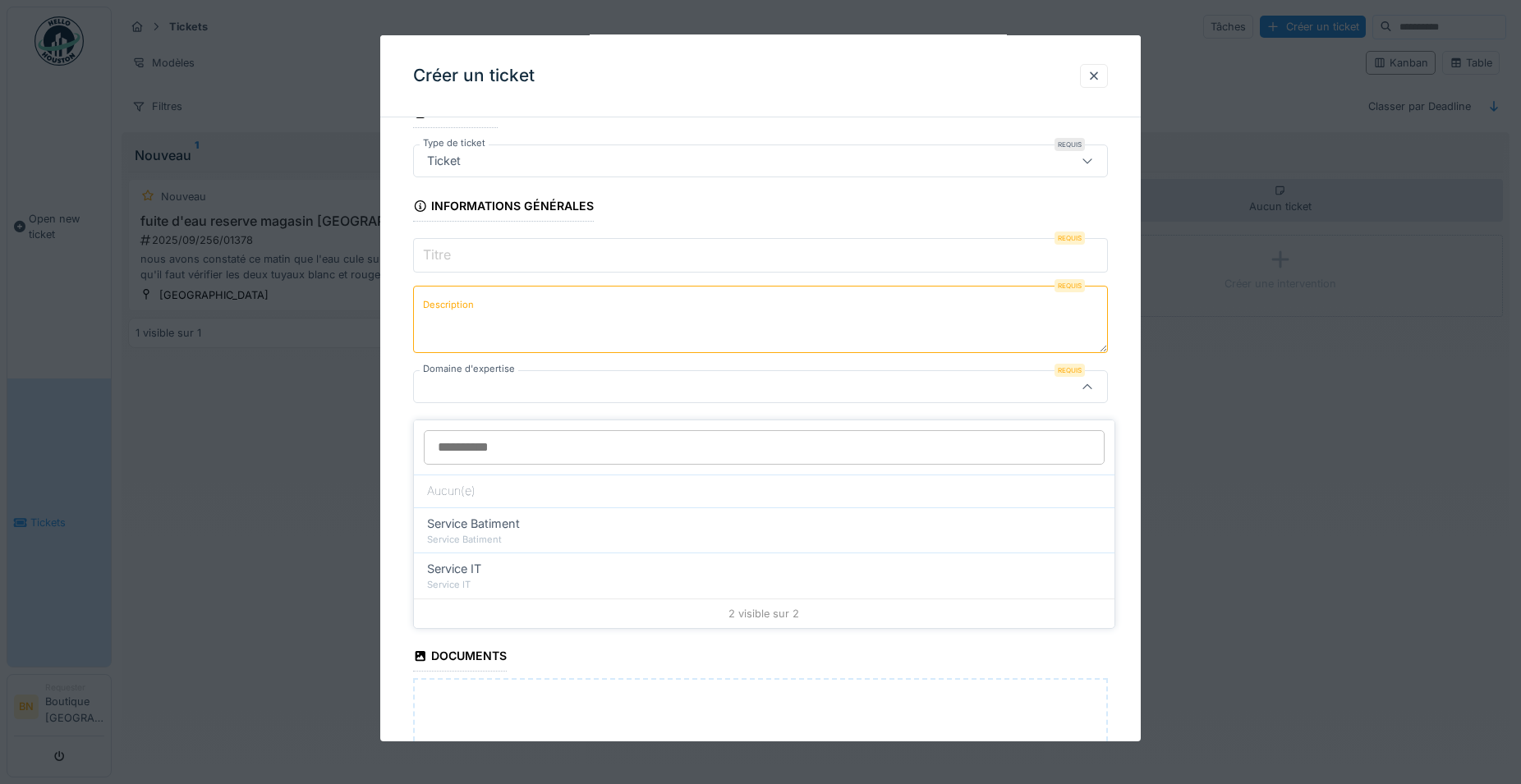
scroll to position [30, 0]
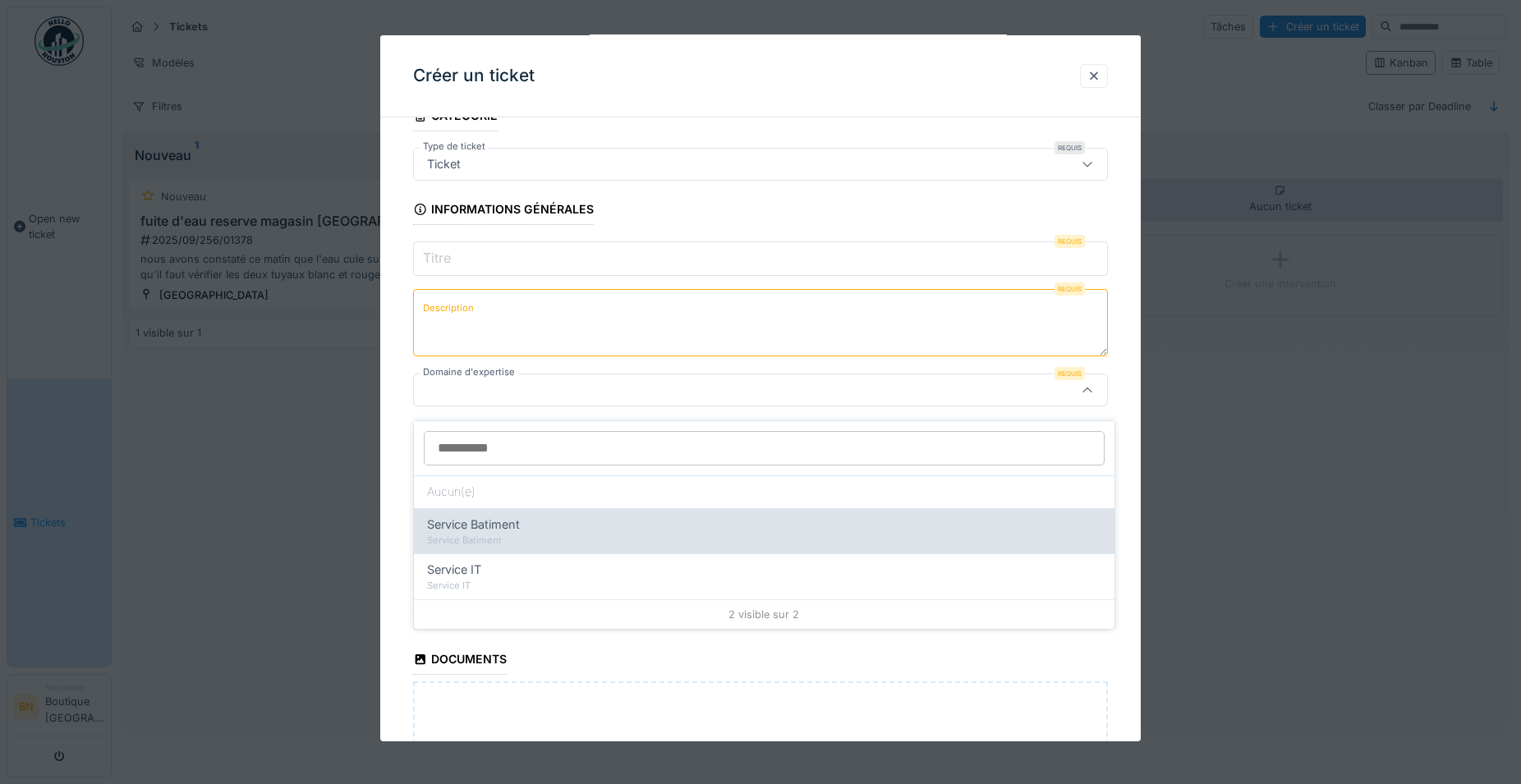
click at [558, 516] on div "Service Batiment" at bounding box center [763, 525] width 674 height 18
type input "***"
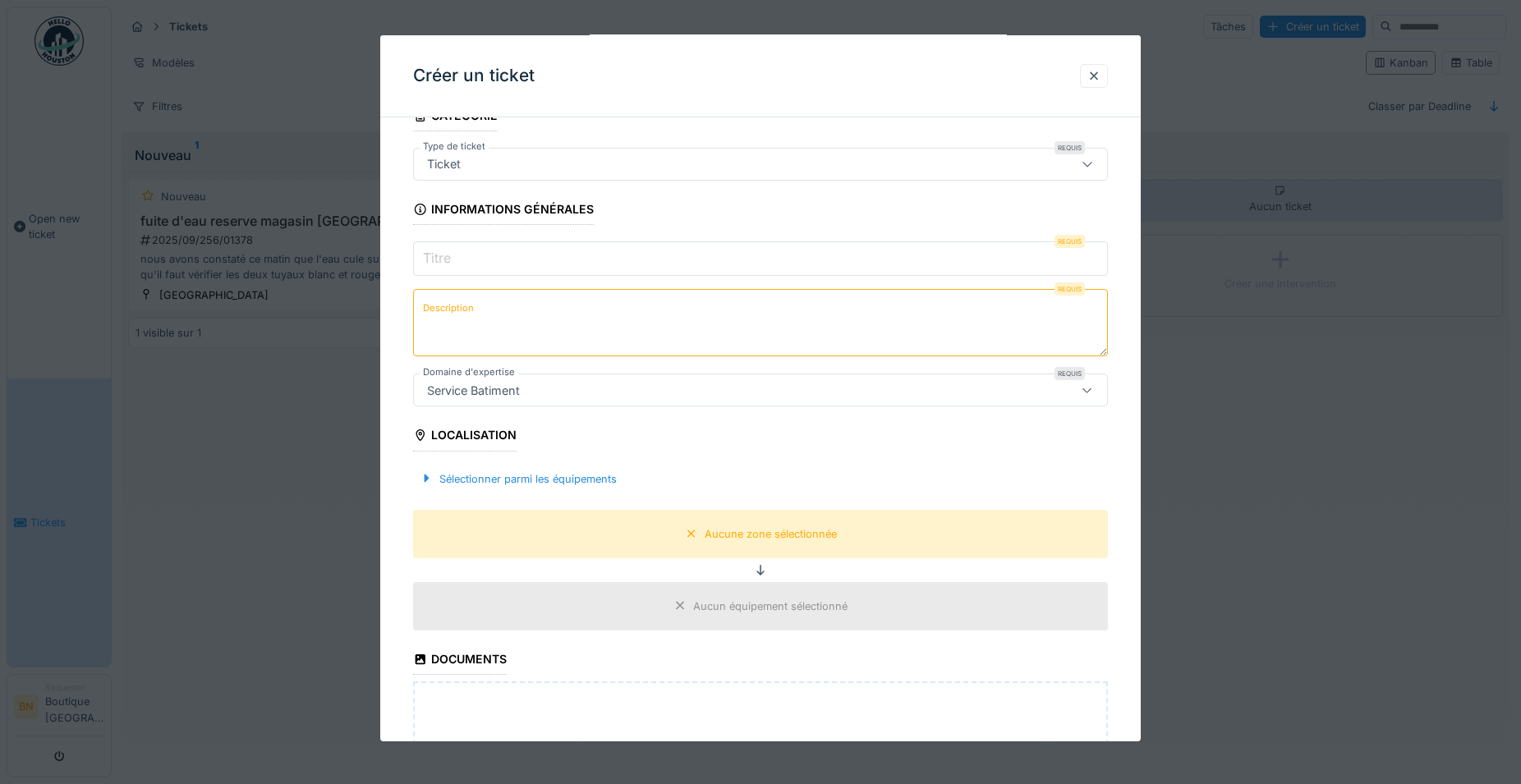
click at [422, 431] on icon at bounding box center [420, 436] width 15 height 12
click at [448, 427] on div "Localisation" at bounding box center [465, 437] width 104 height 28
click at [468, 472] on div "Sélectionner parmi les équipements" at bounding box center [518, 478] width 210 height 23
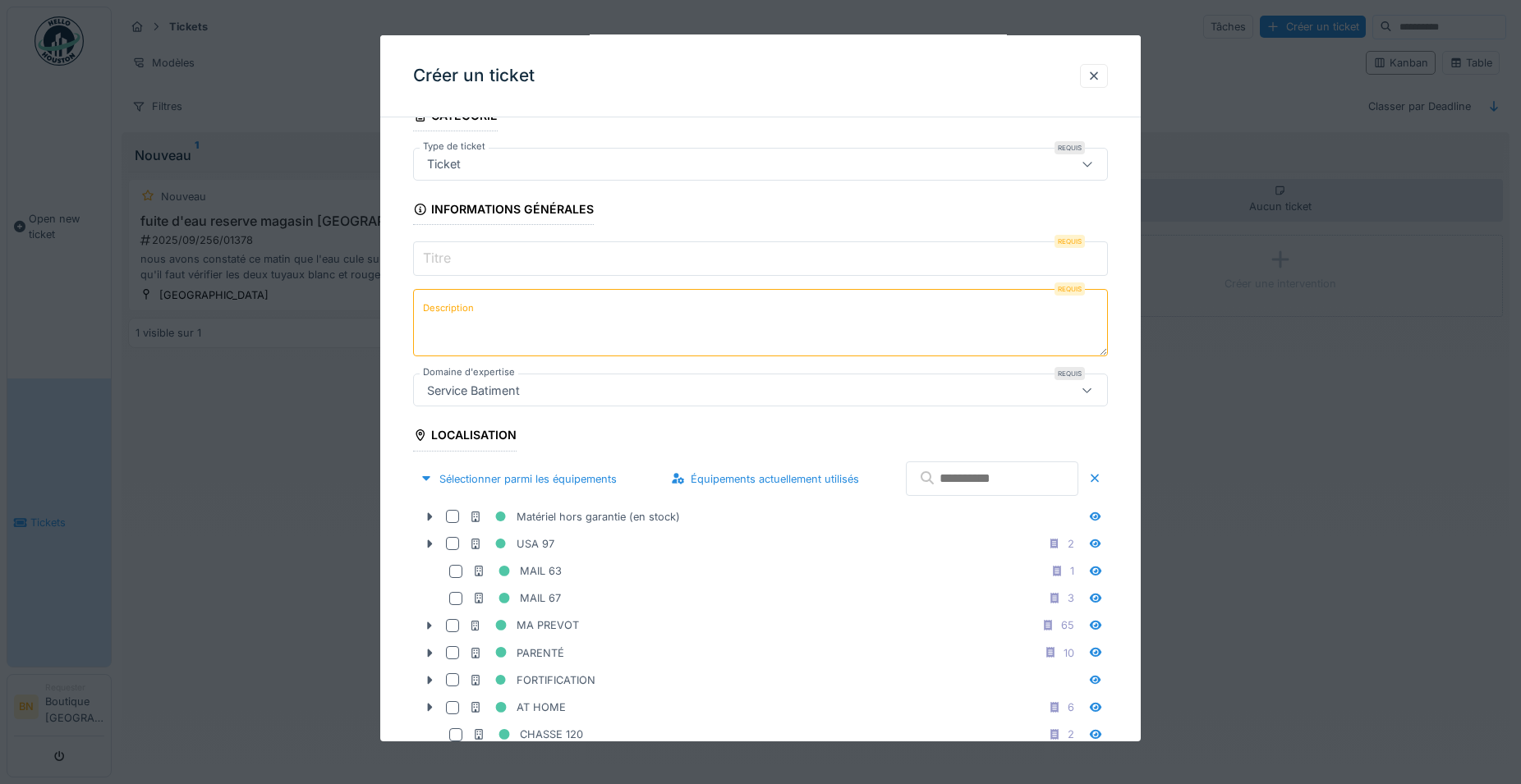
scroll to position [0, 0]
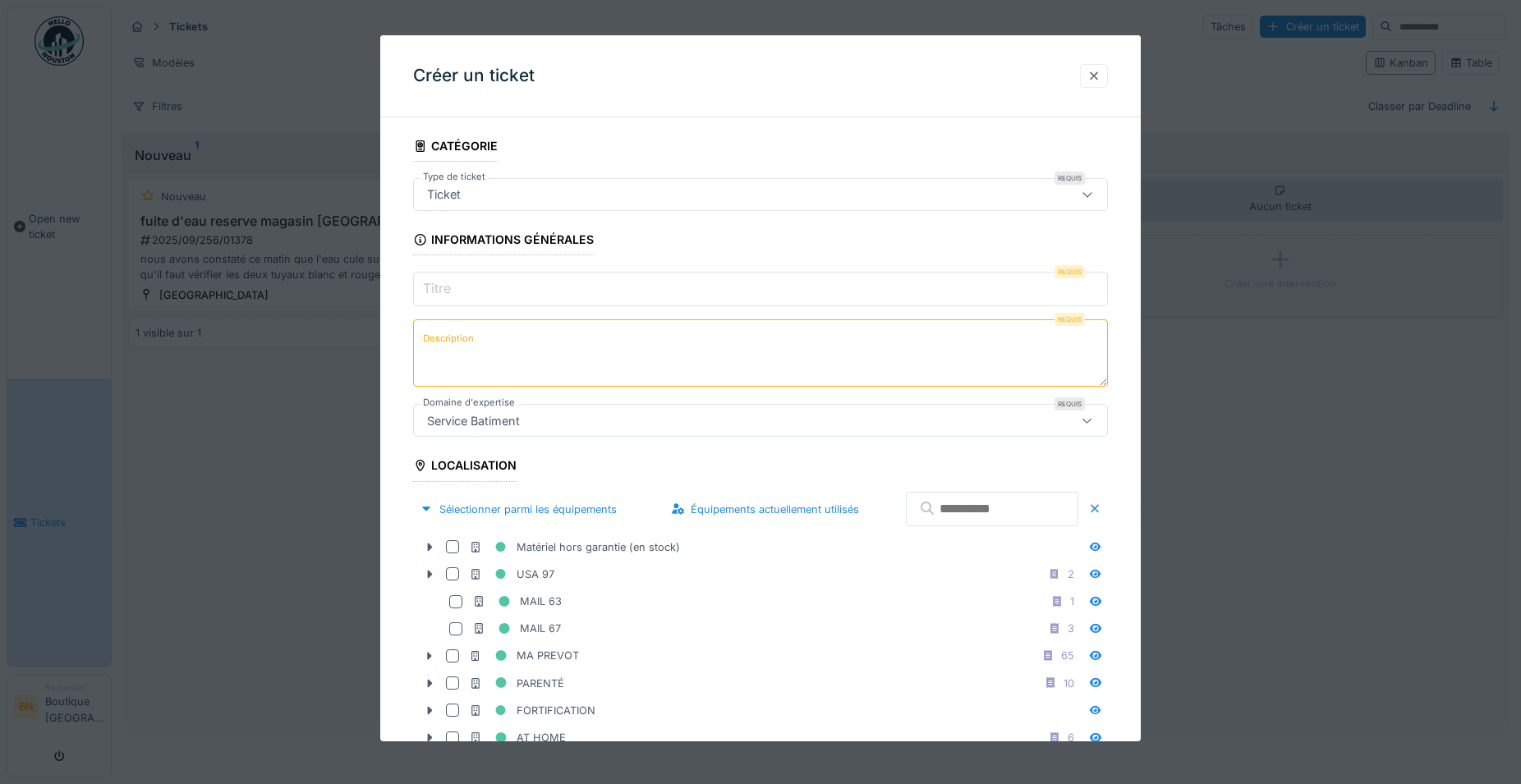
click at [1098, 70] on div at bounding box center [1093, 76] width 13 height 16
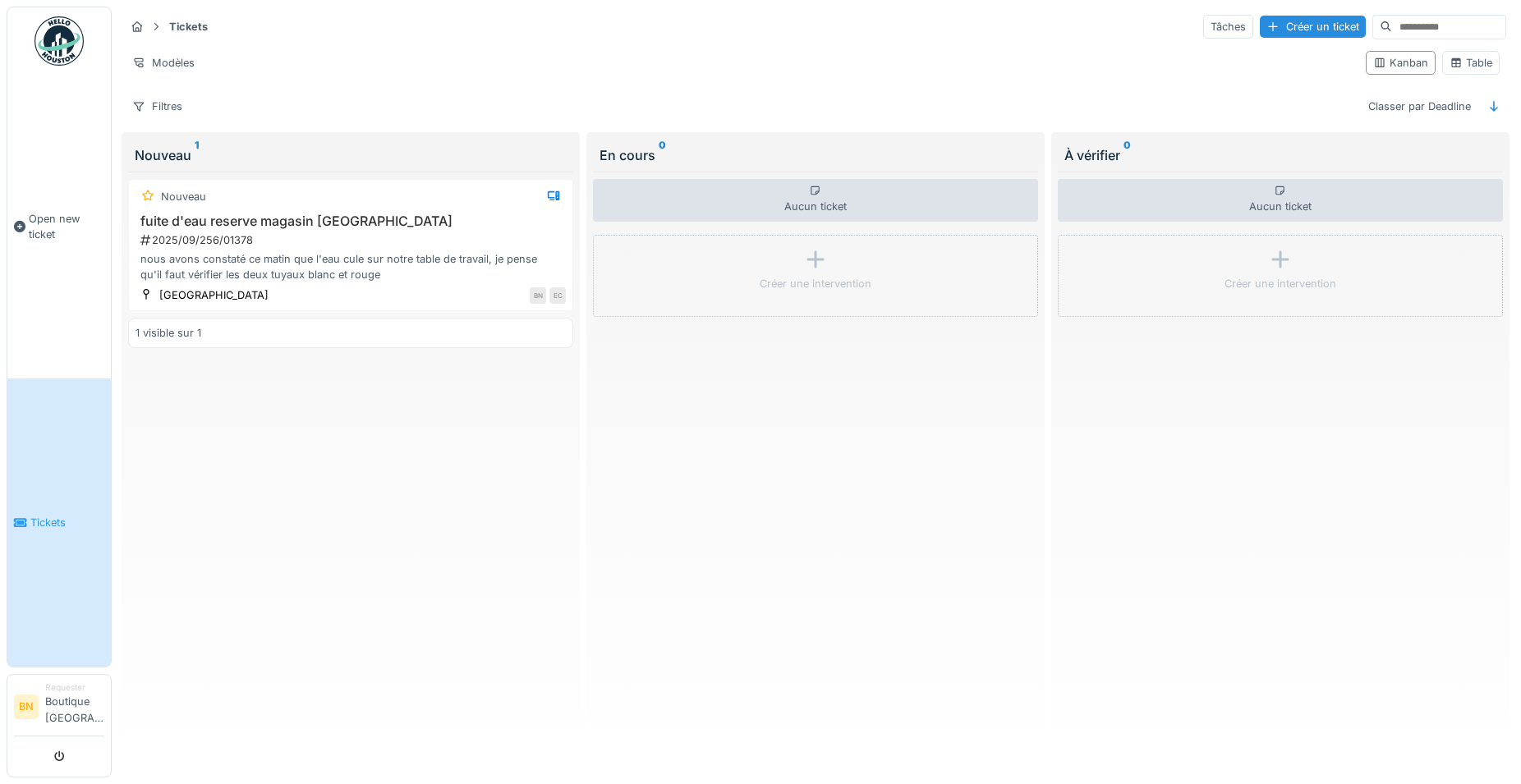
click at [173, 162] on div "Nouveau 1" at bounding box center [350, 155] width 432 height 20
click at [264, 245] on div "2025/09/256/01378" at bounding box center [352, 240] width 427 height 16
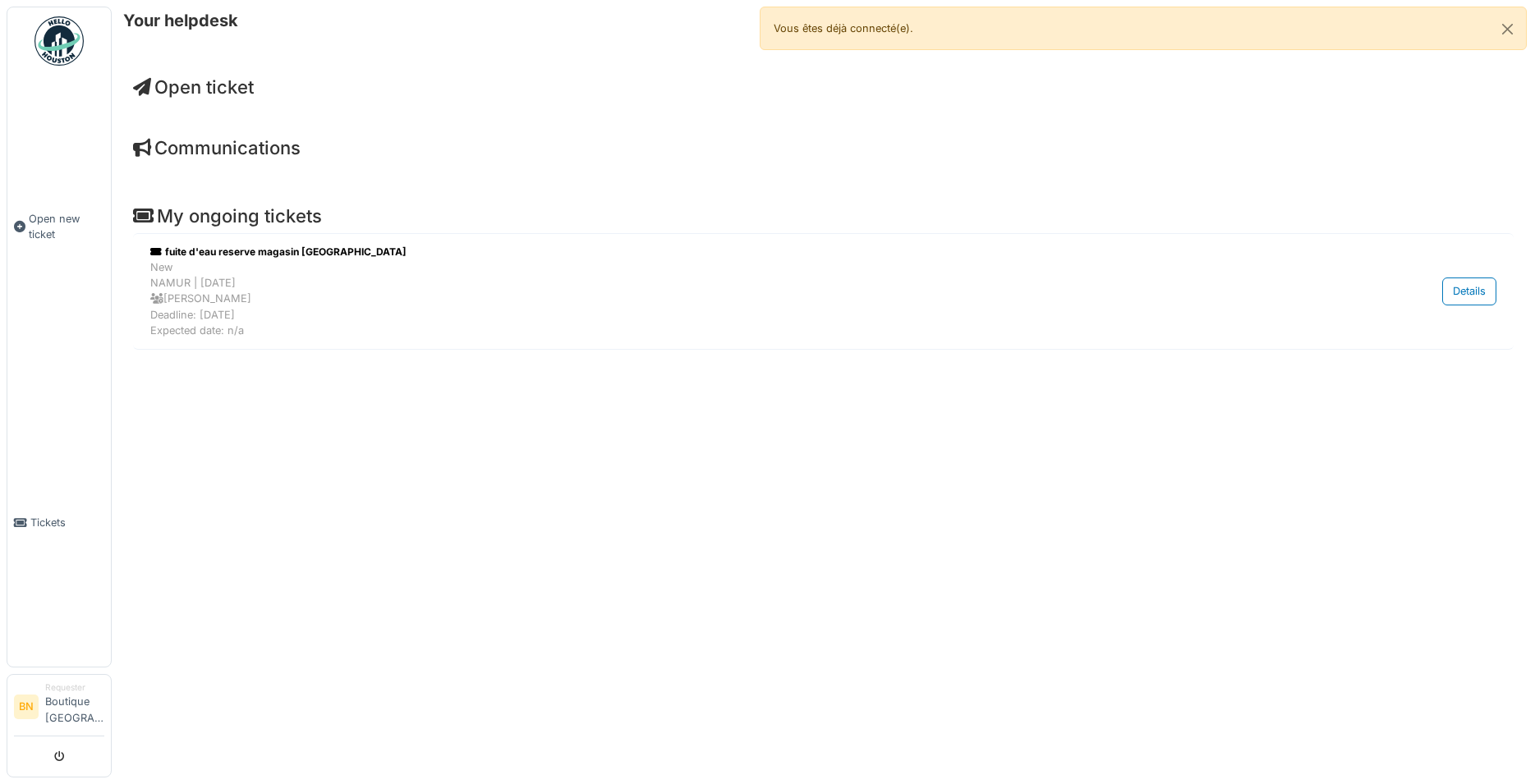
click at [203, 84] on span "Open ticket" at bounding box center [193, 87] width 120 height 22
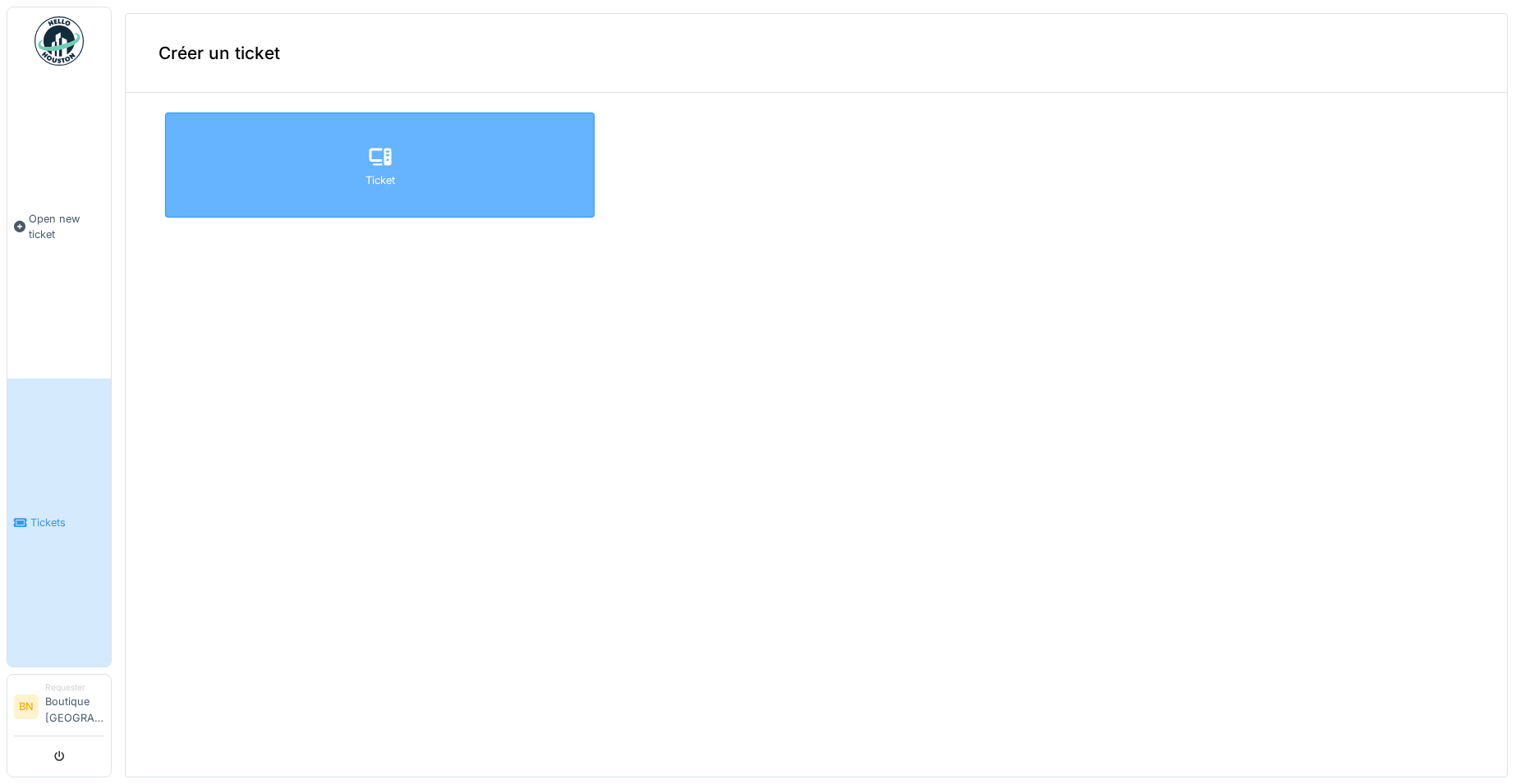
click at [369, 161] on icon at bounding box center [380, 157] width 23 height 18
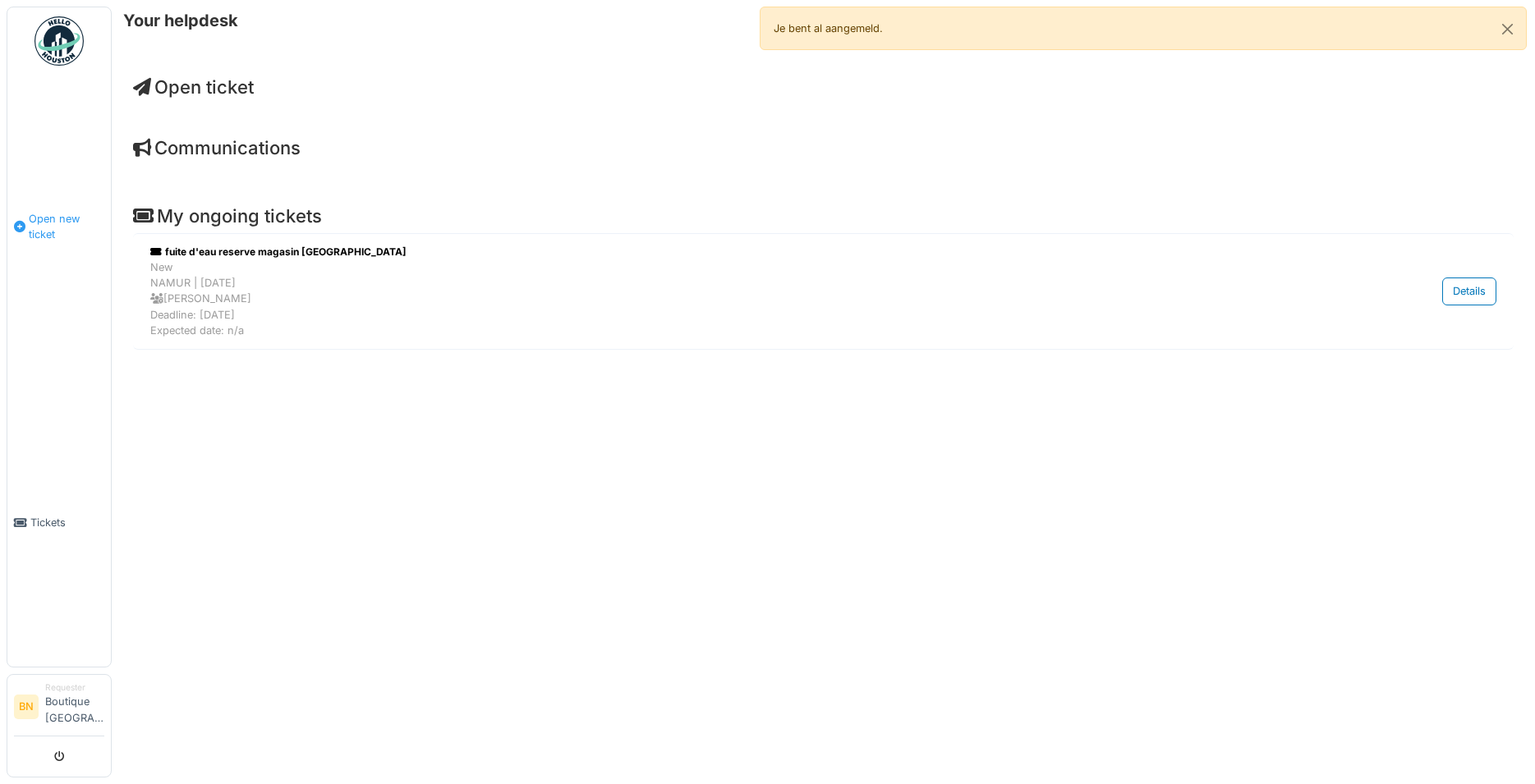
click at [45, 216] on span "Open new ticket" at bounding box center [66, 227] width 75 height 31
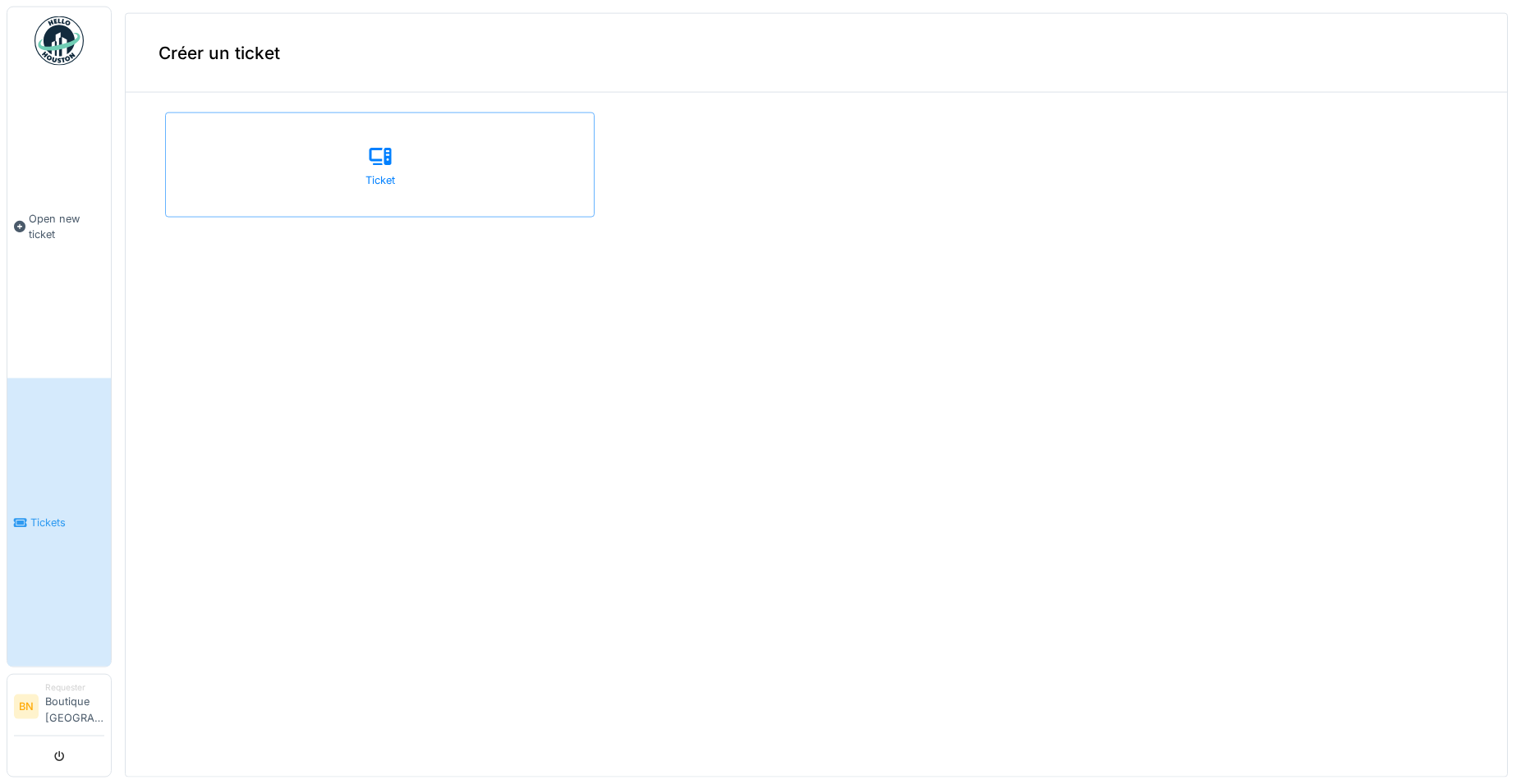
scroll to position [8, 0]
click at [65, 698] on li "Requester Boutique Namur" at bounding box center [74, 707] width 59 height 51
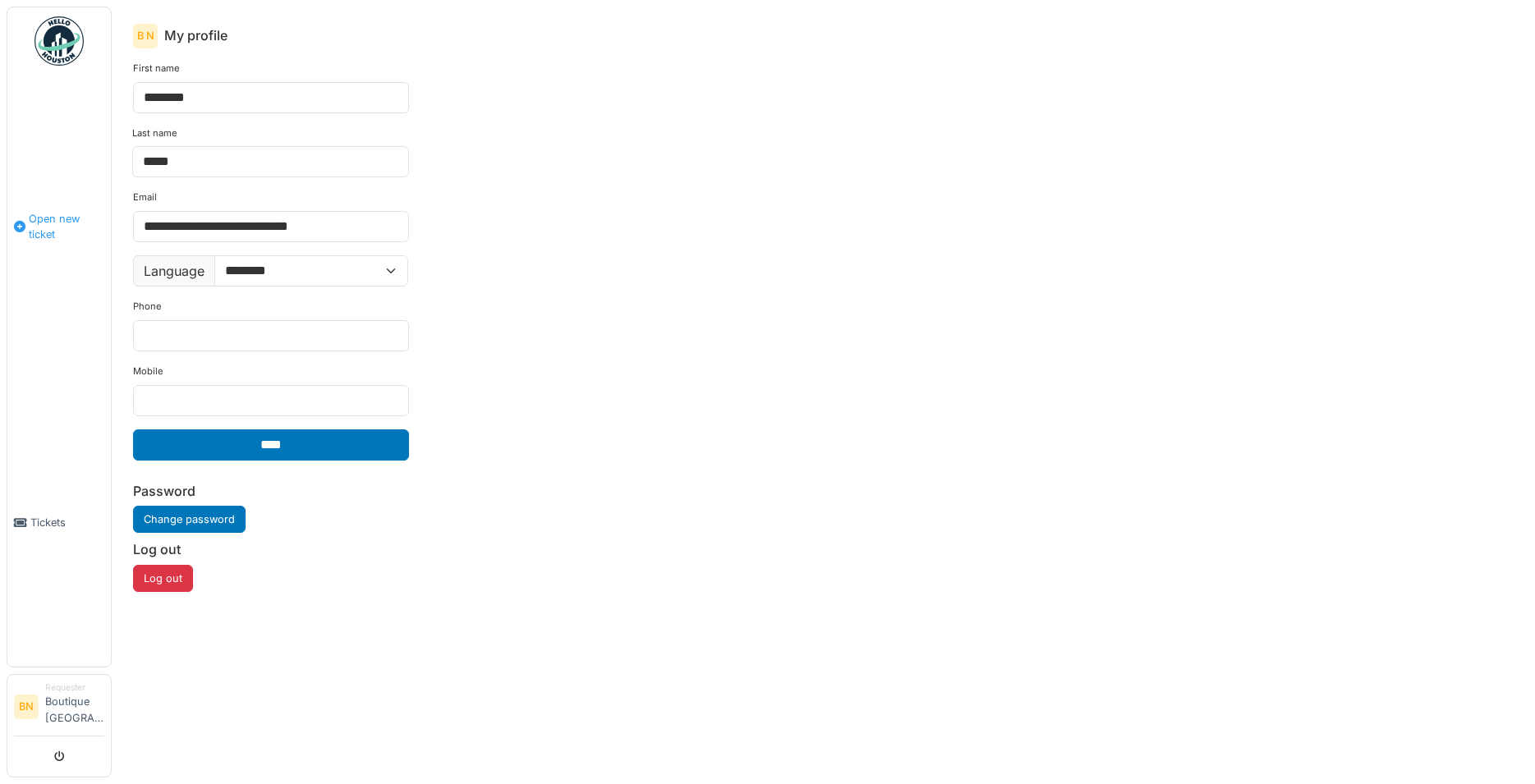
click at [46, 213] on span "Open new ticket" at bounding box center [66, 227] width 75 height 31
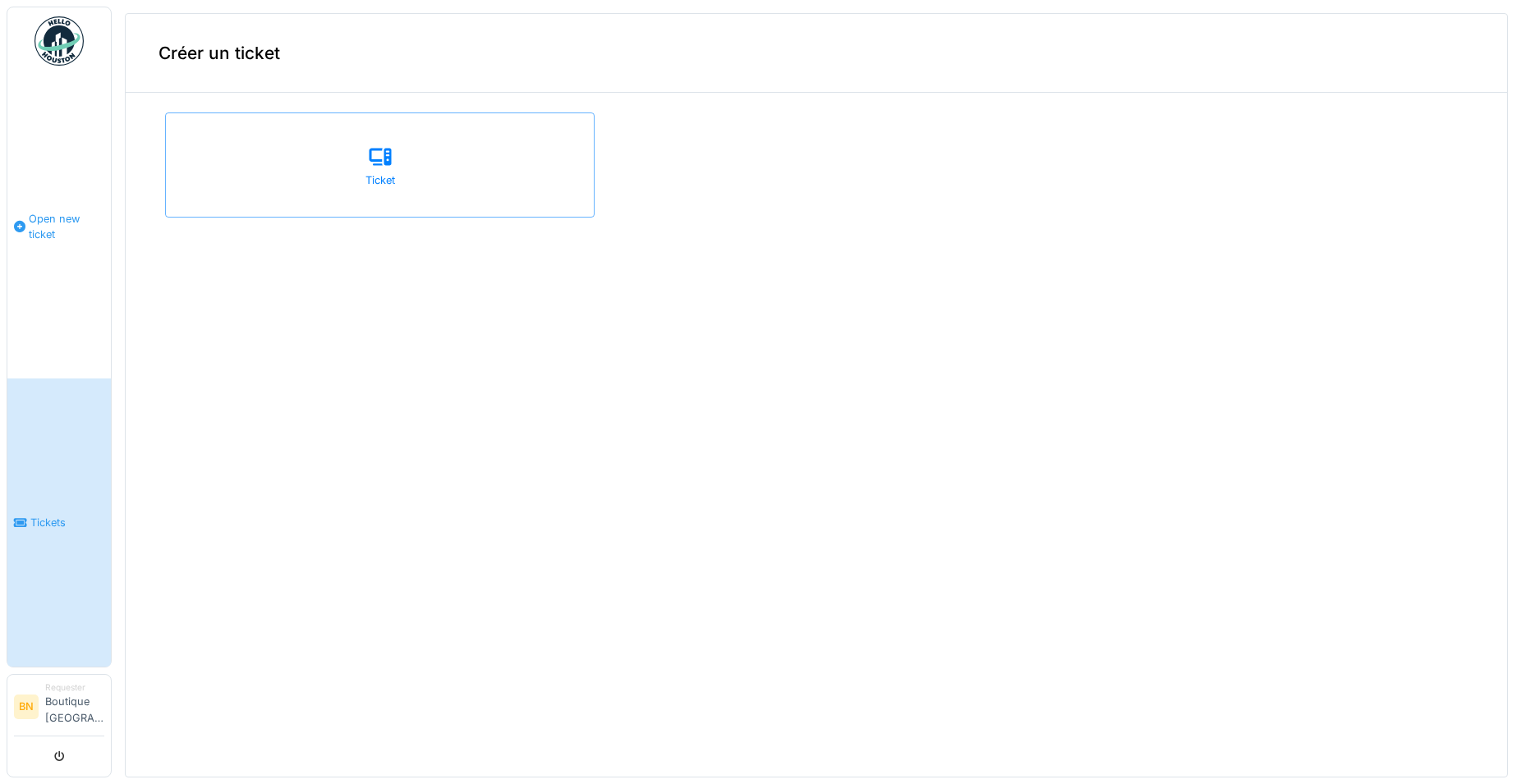
click at [60, 217] on span "Open new ticket" at bounding box center [66, 227] width 75 height 31
click at [34, 527] on span "Tickets" at bounding box center [68, 523] width 74 height 16
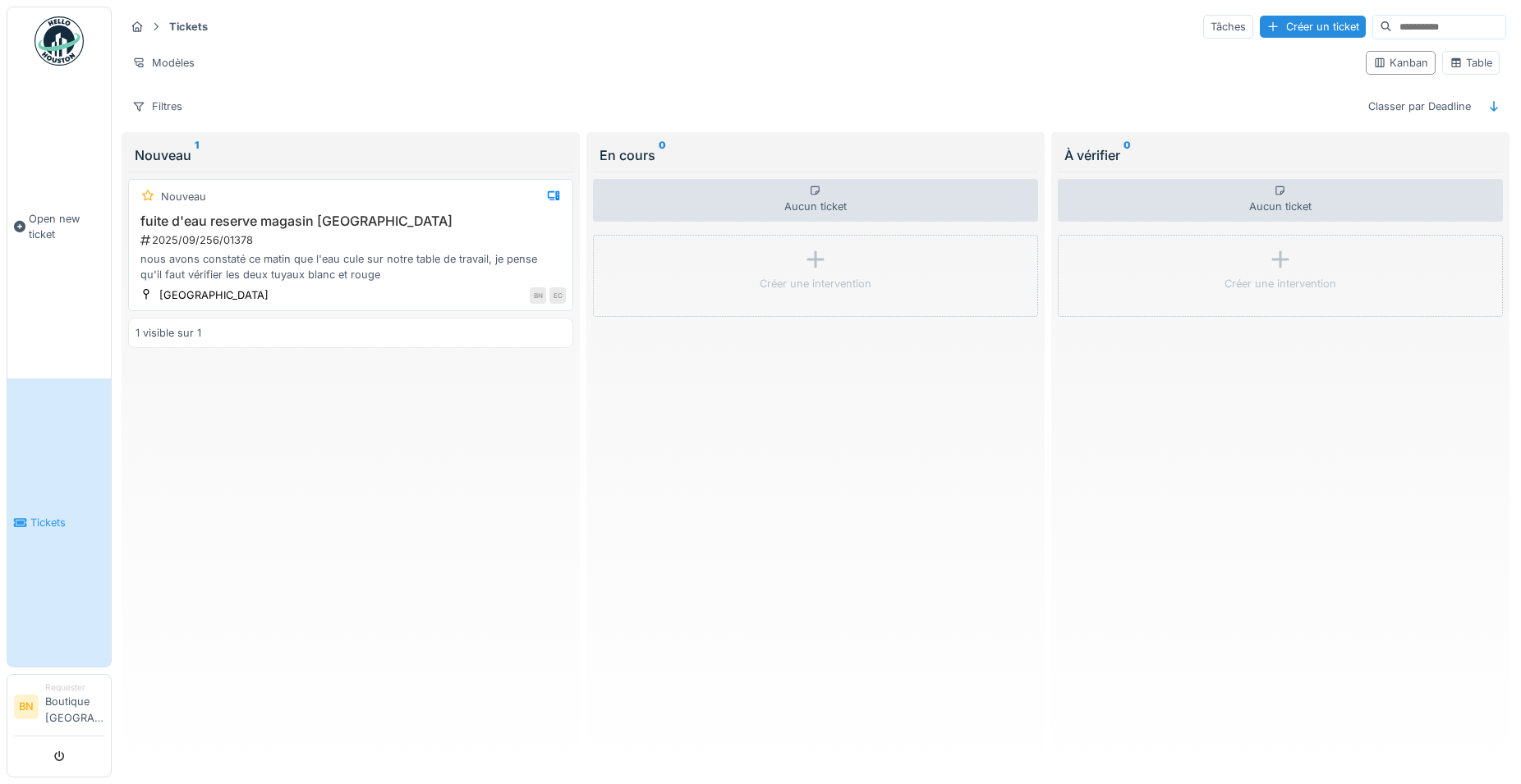
click at [142, 255] on div "nous avons constaté ce matin que l'eau cule sur notre table de travail, je pens…" at bounding box center [350, 267] width 431 height 31
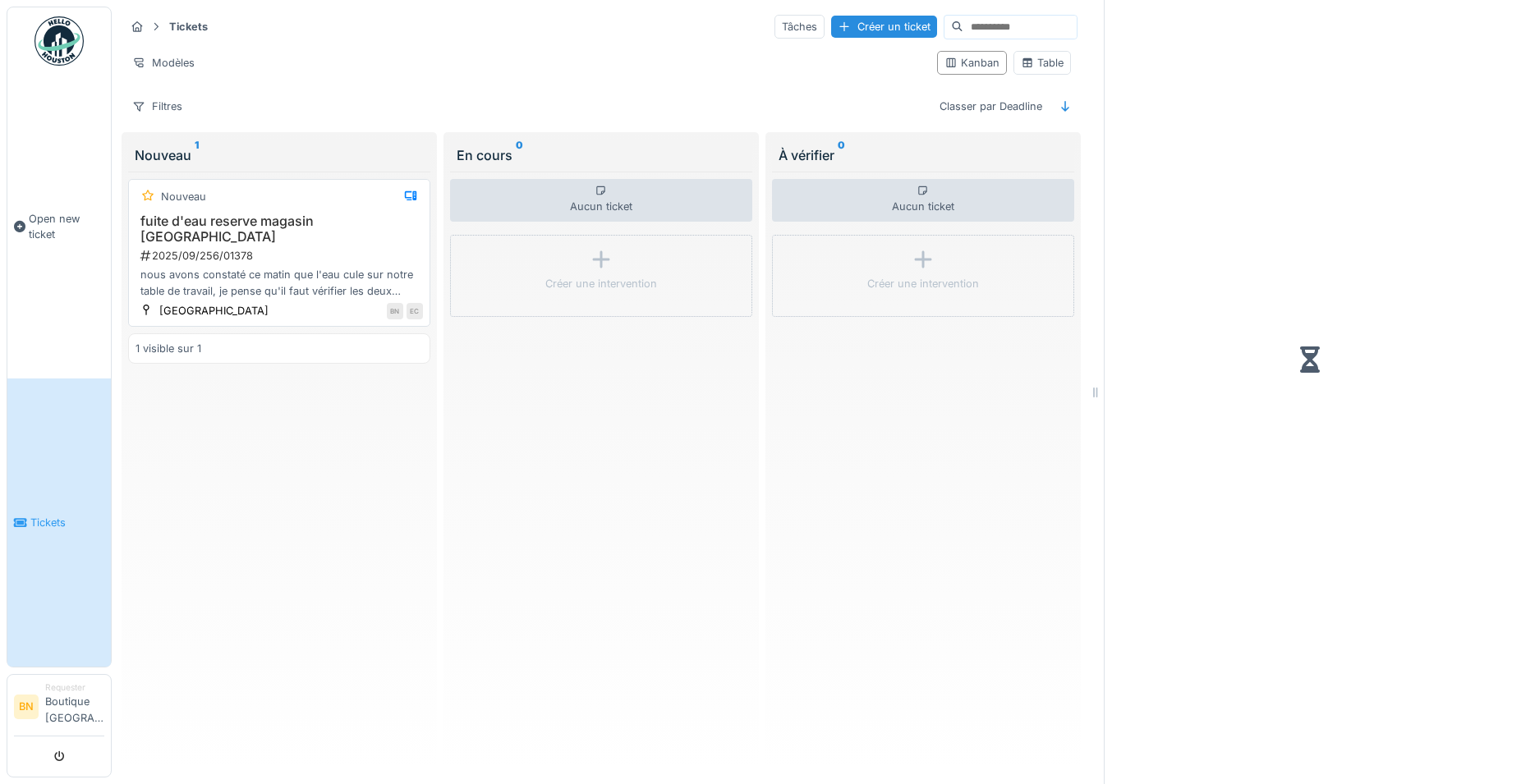
click at [140, 267] on div "nous avons constaté ce matin que l'eau cule sur notre table de travail, je pens…" at bounding box center [279, 283] width 288 height 31
drag, startPoint x: 140, startPoint y: 256, endPoint x: 400, endPoint y: 284, distance: 261.5
click at [400, 284] on div "nous avons constaté ce matin que l'eau cule sur notre table de travail, je pens…" at bounding box center [279, 283] width 288 height 31
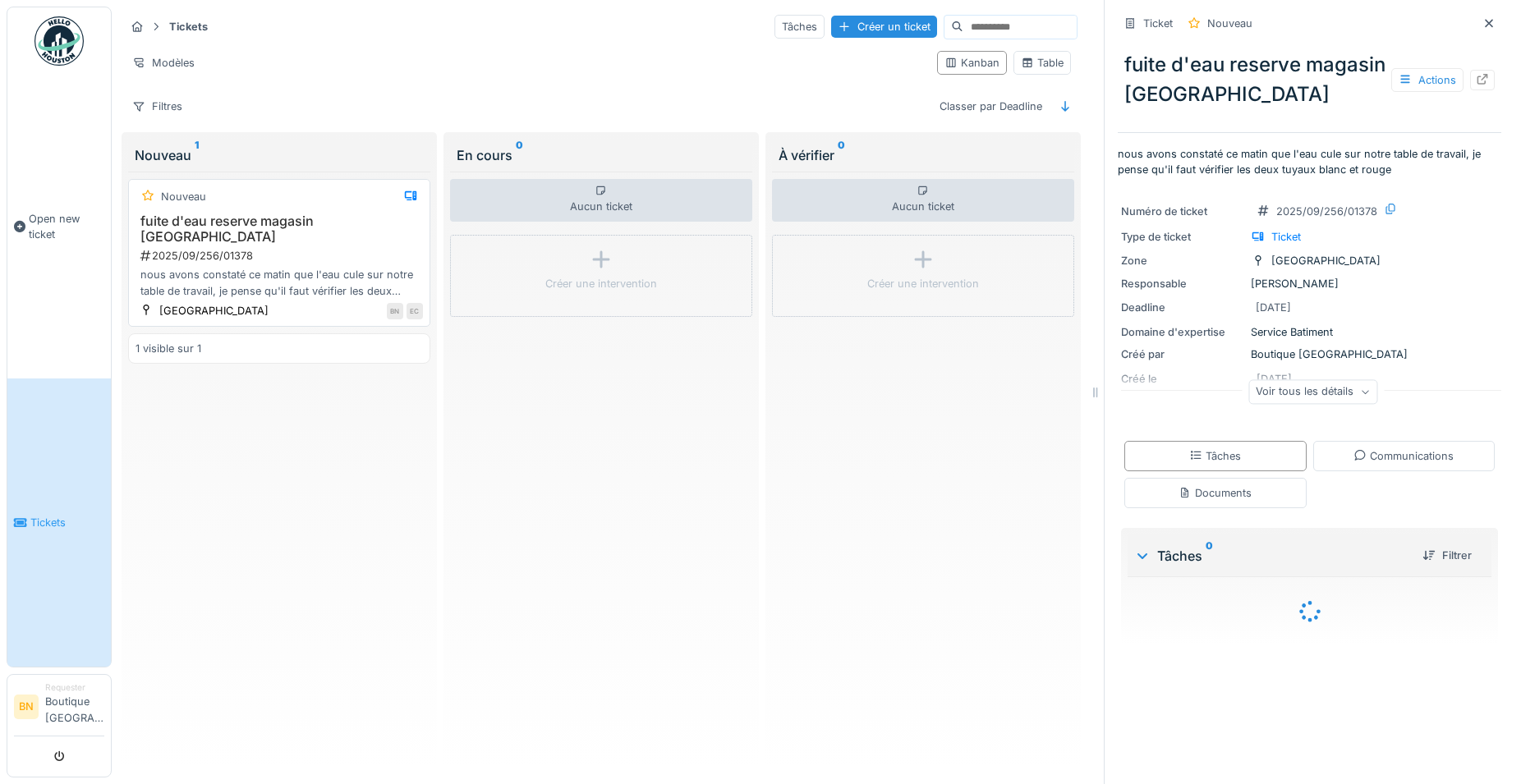
click at [395, 277] on div "nous avons constaté ce matin que l'eau cule sur notre table de travail, je pens…" at bounding box center [279, 283] width 288 height 31
click at [394, 281] on div "nous avons constaté ce matin que l'eau cule sur notre table de travail, je pens…" at bounding box center [279, 283] width 288 height 31
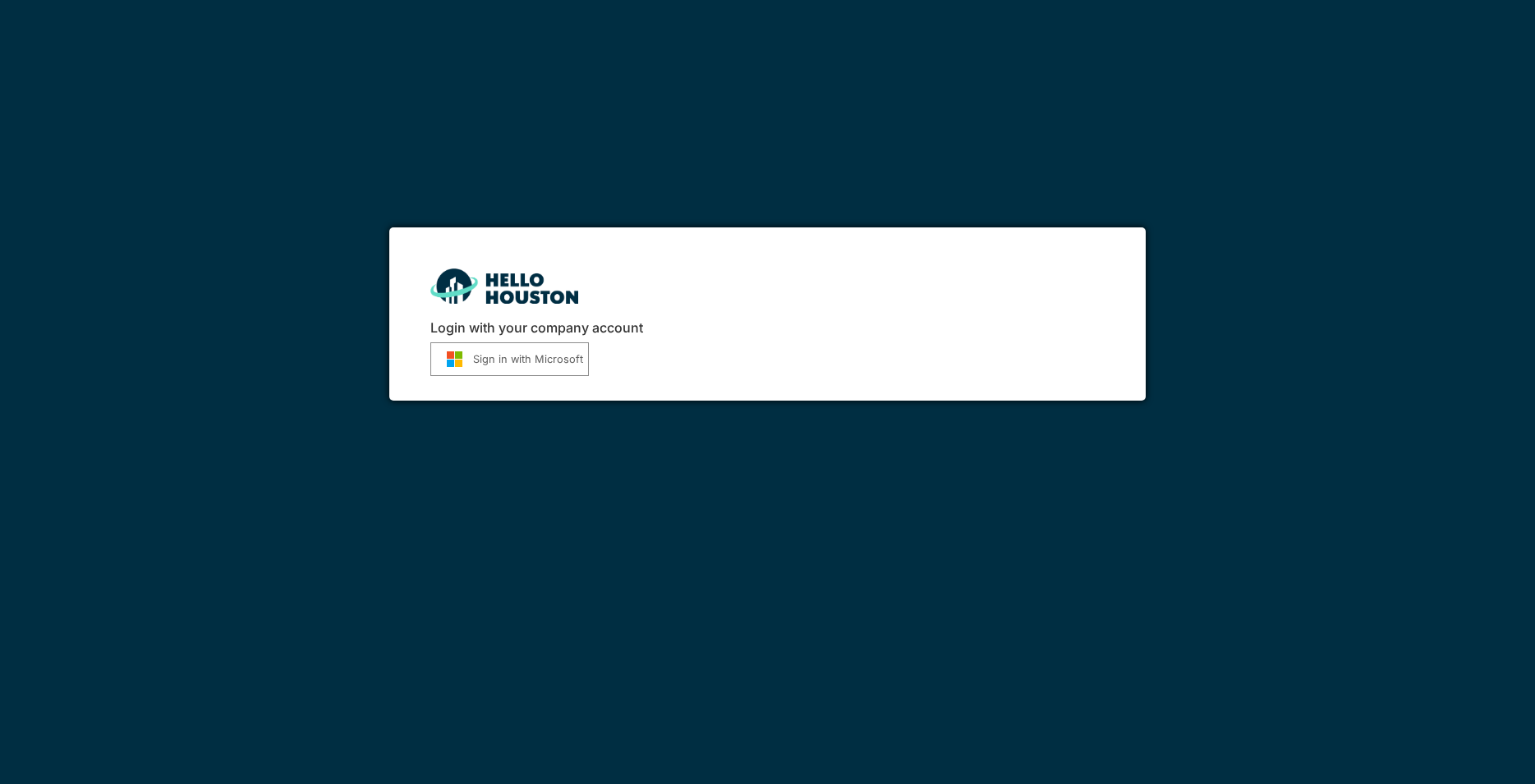
click at [511, 361] on button "Sign in with Microsoft" at bounding box center [510, 359] width 159 height 33
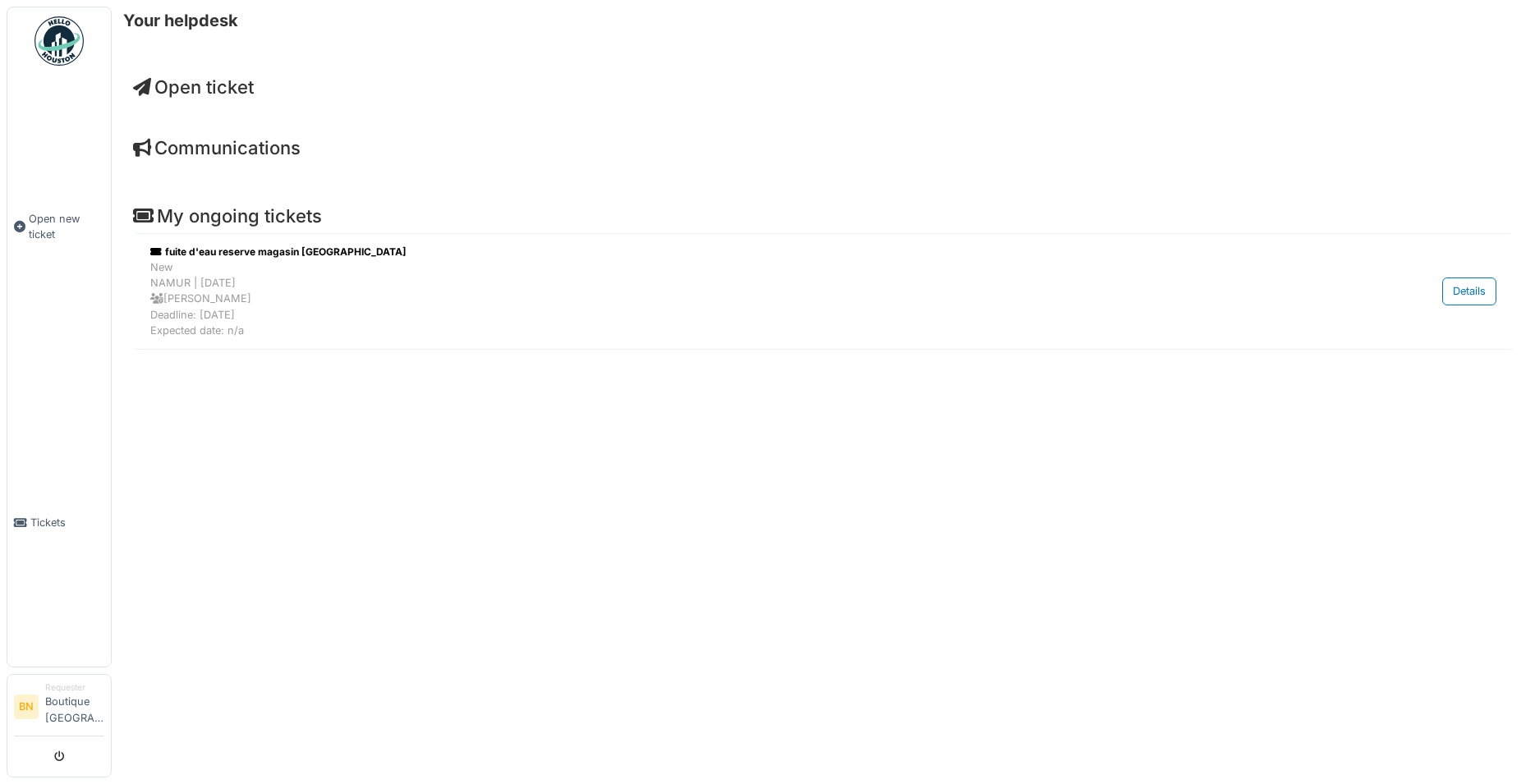
click at [232, 86] on span "Open ticket" at bounding box center [193, 87] width 120 height 22
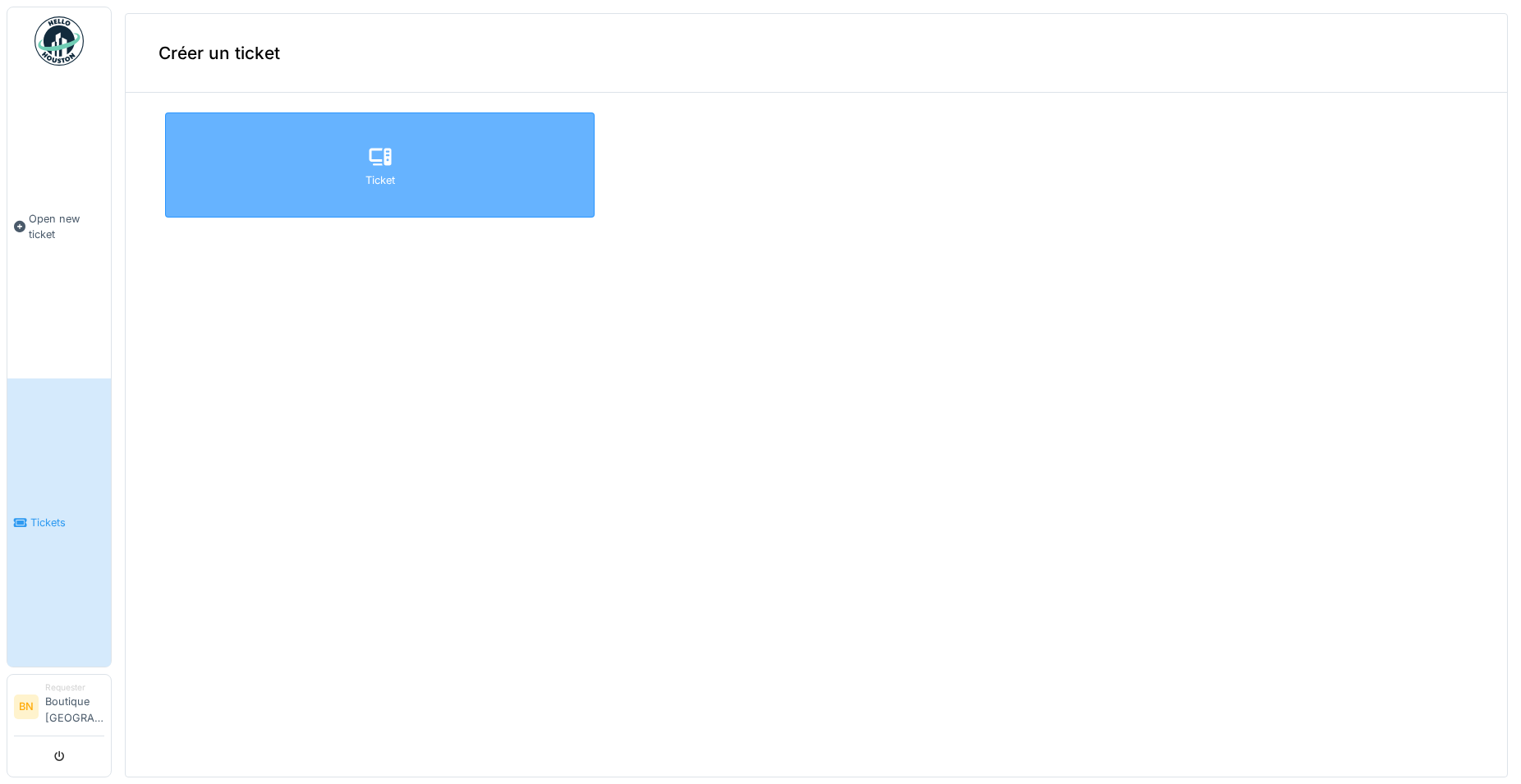
click at [385, 174] on div "Ticket" at bounding box center [380, 180] width 29 height 16
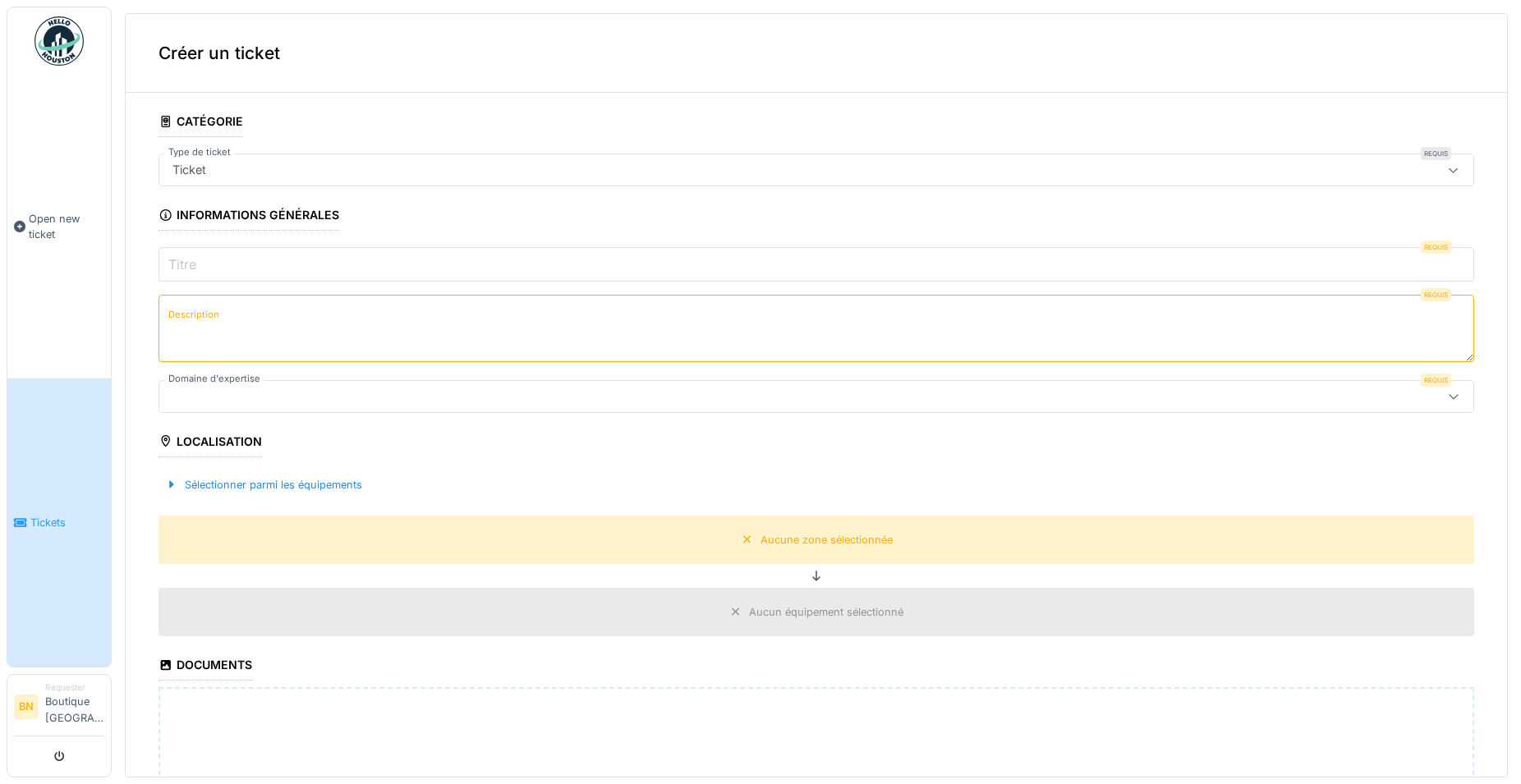
click at [1447, 172] on icon at bounding box center [1452, 170] width 13 height 11
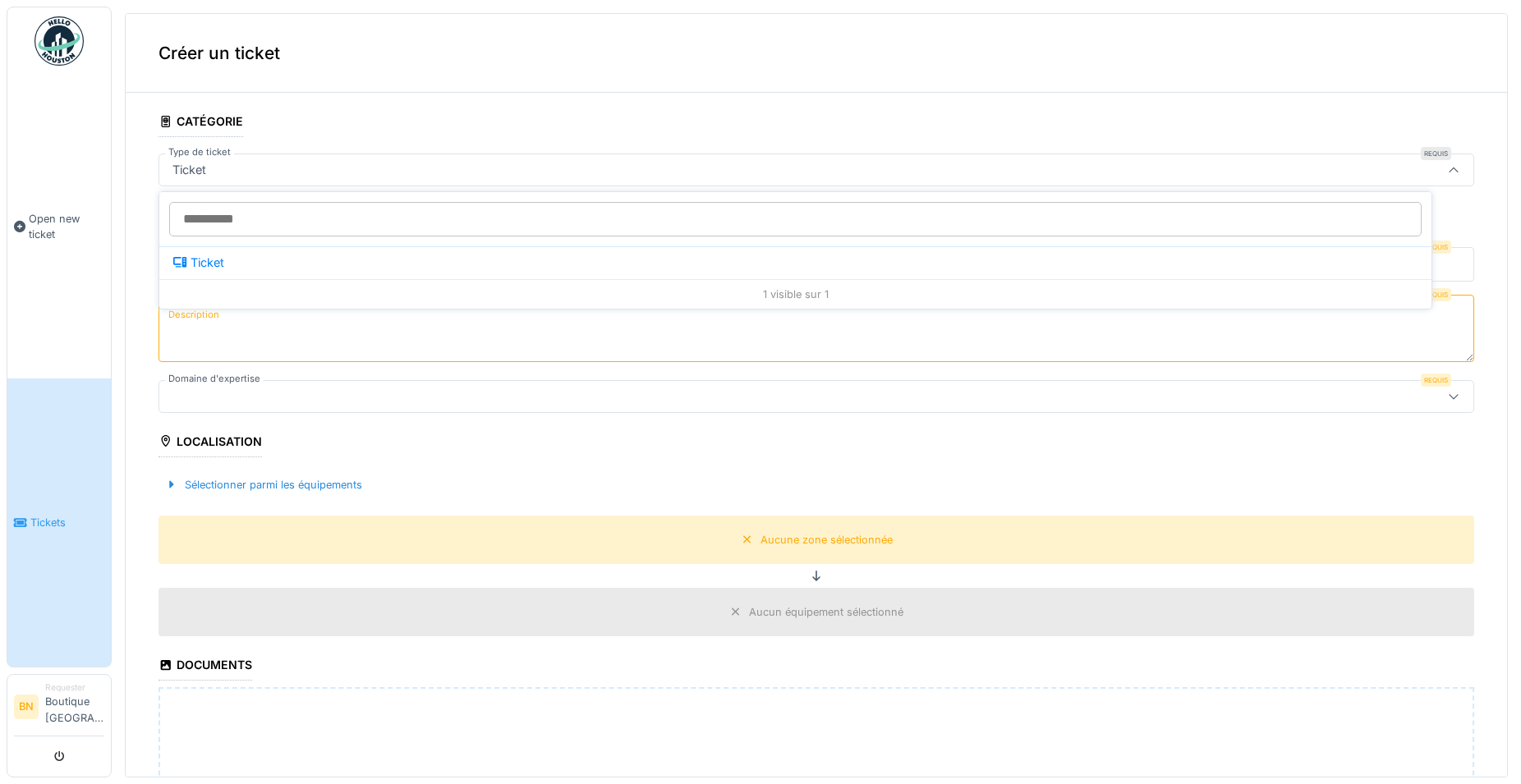
click at [1447, 167] on icon at bounding box center [1452, 170] width 13 height 11
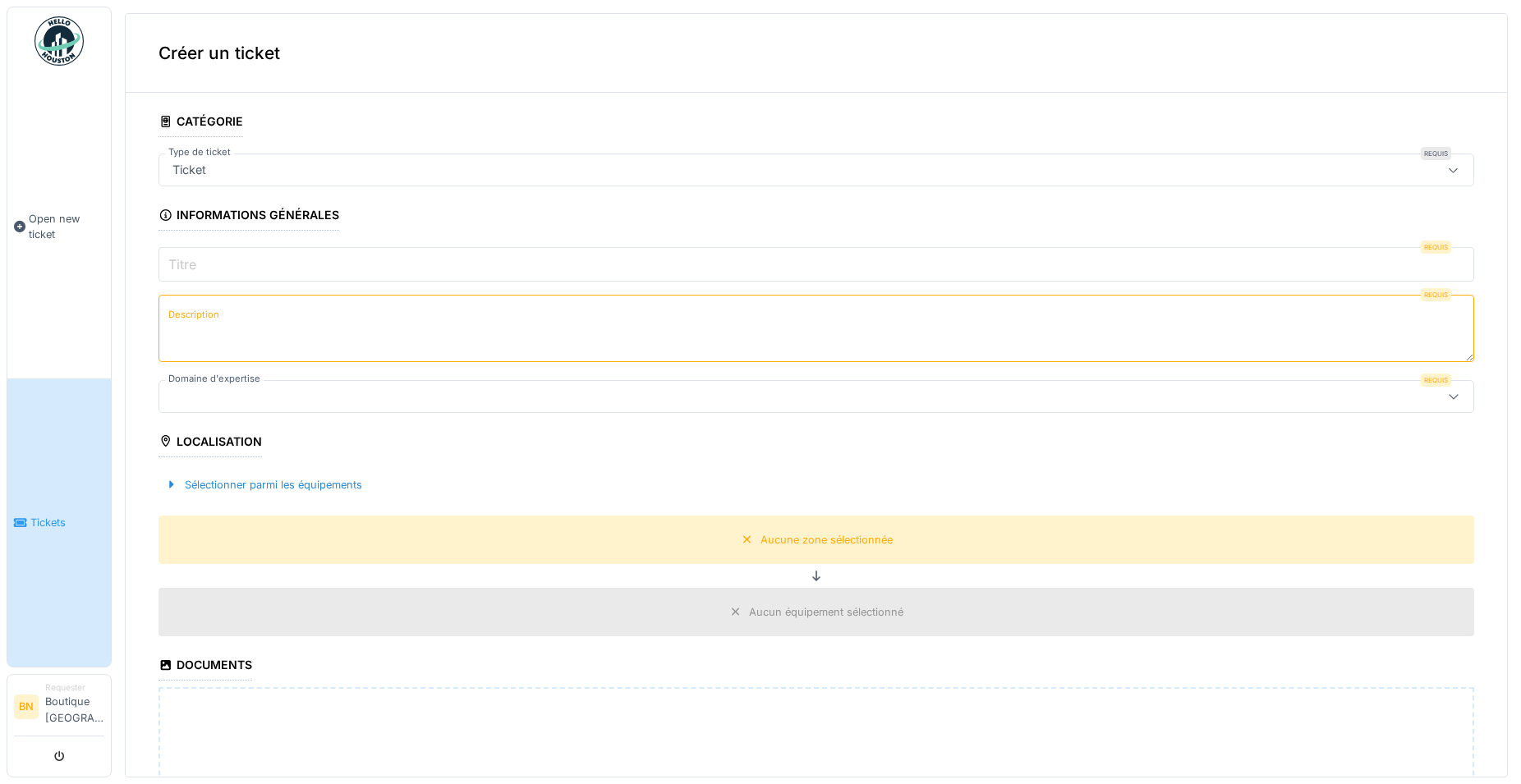
click at [174, 264] on label "Titre" at bounding box center [182, 264] width 34 height 20
click at [174, 264] on input "Titre" at bounding box center [816, 264] width 1315 height 34
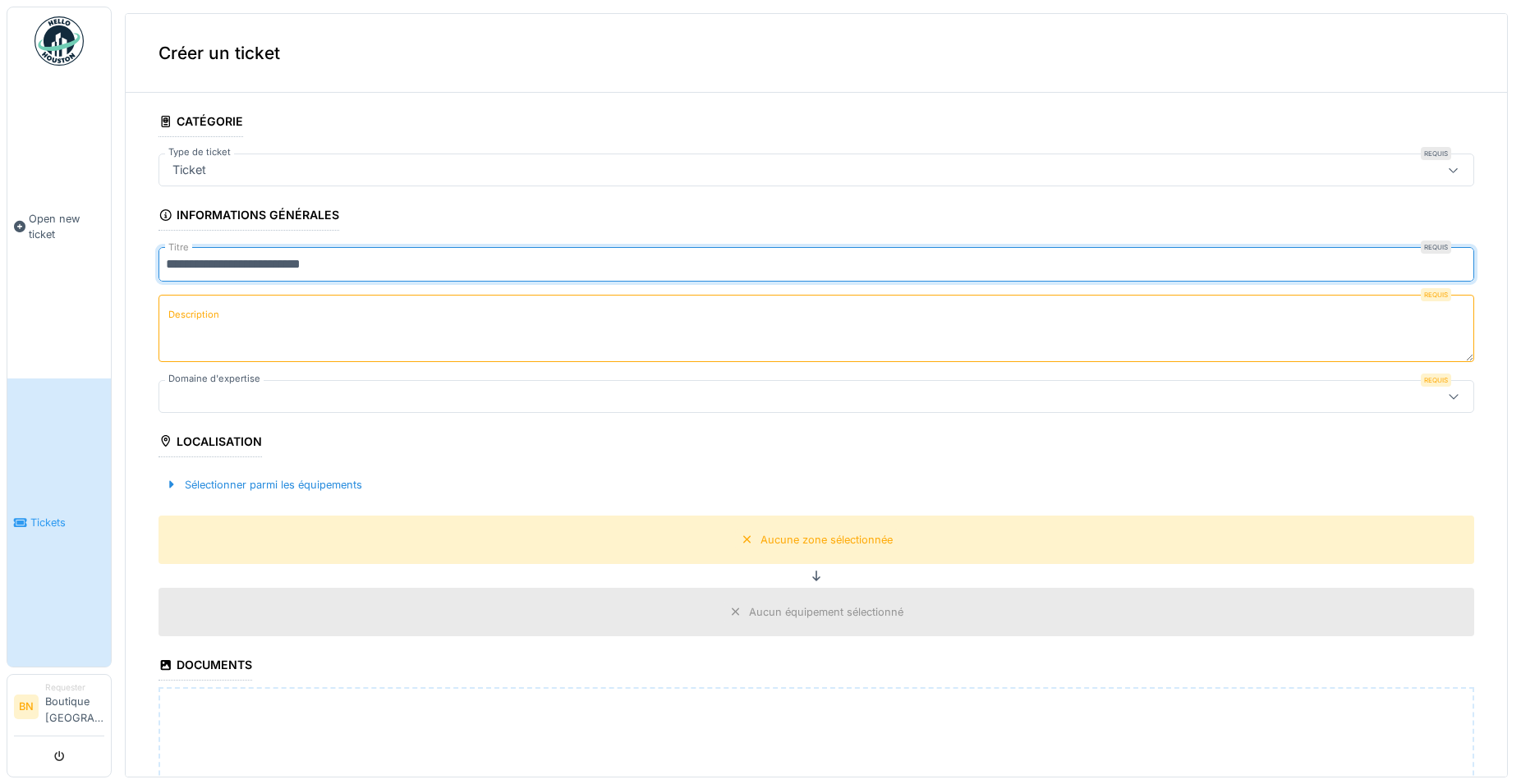
type input "**********"
click at [202, 313] on label "Description" at bounding box center [194, 314] width 58 height 21
click at [202, 313] on textarea "Description" at bounding box center [816, 328] width 1315 height 68
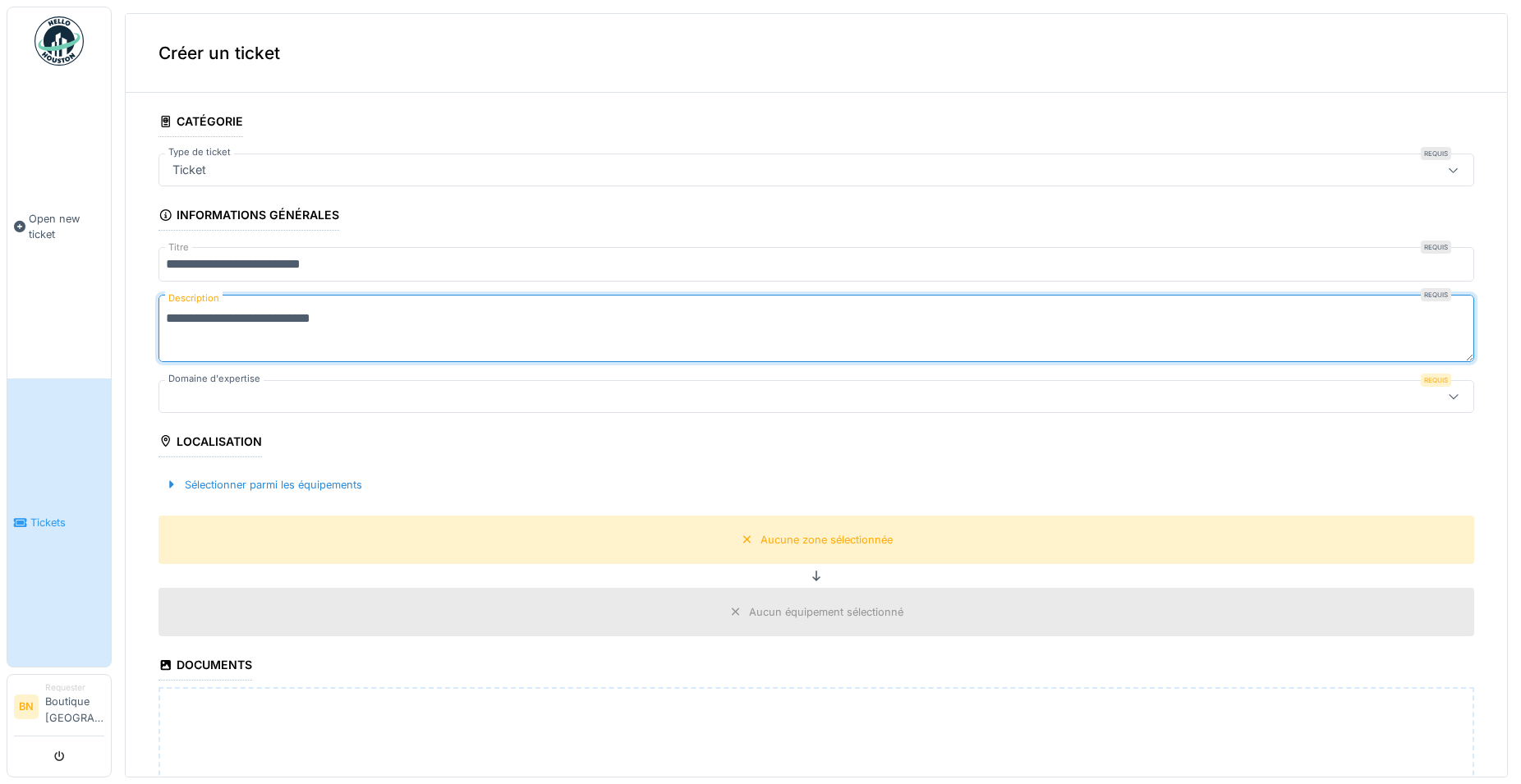
click at [278, 324] on textarea "**********" at bounding box center [816, 328] width 1315 height 68
click at [257, 313] on textarea "**********" at bounding box center [816, 328] width 1315 height 68
click at [267, 318] on textarea "**********" at bounding box center [816, 328] width 1315 height 68
click at [358, 318] on textarea "**********" at bounding box center [816, 328] width 1315 height 68
click at [485, 317] on textarea "**********" at bounding box center [816, 328] width 1315 height 68
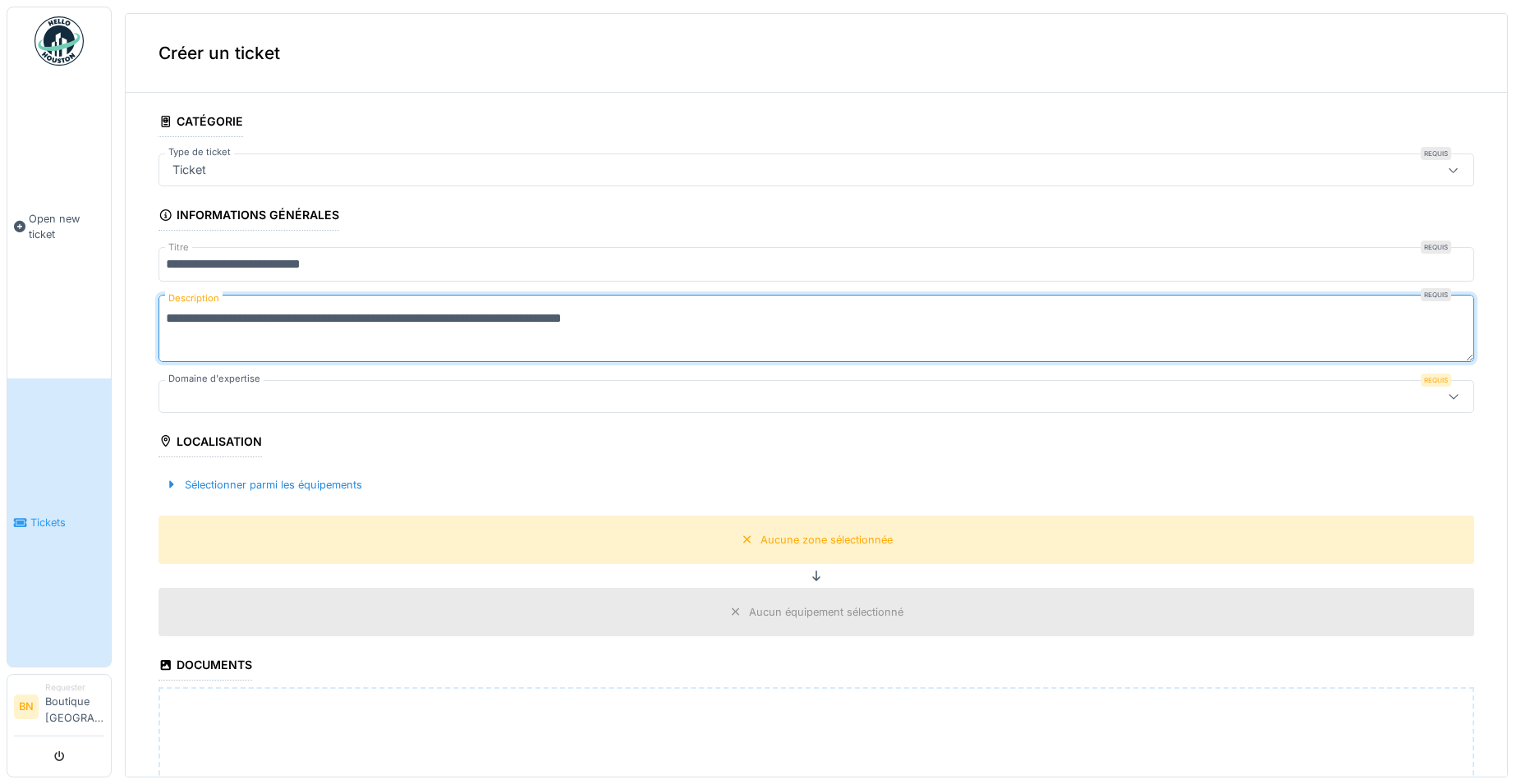
click at [477, 318] on textarea "**********" at bounding box center [816, 328] width 1315 height 68
type textarea "**********"
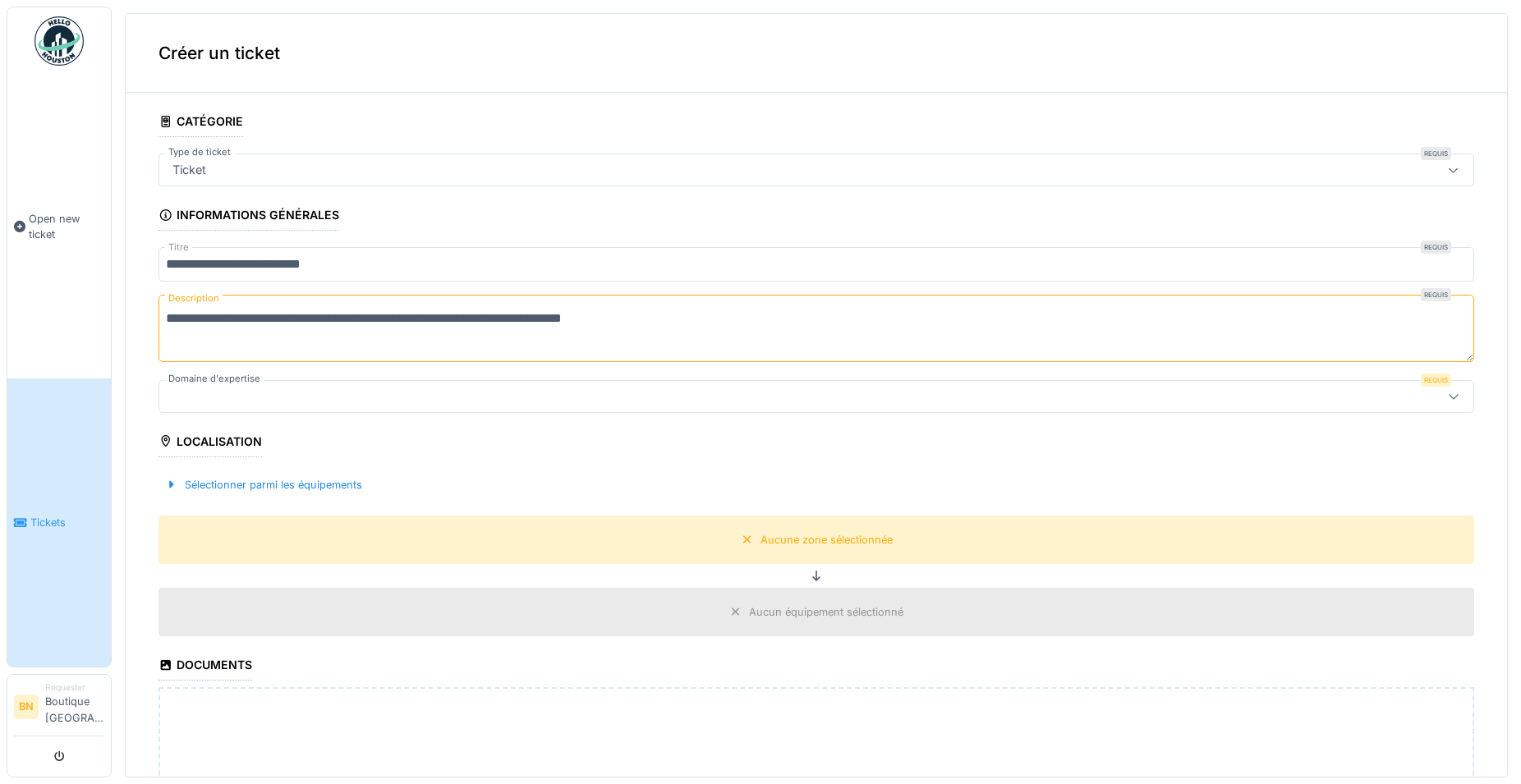
click at [1449, 396] on icon at bounding box center [1452, 396] width 9 height 5
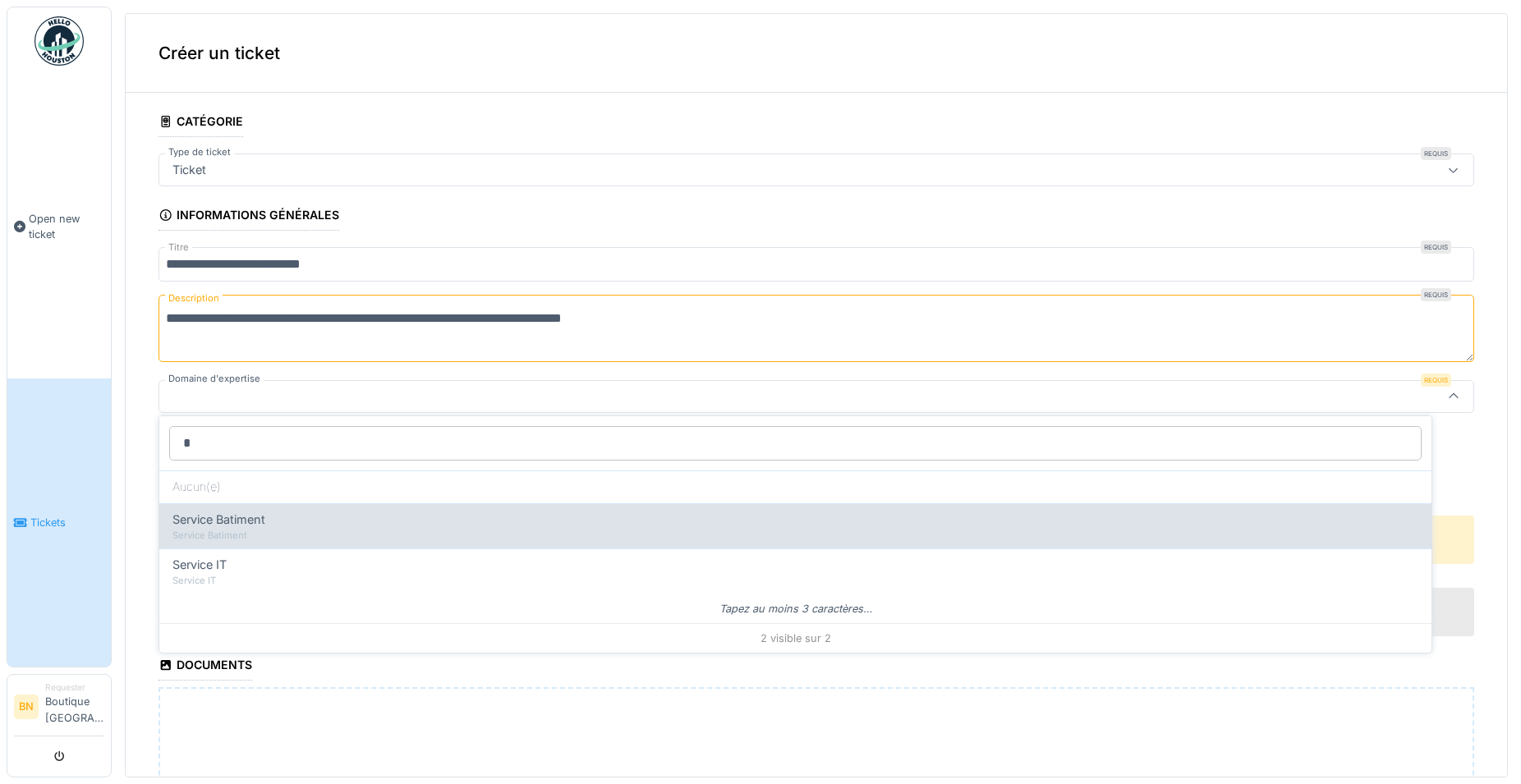
type input "*"
click at [253, 517] on span "Service Batiment" at bounding box center [218, 520] width 93 height 18
type input "***"
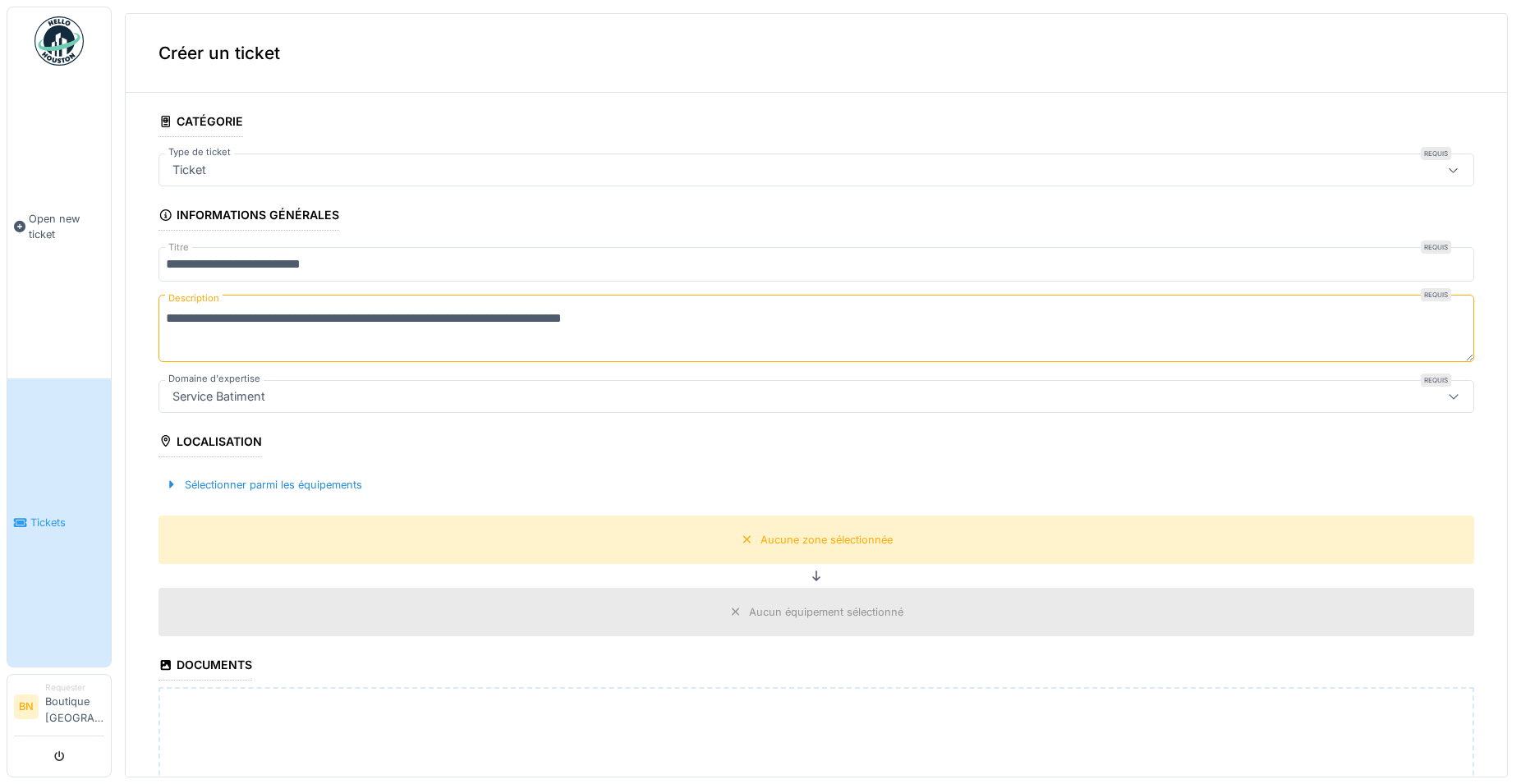
click at [211, 436] on div "Localisation" at bounding box center [210, 443] width 104 height 28
click at [173, 434] on div "Localisation" at bounding box center [210, 443] width 104 height 28
click at [163, 436] on icon at bounding box center [165, 441] width 15 height 12
click at [213, 436] on div "Localisation" at bounding box center [210, 443] width 104 height 28
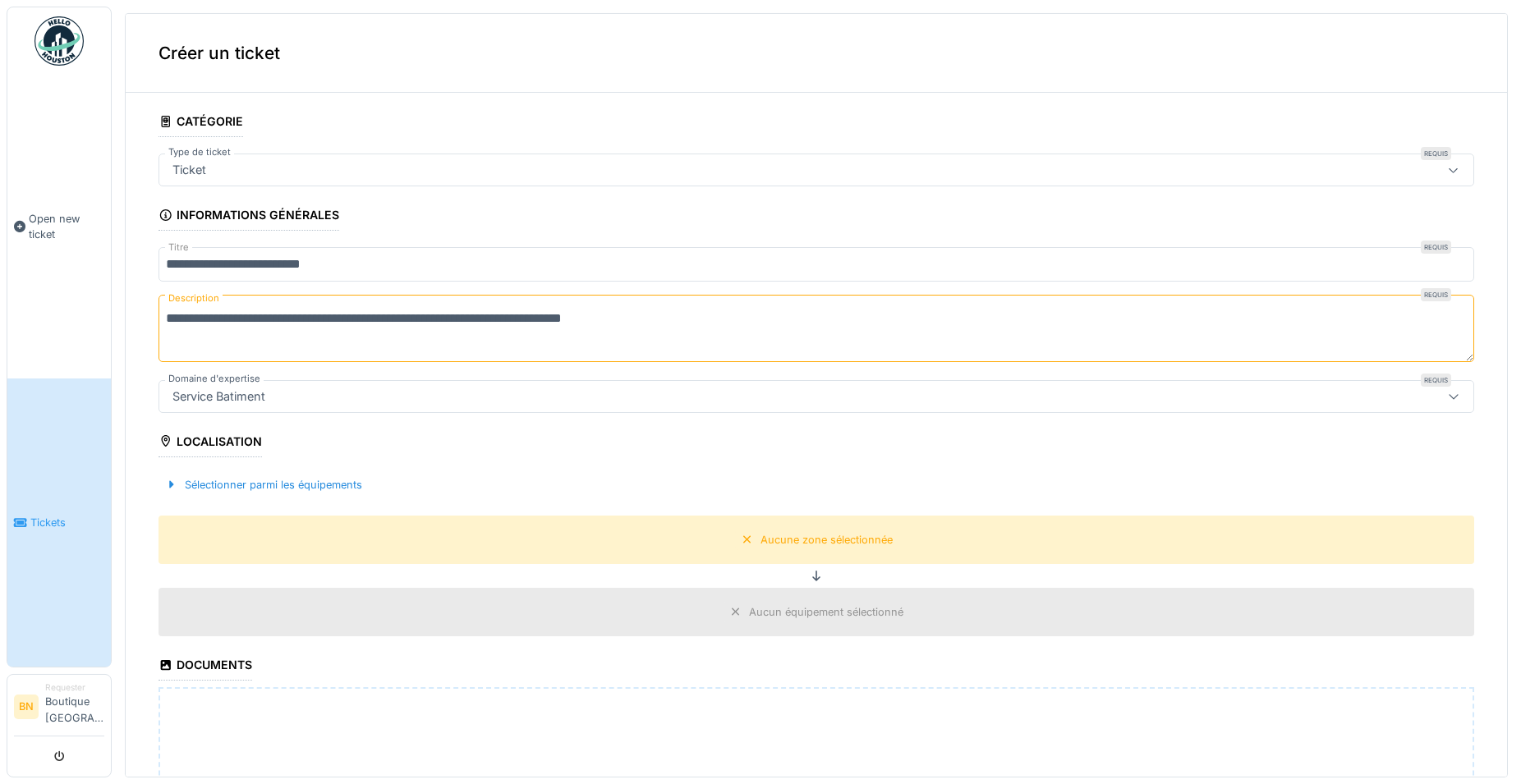
scroll to position [74, 0]
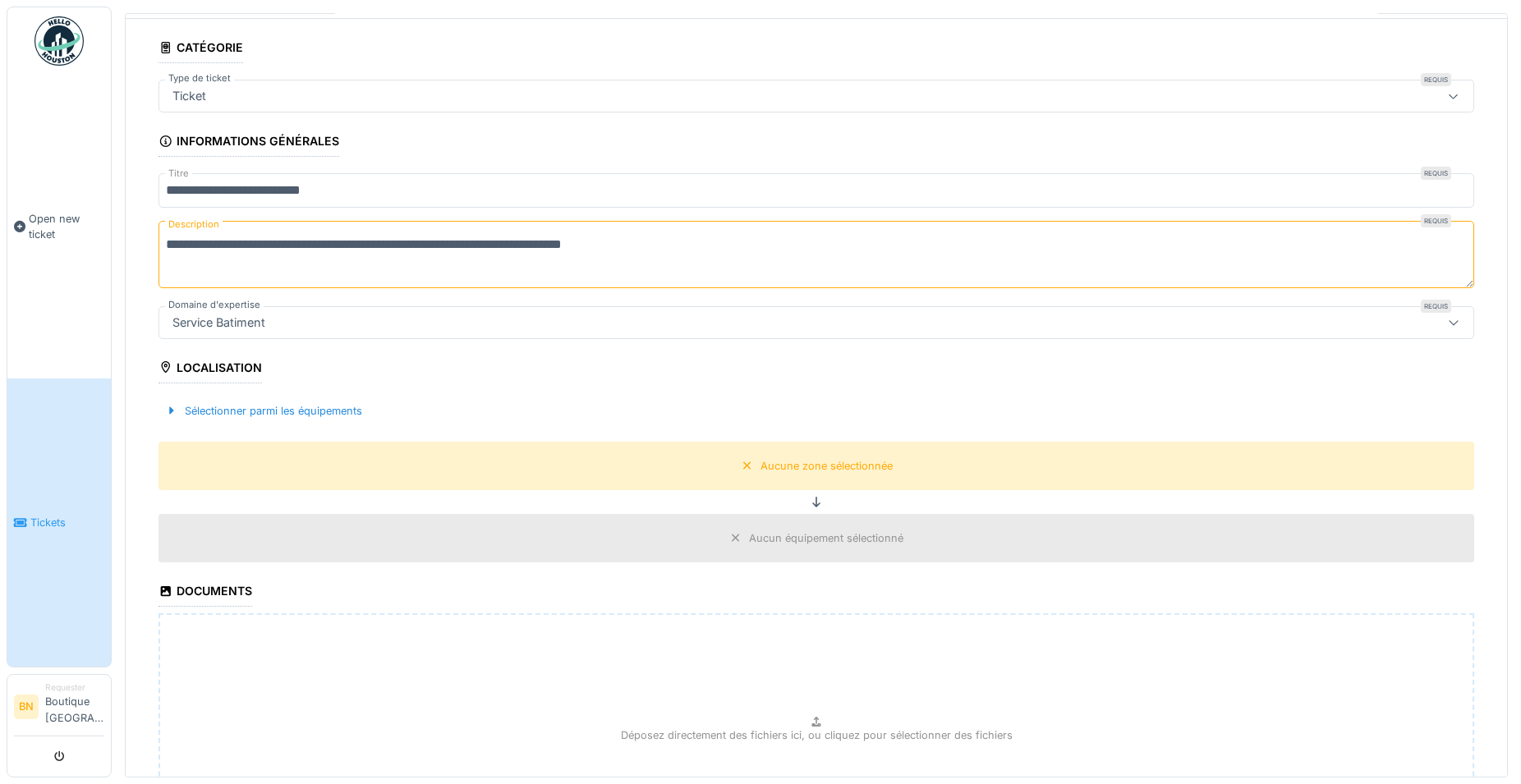
click at [187, 360] on div "Localisation" at bounding box center [210, 369] width 104 height 28
click at [161, 363] on icon at bounding box center [165, 367] width 15 height 12
click at [171, 410] on div at bounding box center [171, 411] width 13 height 16
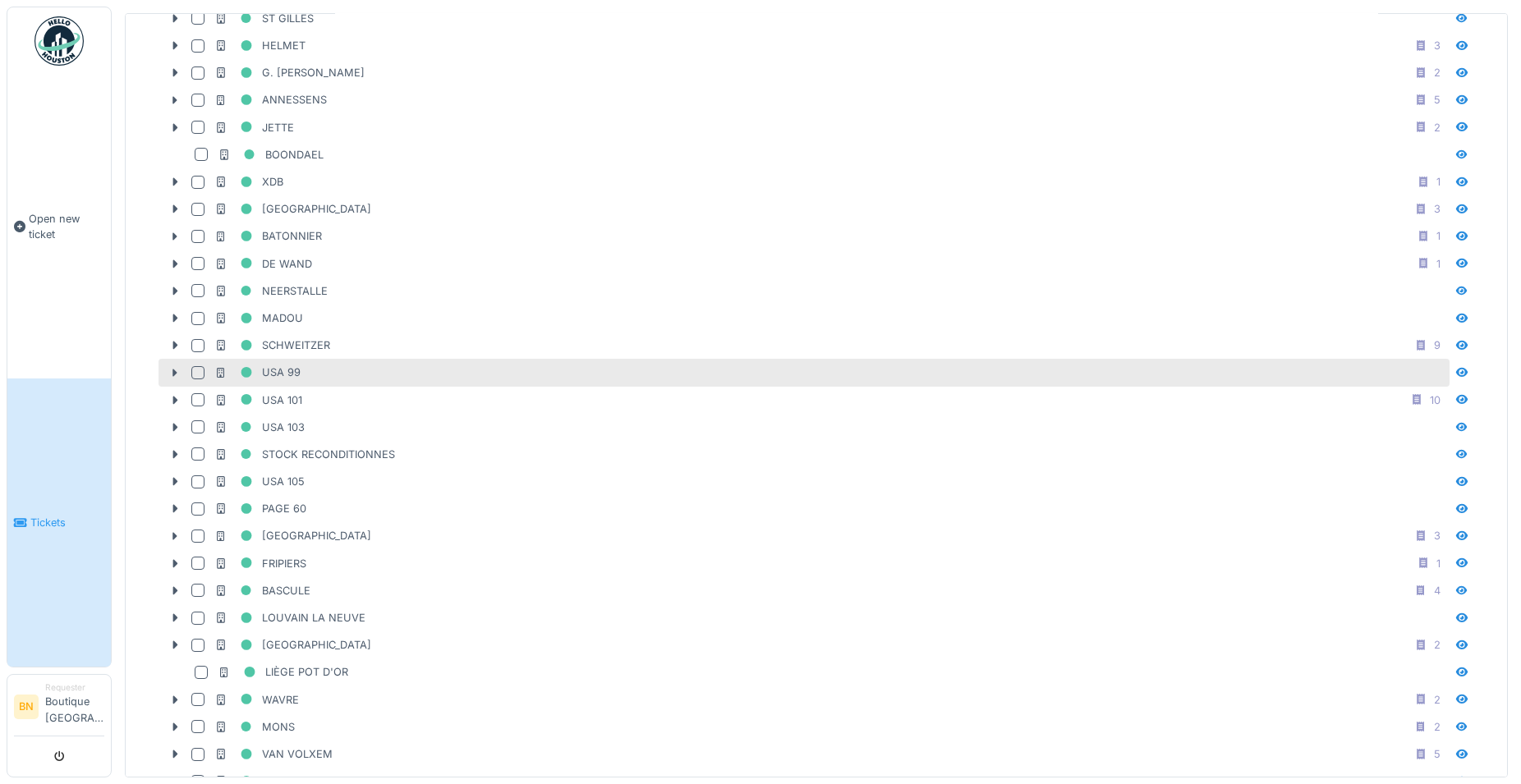
scroll to position [961, 0]
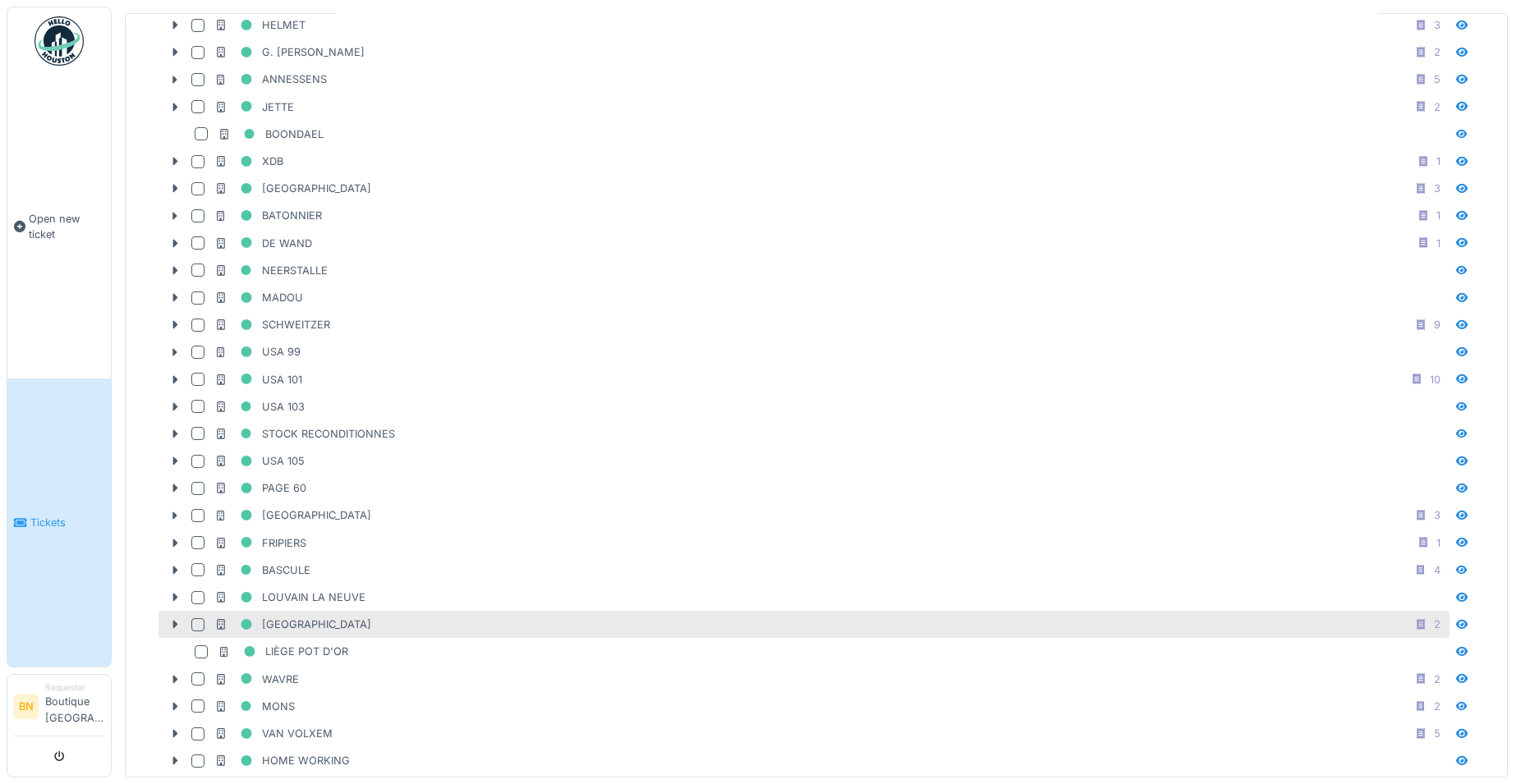
click at [196, 619] on div at bounding box center [197, 624] width 13 height 13
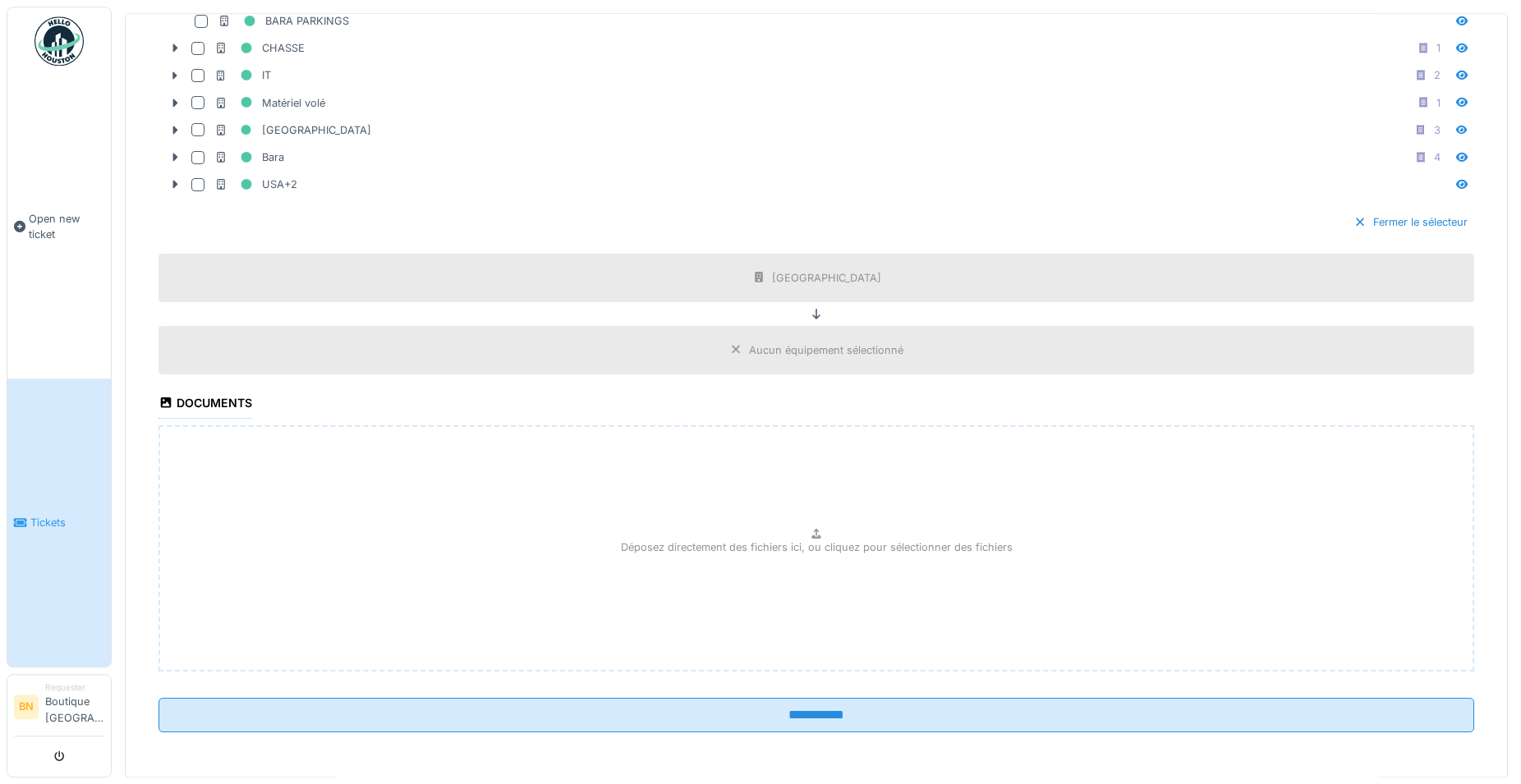
scroll to position [8, 0]
click at [809, 529] on icon at bounding box center [815, 533] width 13 height 11
type input "**********"
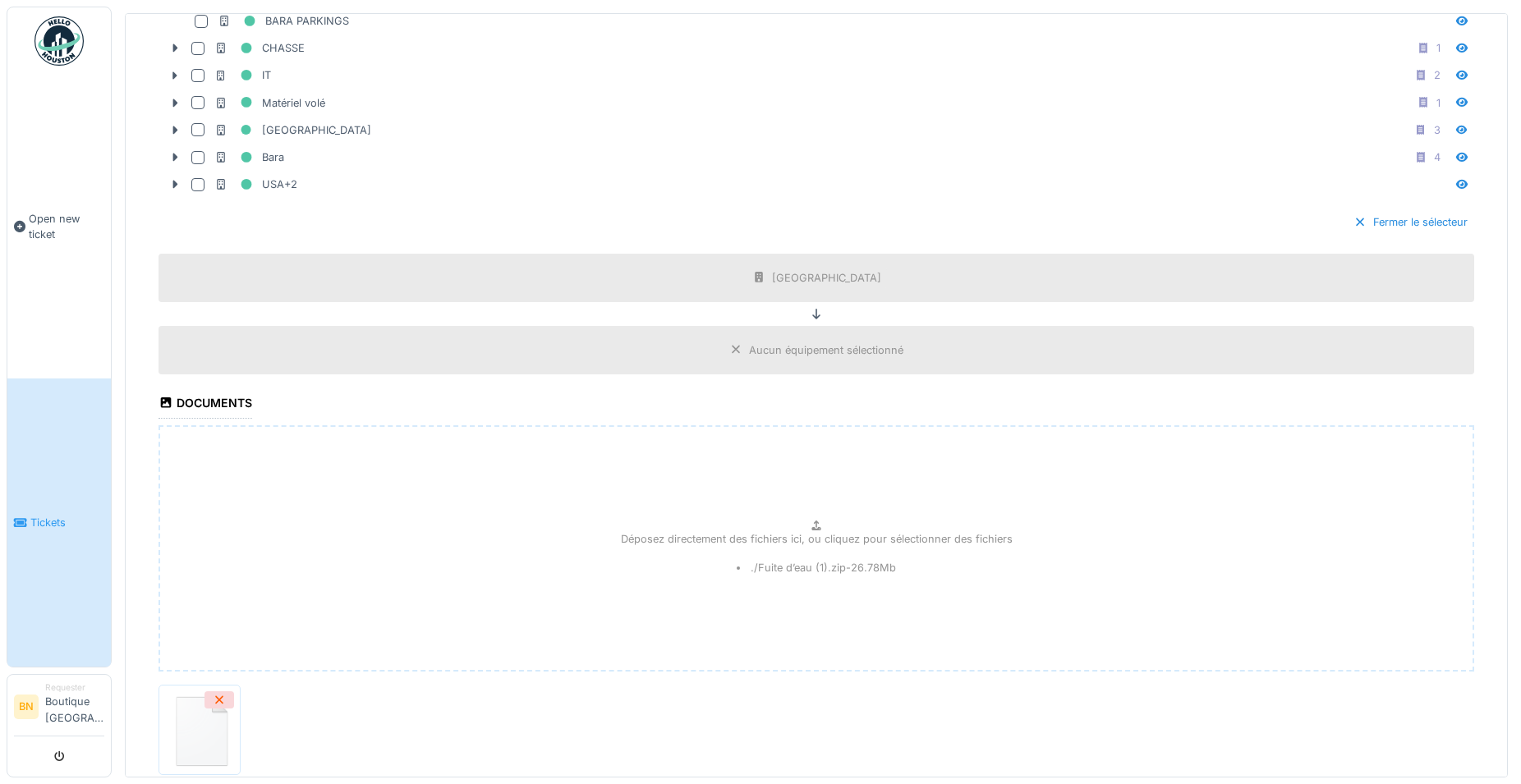
click at [809, 522] on icon at bounding box center [815, 526] width 13 height 11
type input "**********"
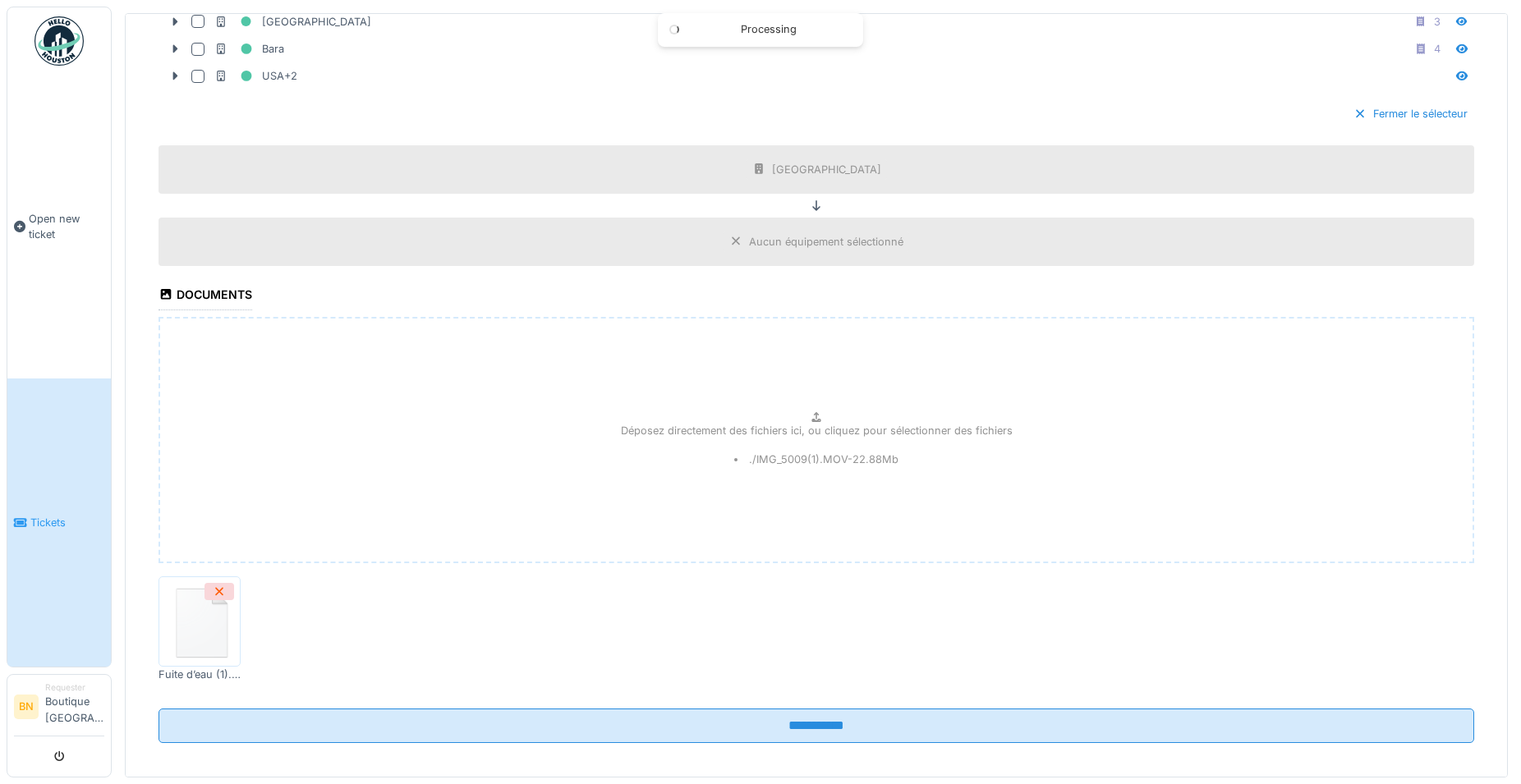
scroll to position [2392, 0]
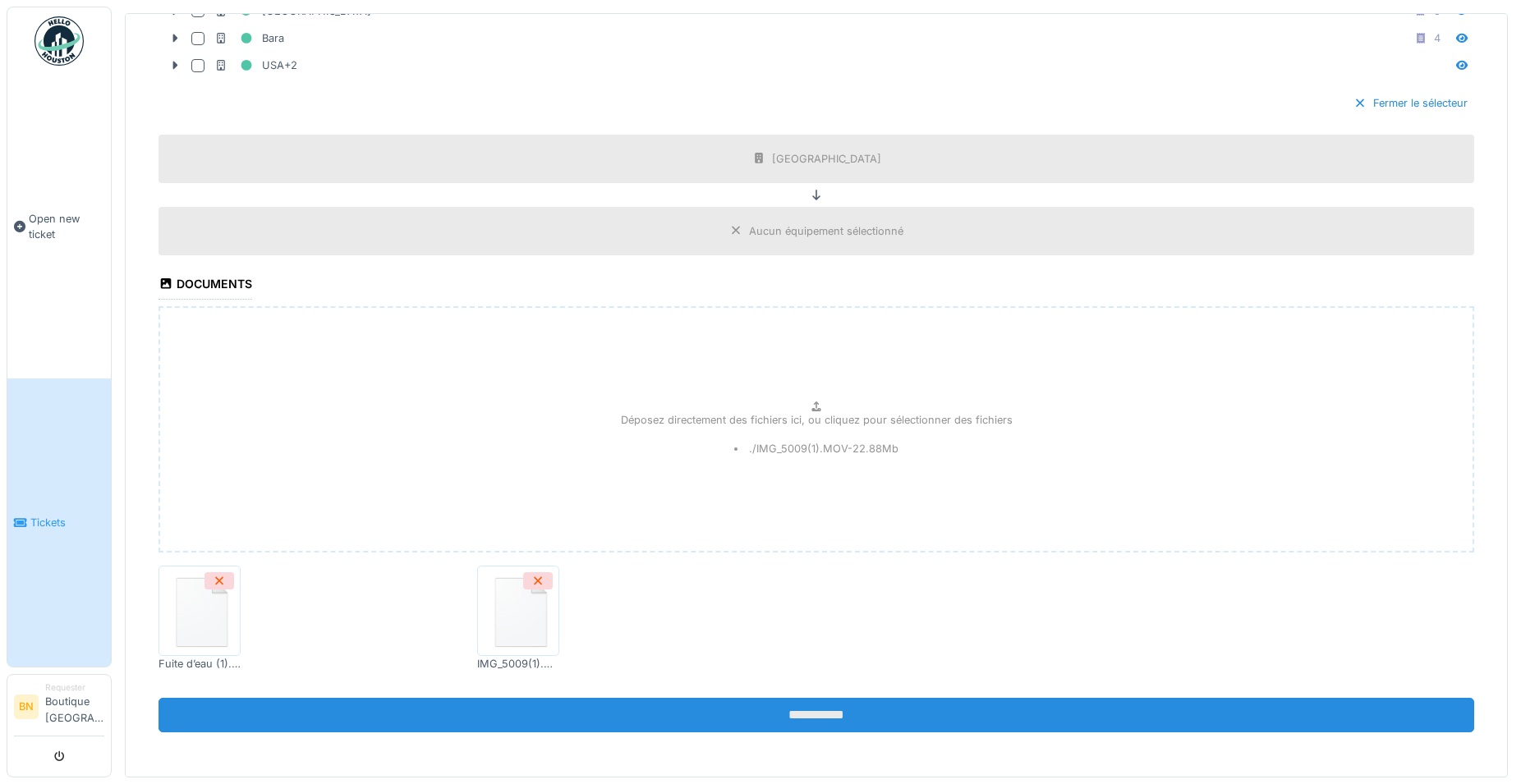
click at [796, 701] on input "**********" at bounding box center [816, 715] width 1315 height 34
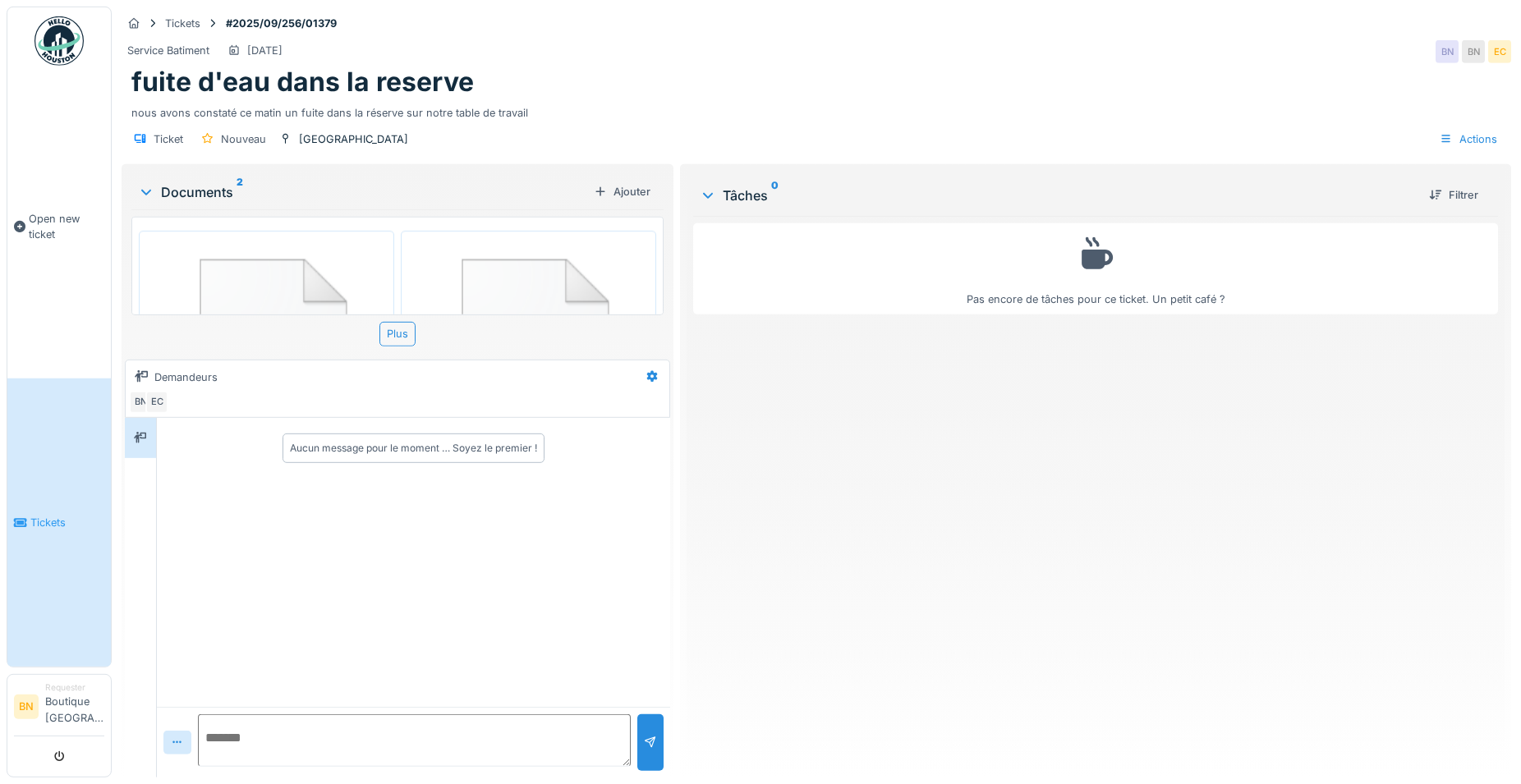
scroll to position [14, 0]
click at [387, 322] on div "Plus" at bounding box center [397, 334] width 36 height 23
click at [57, 522] on span "Tickets" at bounding box center [68, 523] width 74 height 16
